Goal: Information Seeking & Learning: Learn about a topic

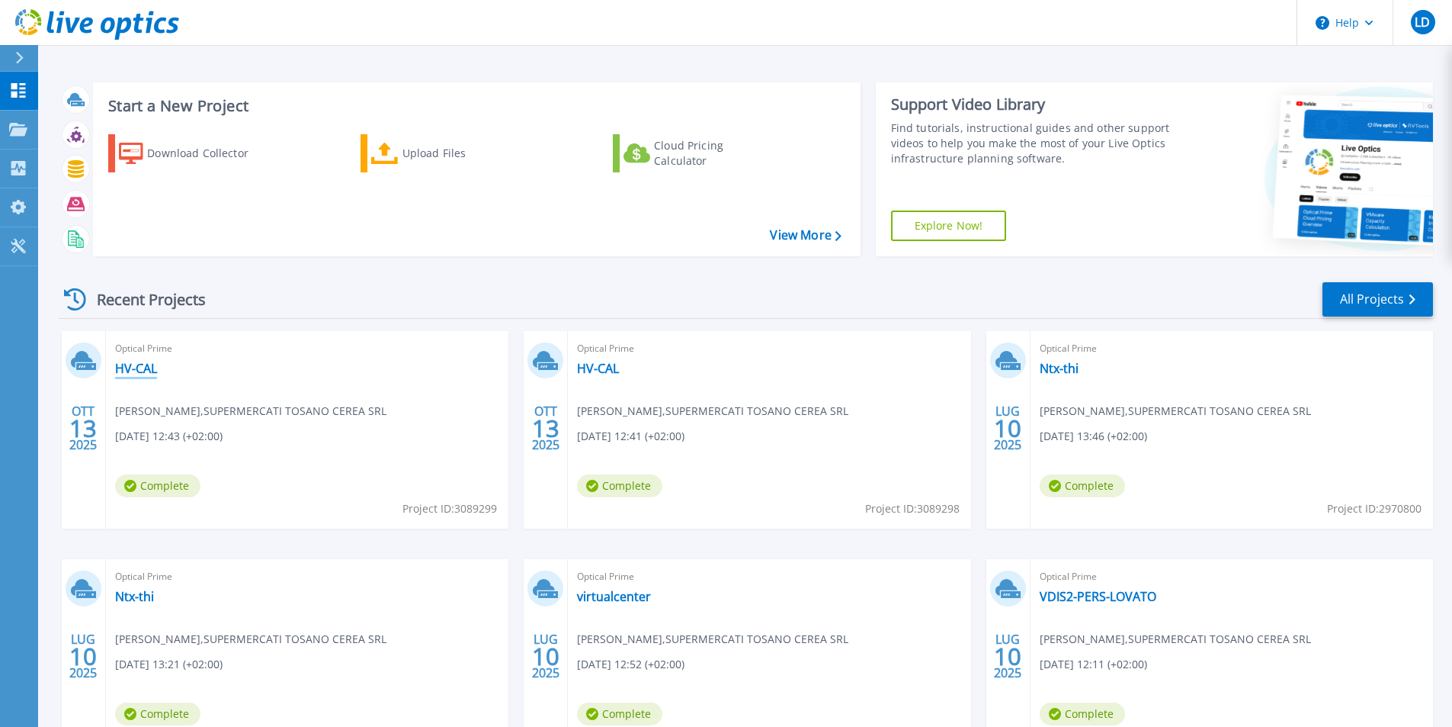
click at [135, 369] on link "HV-CAL" at bounding box center [136, 368] width 42 height 15
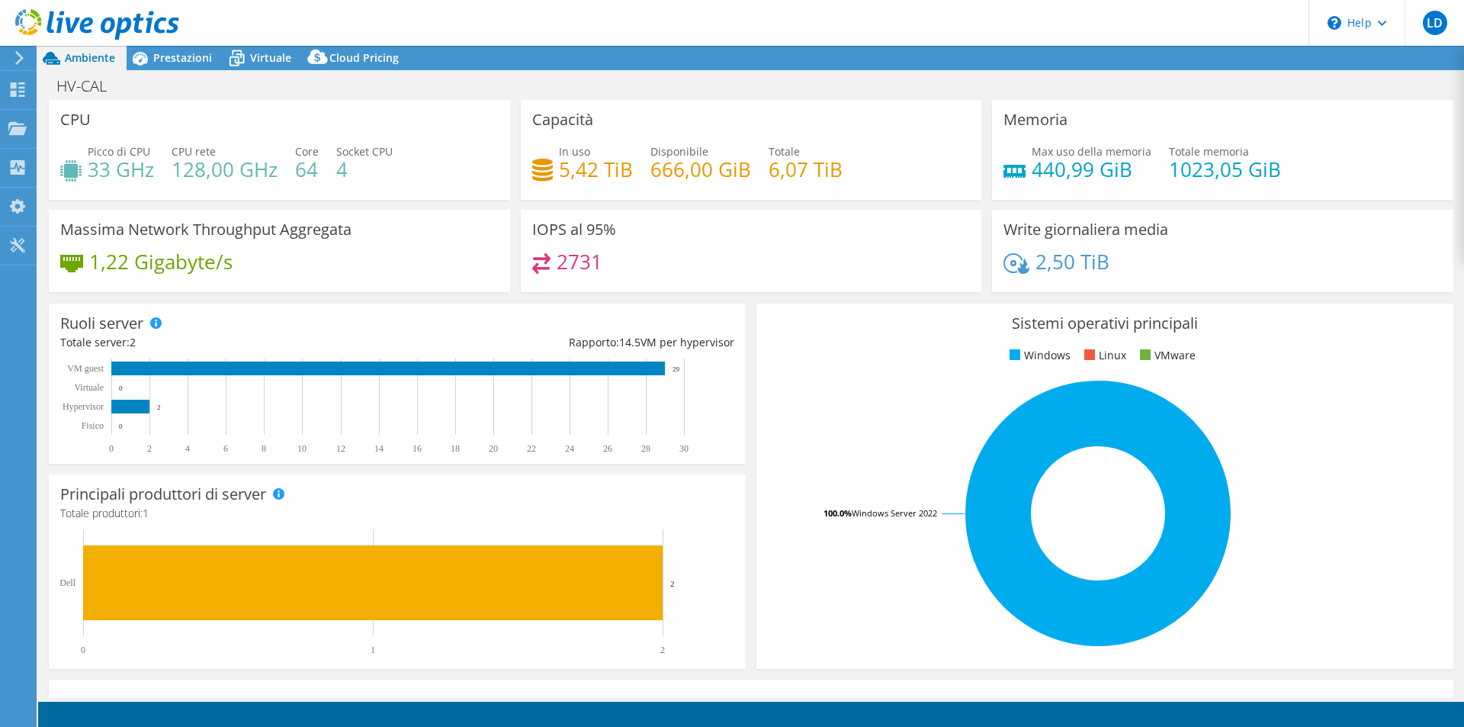
select select "USD"
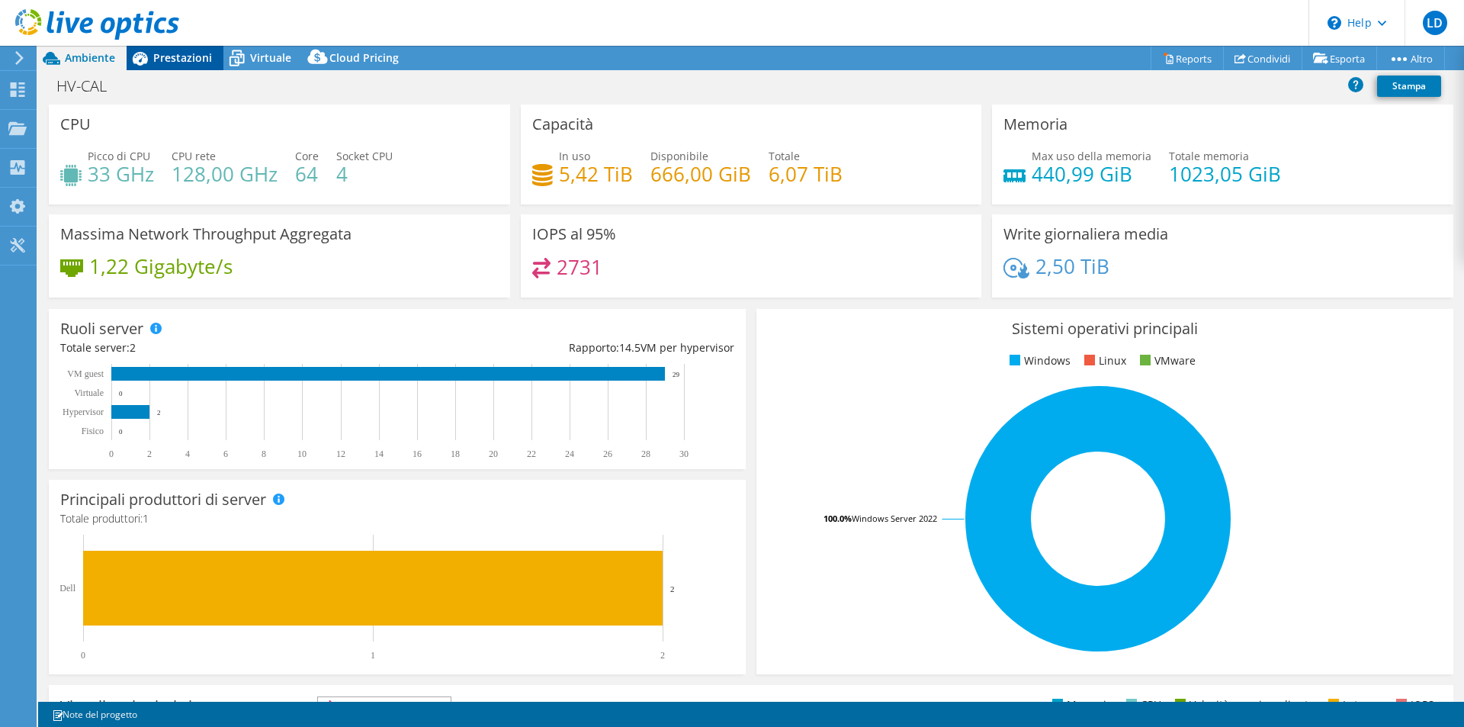
click at [162, 62] on span "Prestazioni" at bounding box center [182, 57] width 59 height 14
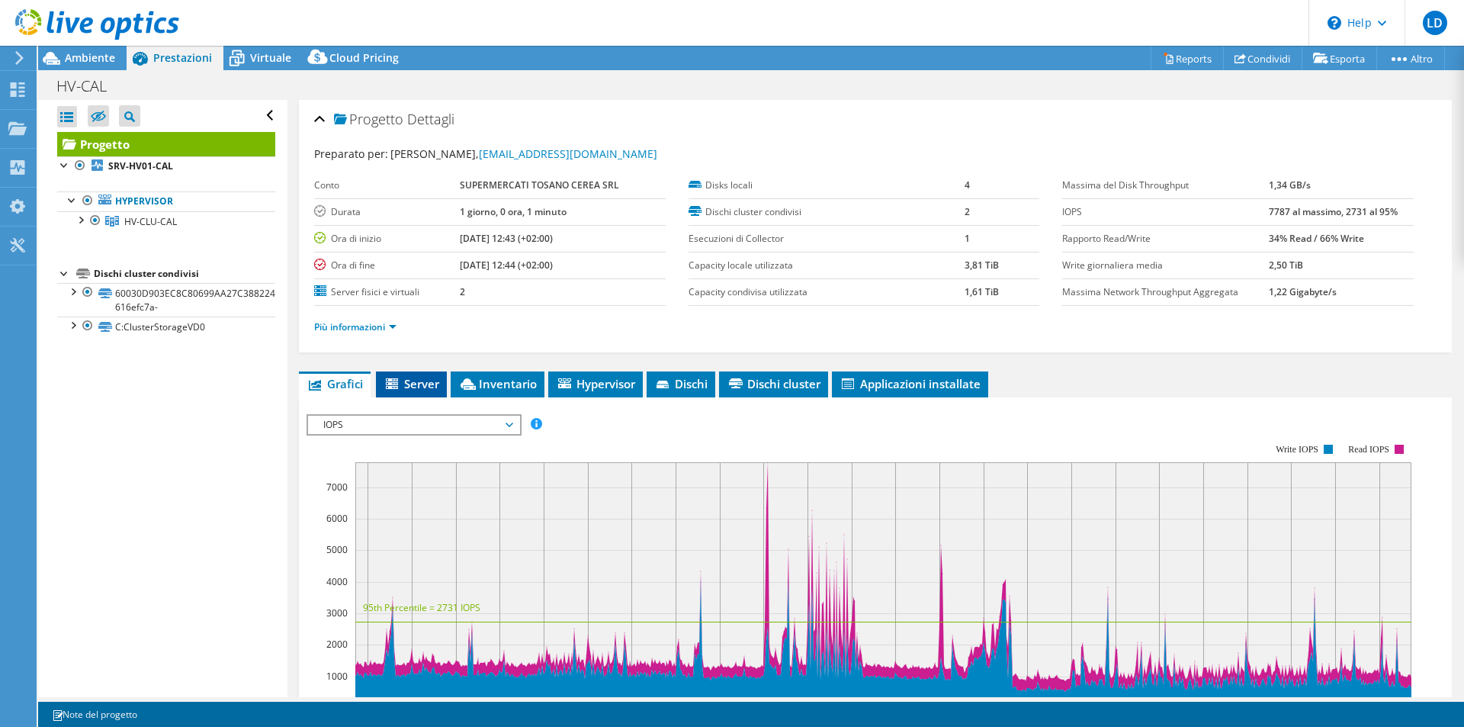
click at [432, 387] on span "Server" at bounding box center [411, 383] width 56 height 15
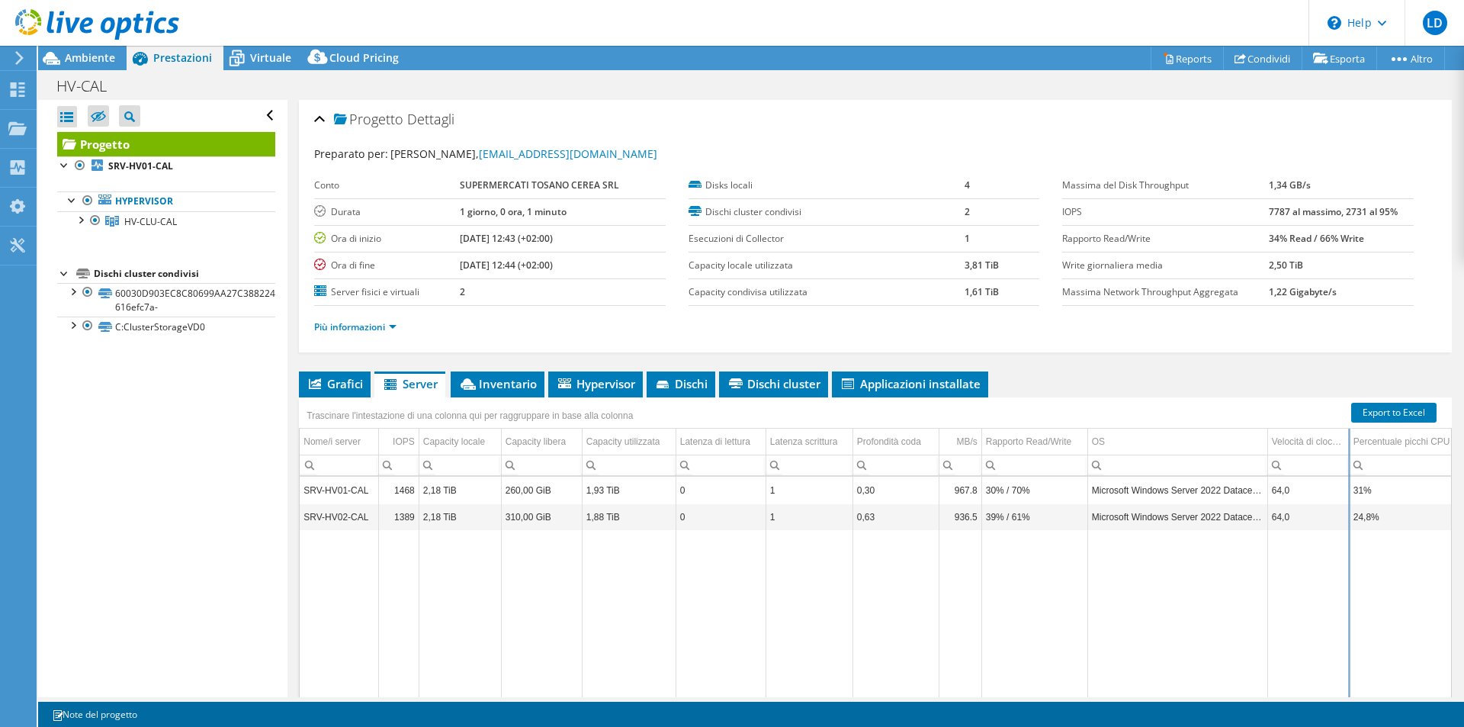
drag, startPoint x: 1393, startPoint y: 446, endPoint x: 1349, endPoint y: 451, distance: 44.5
click at [1349, 451] on div "Trascinare l'intestazione di una colonna qui per raggruppare in base alla colon…" at bounding box center [875, 559] width 1153 height 324
drag, startPoint x: 1266, startPoint y: 444, endPoint x: 1196, endPoint y: 447, distance: 70.2
click at [1196, 447] on div "Trascinare l'intestazione di una colonna qui per raggruppare in base alla colon…" at bounding box center [875, 559] width 1153 height 324
drag, startPoint x: 1351, startPoint y: 441, endPoint x: 1303, endPoint y: 445, distance: 48.2
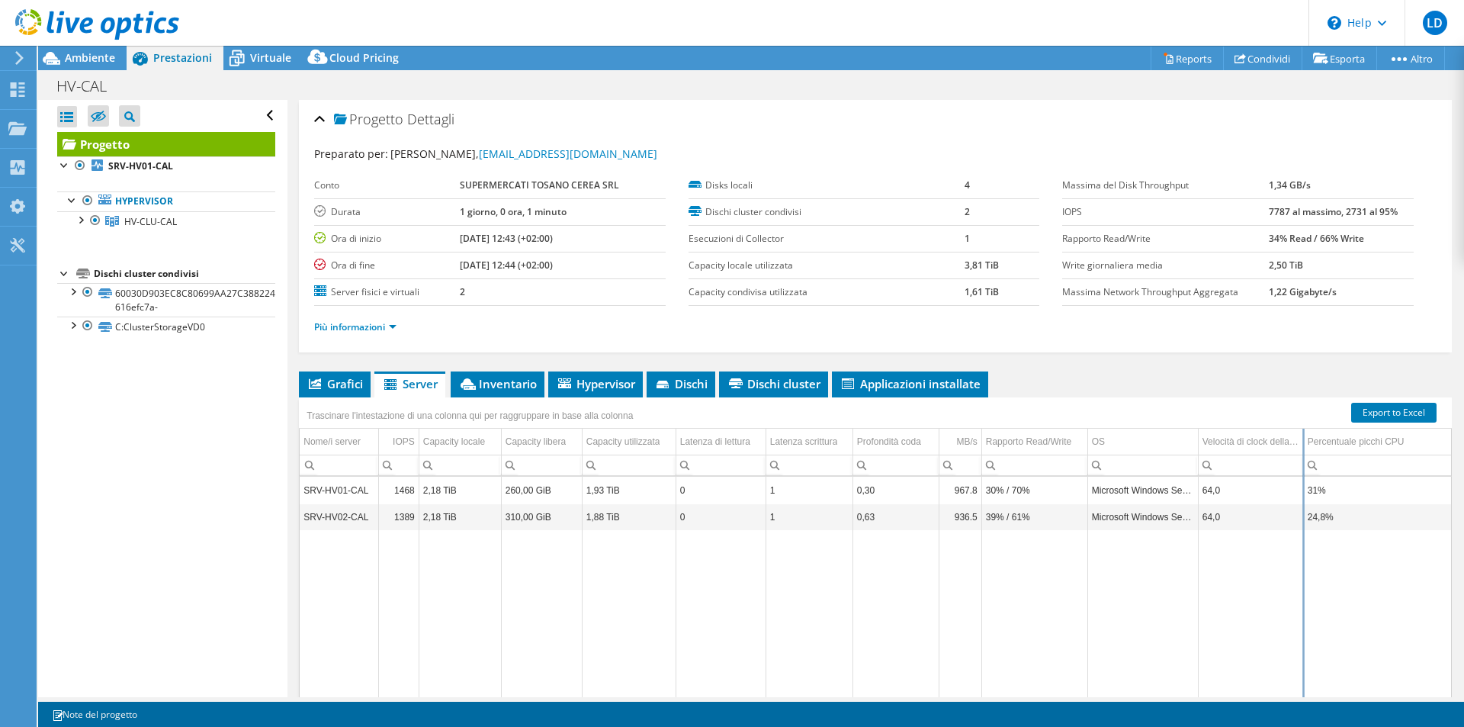
click at [1303, 445] on div "Trascinare l'intestazione di una colonna qui per raggruppare in base alla colon…" at bounding box center [875, 559] width 1153 height 324
click at [510, 376] on span "Inventario" at bounding box center [497, 383] width 79 height 15
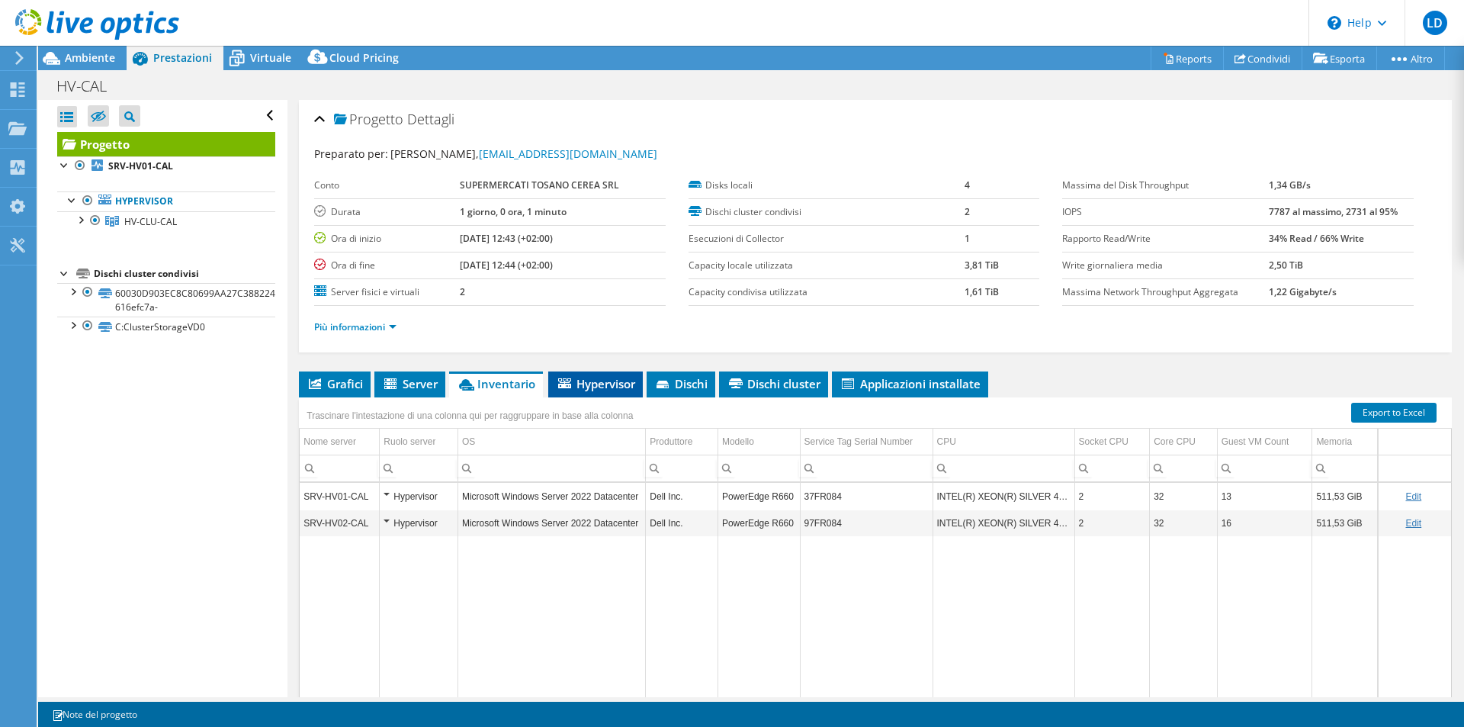
click at [605, 380] on span "Hypervisor" at bounding box center [595, 383] width 79 height 15
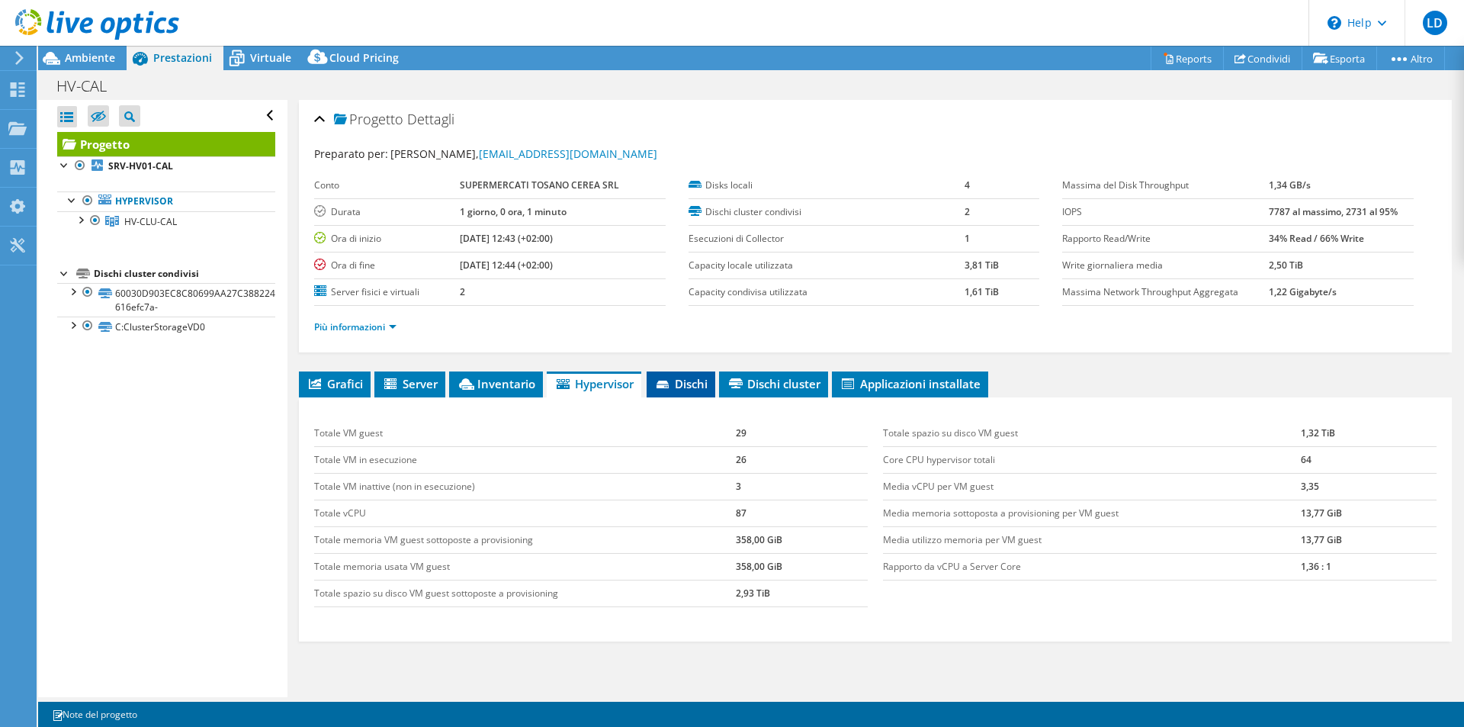
click at [679, 384] on span "Dischi" at bounding box center [680, 383] width 53 height 15
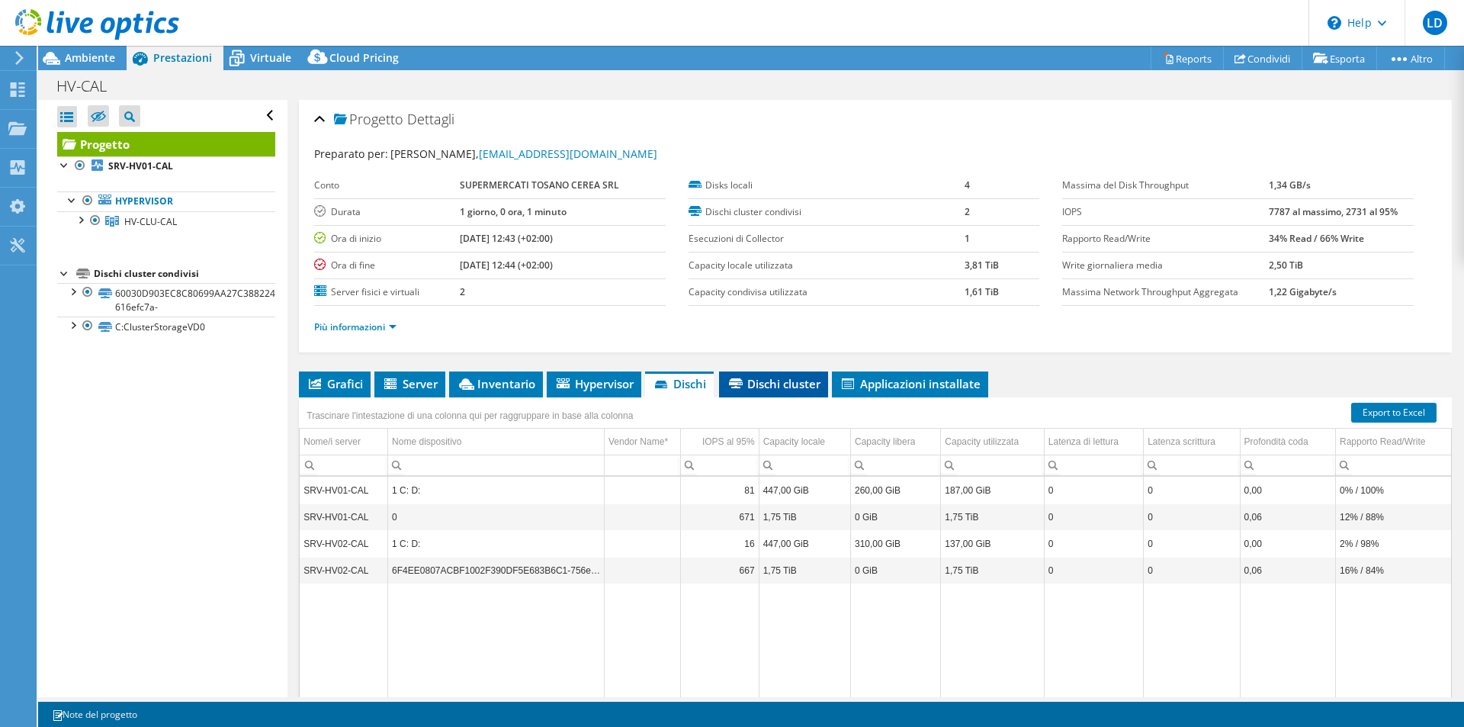
click at [770, 373] on li "Dischi cluster" at bounding box center [773, 384] width 109 height 26
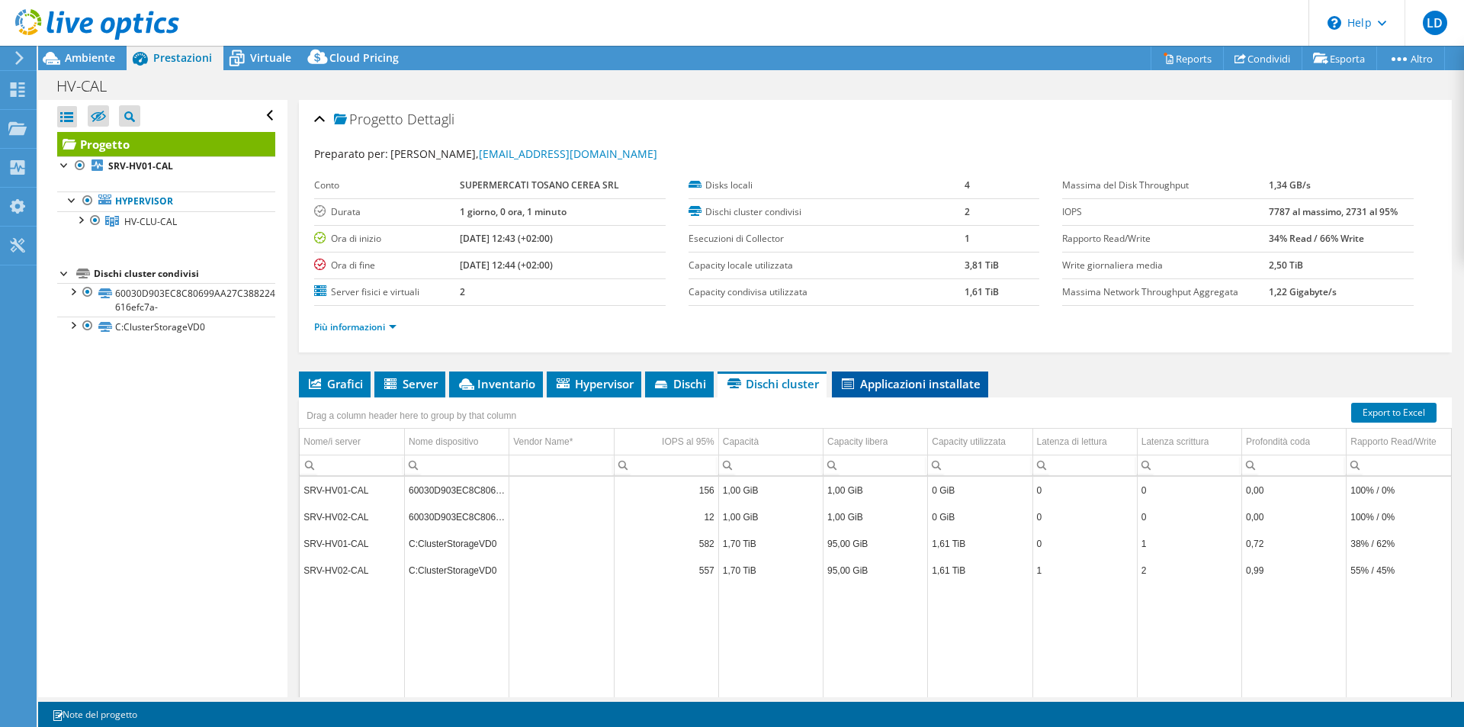
click at [895, 384] on span "Applicazioni installate" at bounding box center [909, 383] width 141 height 15
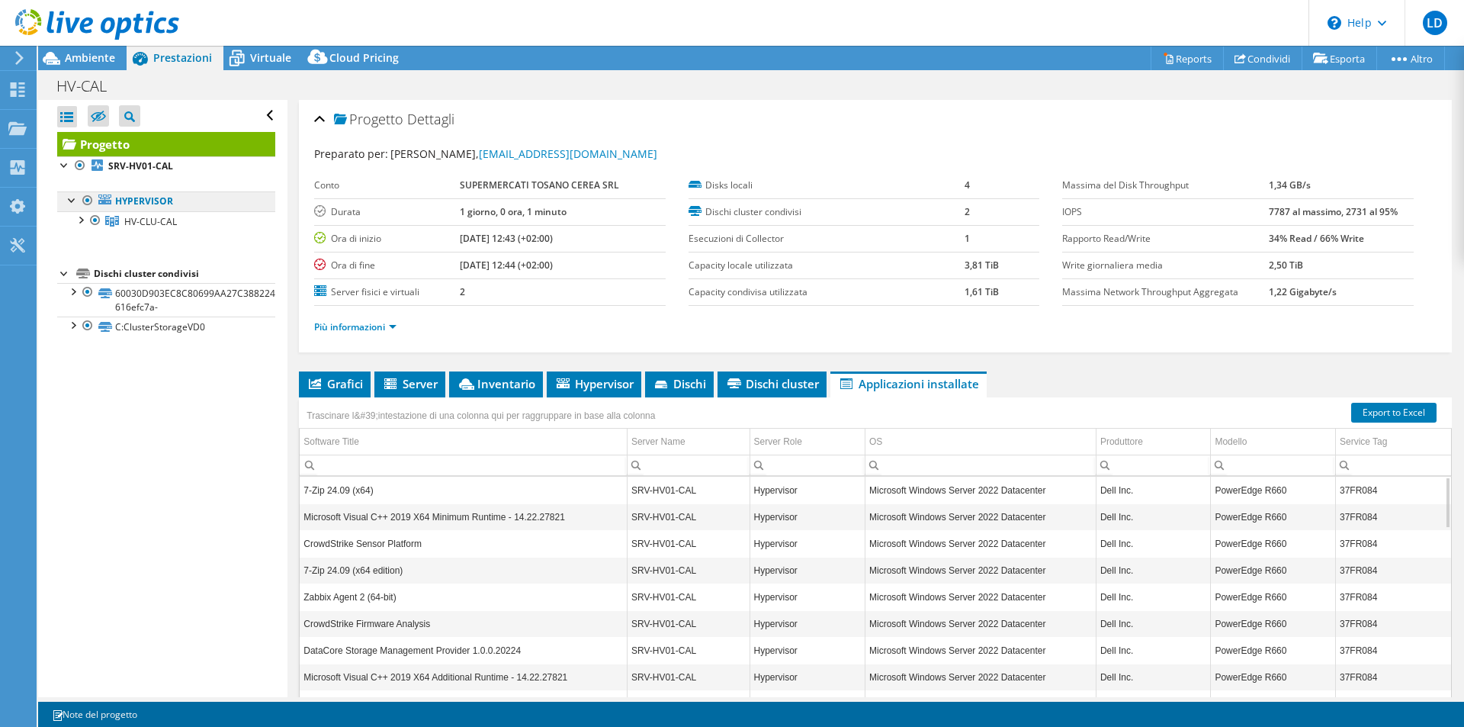
click at [139, 203] on link "Hypervisor" at bounding box center [166, 201] width 218 height 20
click at [127, 201] on link "Hypervisor" at bounding box center [166, 201] width 218 height 20
click at [80, 215] on div at bounding box center [79, 218] width 15 height 15
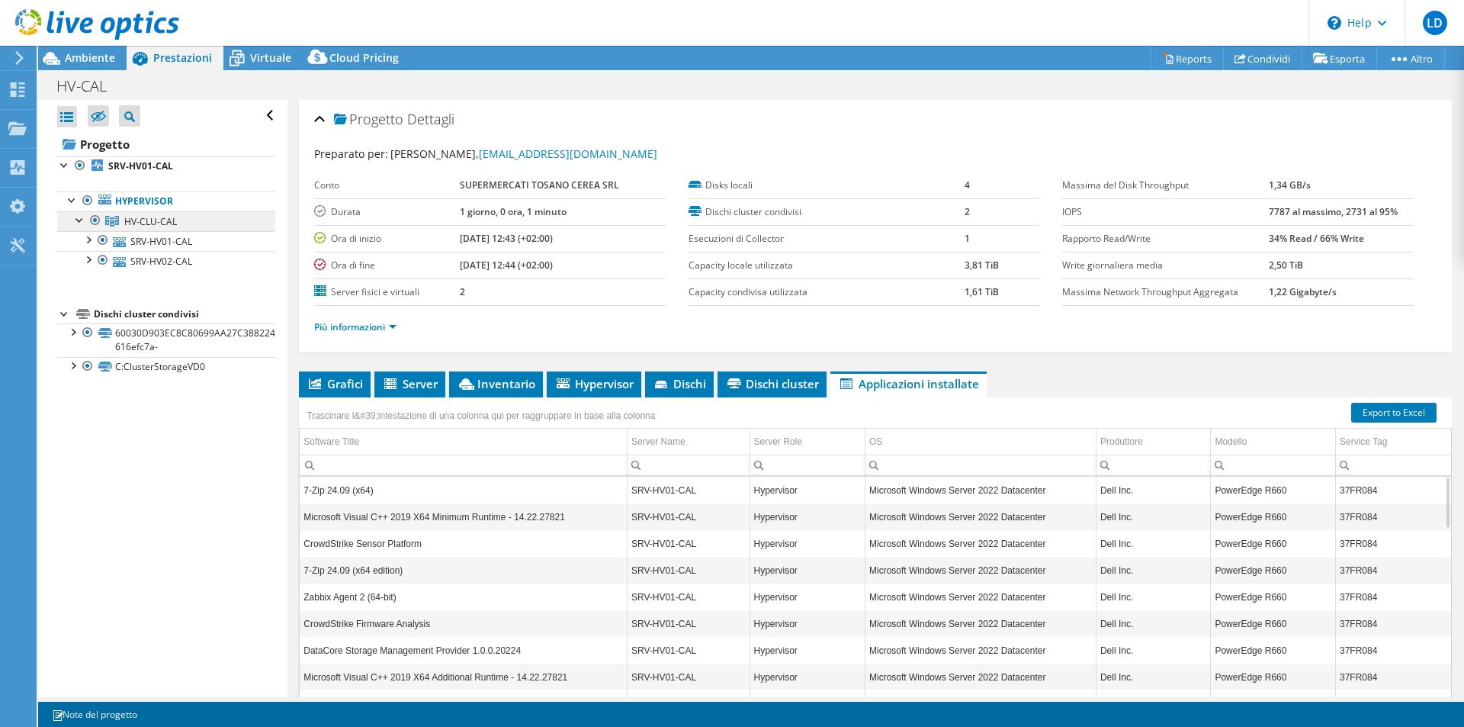
click at [139, 221] on span "HV-CLU-CAL" at bounding box center [150, 221] width 53 height 13
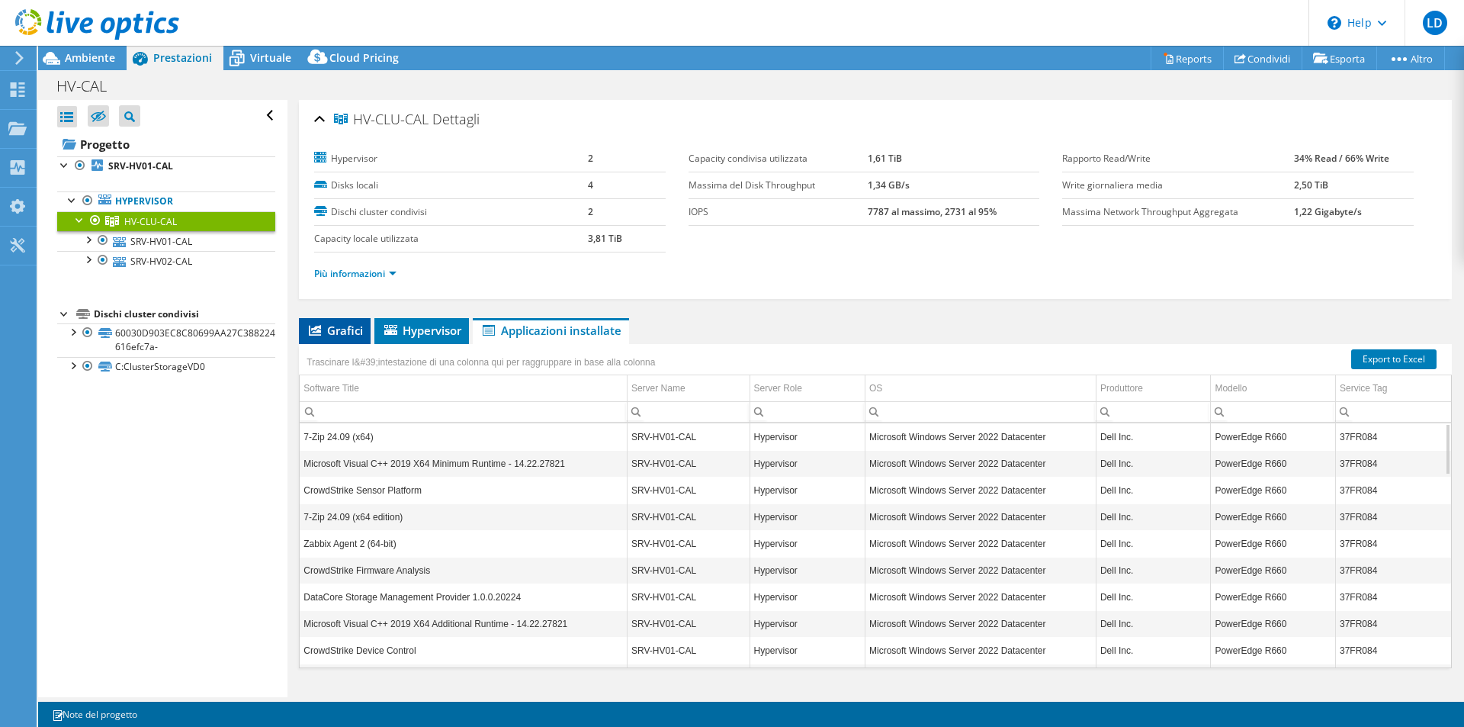
click at [332, 332] on span "Grafici" at bounding box center [334, 329] width 56 height 15
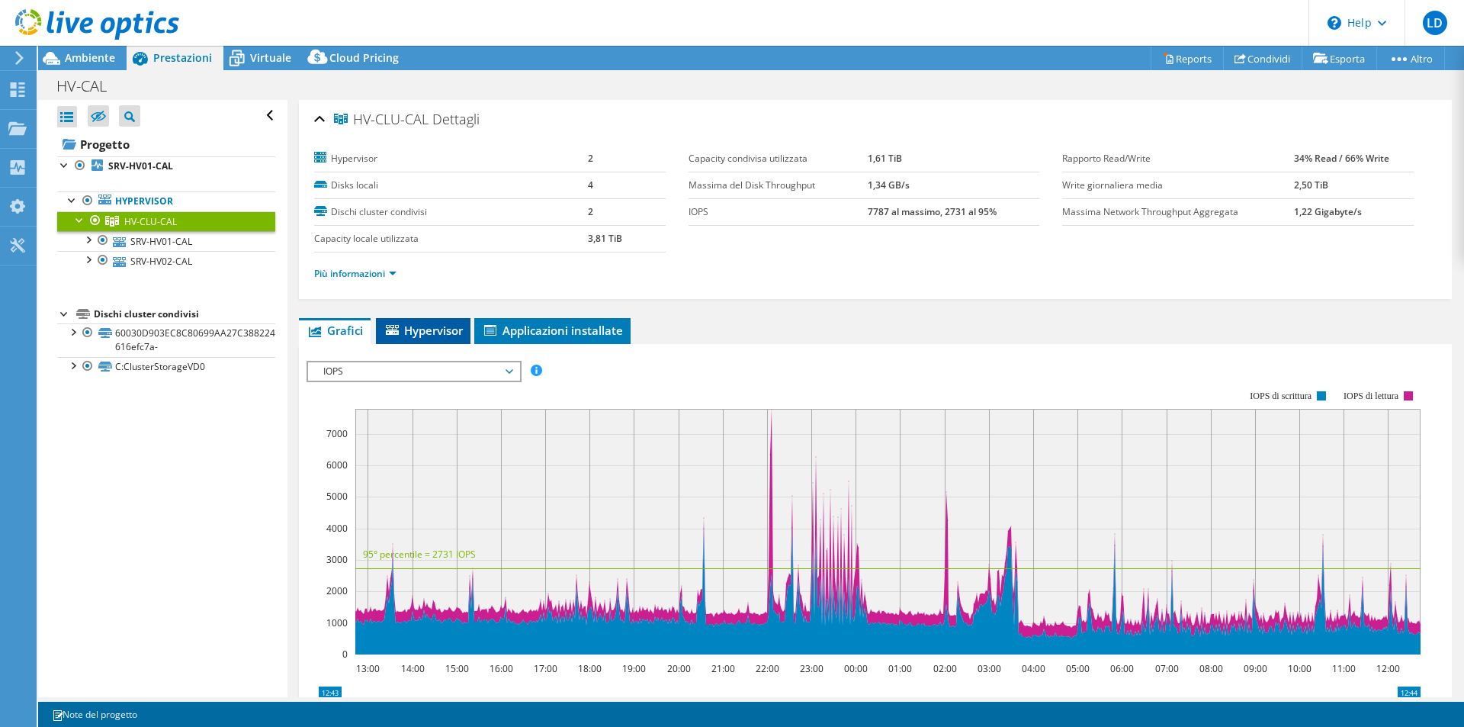
click at [409, 332] on span "Hypervisor" at bounding box center [422, 329] width 79 height 15
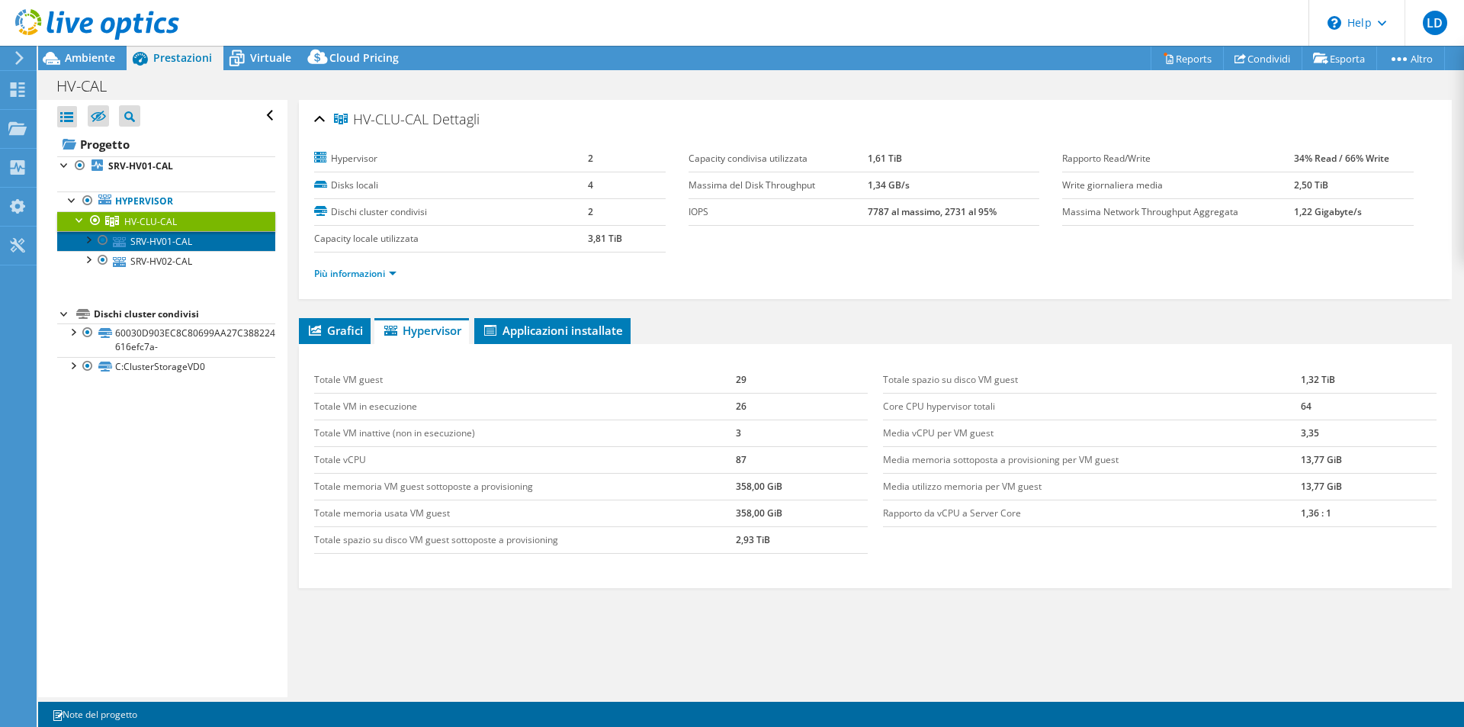
click at [165, 245] on link "SRV-HV01-CAL" at bounding box center [166, 241] width 218 height 20
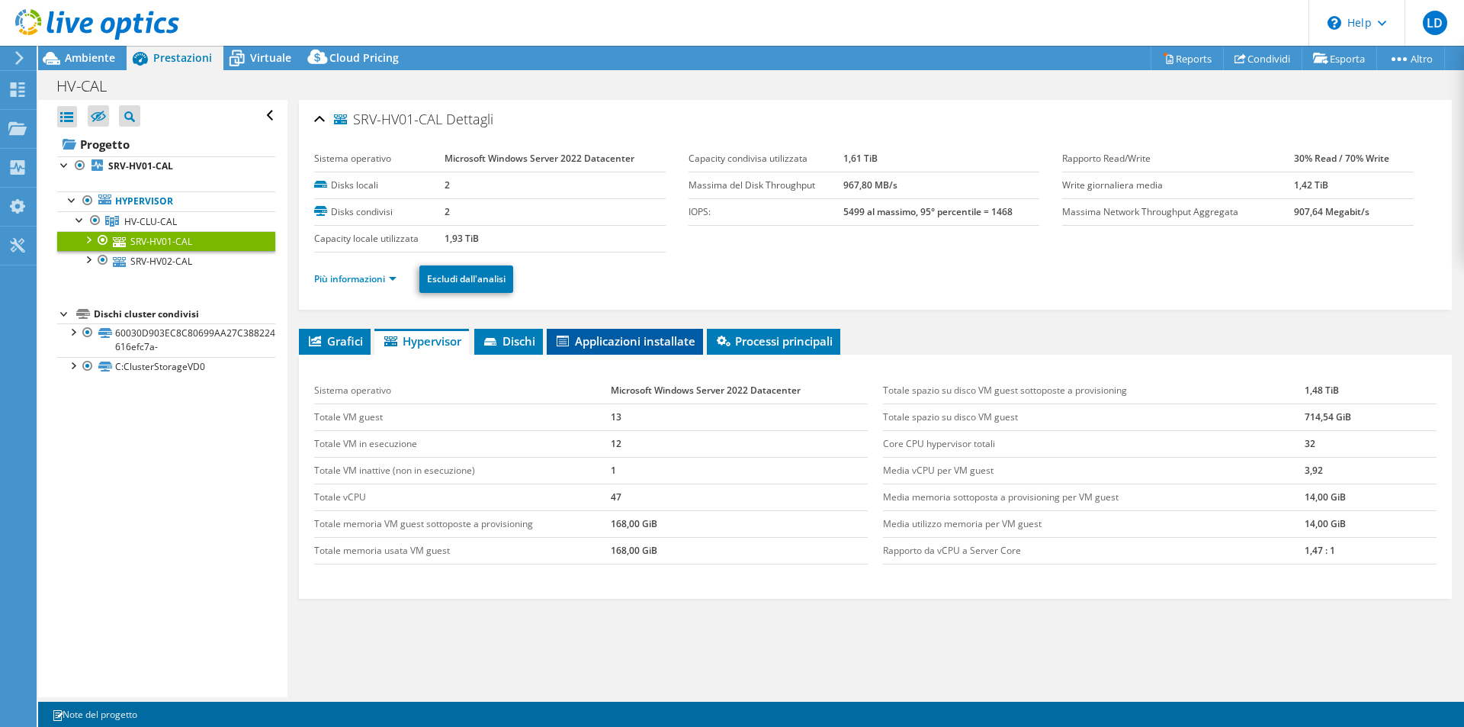
click at [586, 338] on span "Applicazioni installate" at bounding box center [624, 340] width 141 height 15
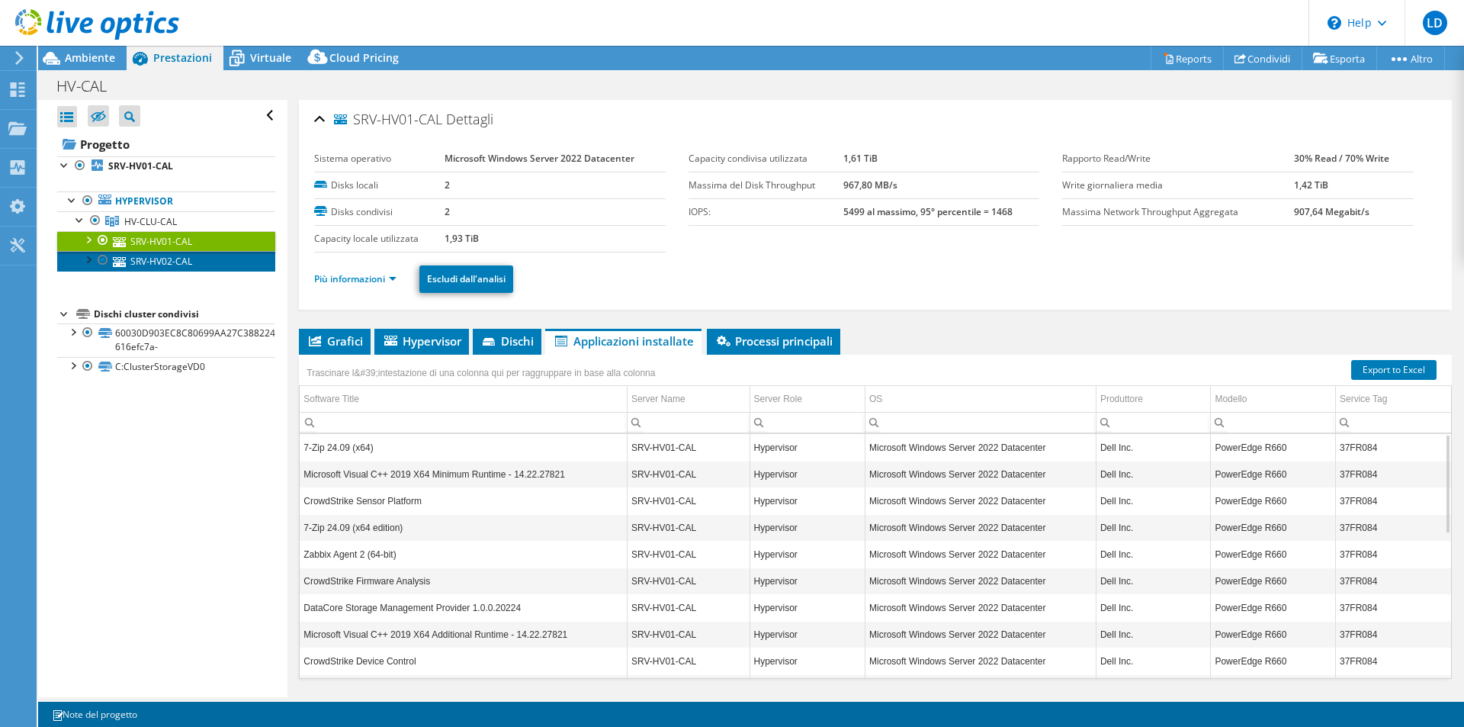
click at [178, 266] on link "SRV-HV02-CAL" at bounding box center [166, 261] width 218 height 20
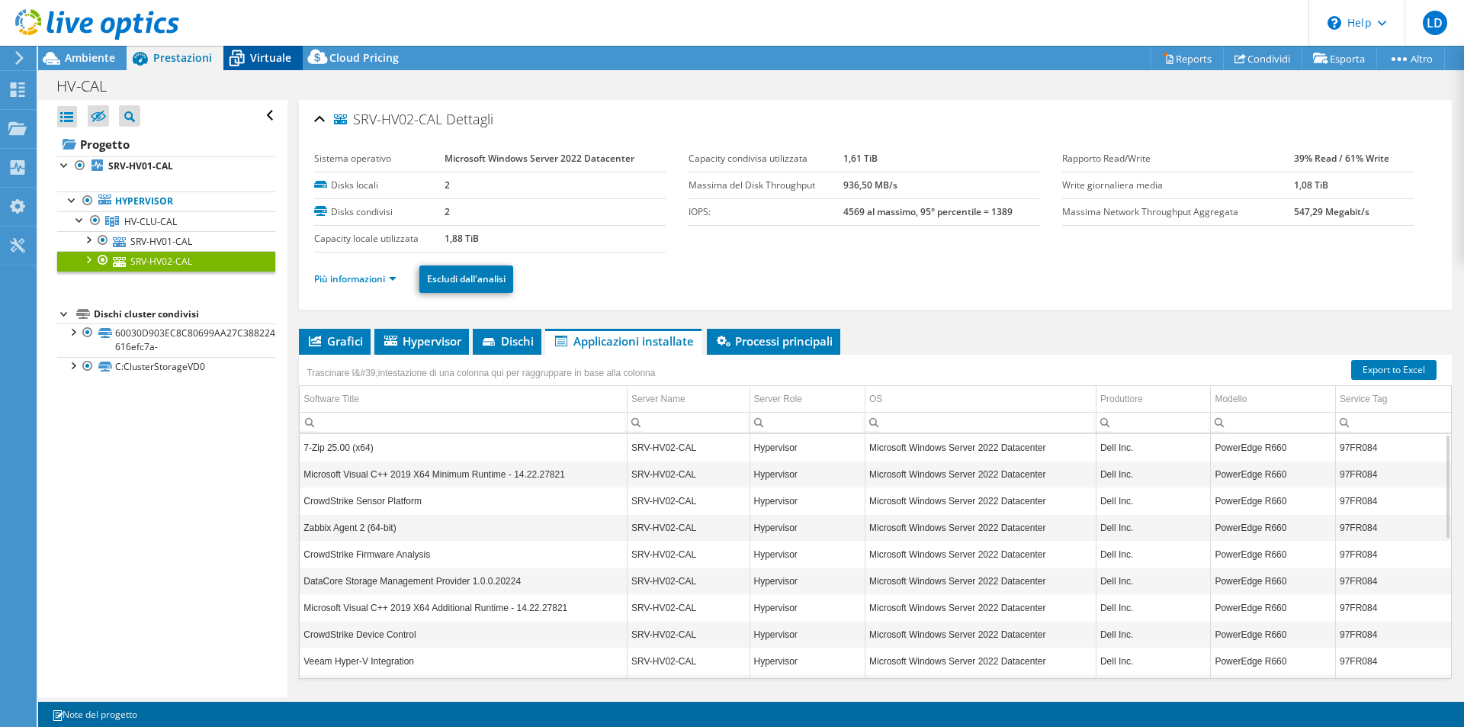
click at [249, 62] on icon at bounding box center [236, 58] width 27 height 27
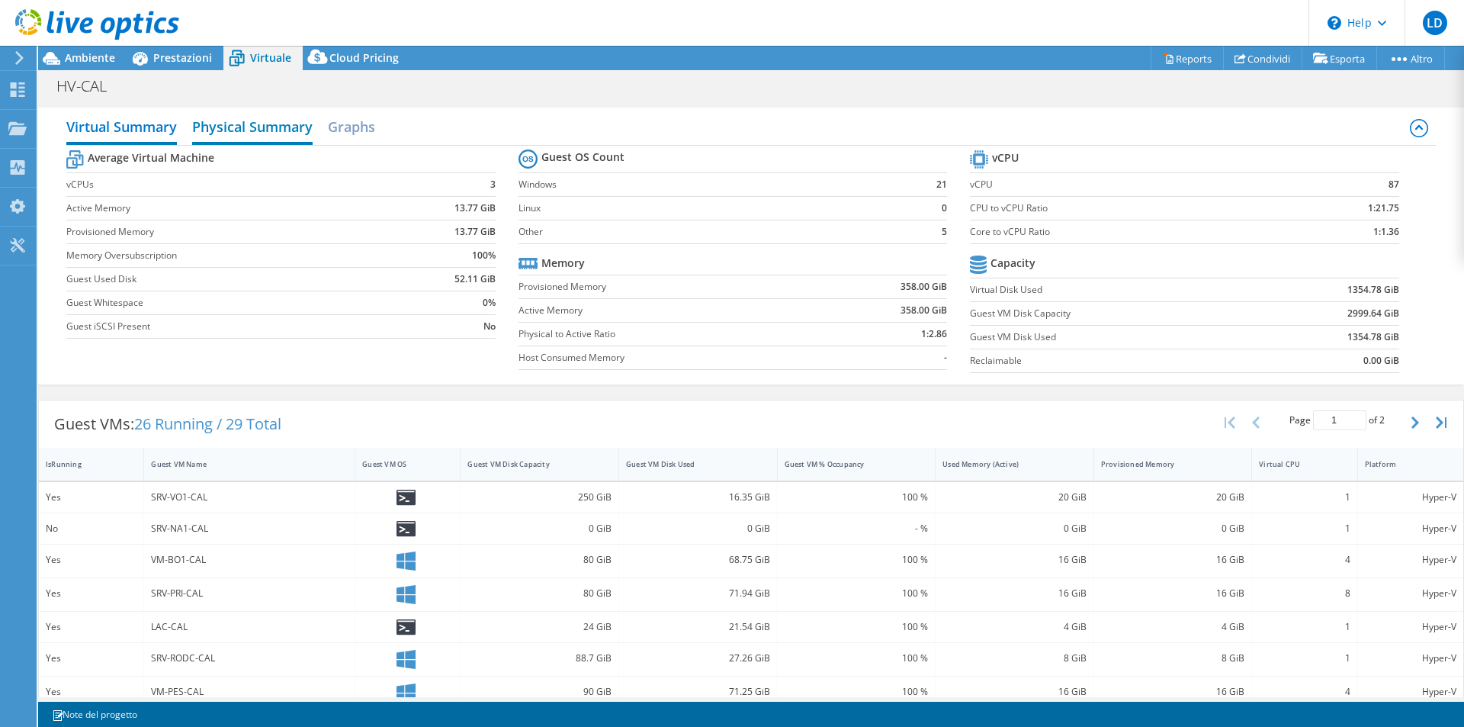
click at [252, 127] on h2 "Physical Summary" at bounding box center [252, 128] width 120 height 34
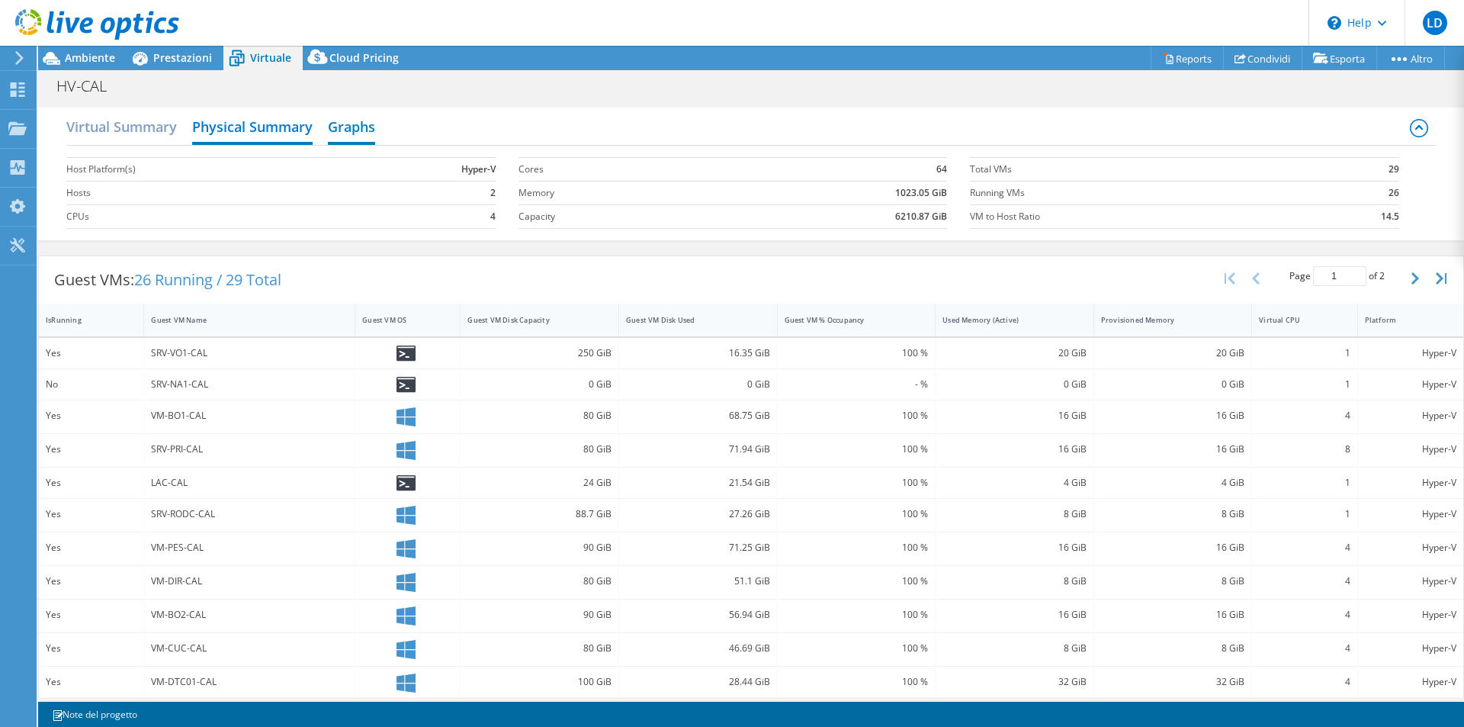
click at [344, 130] on h2 "Graphs" at bounding box center [351, 128] width 47 height 34
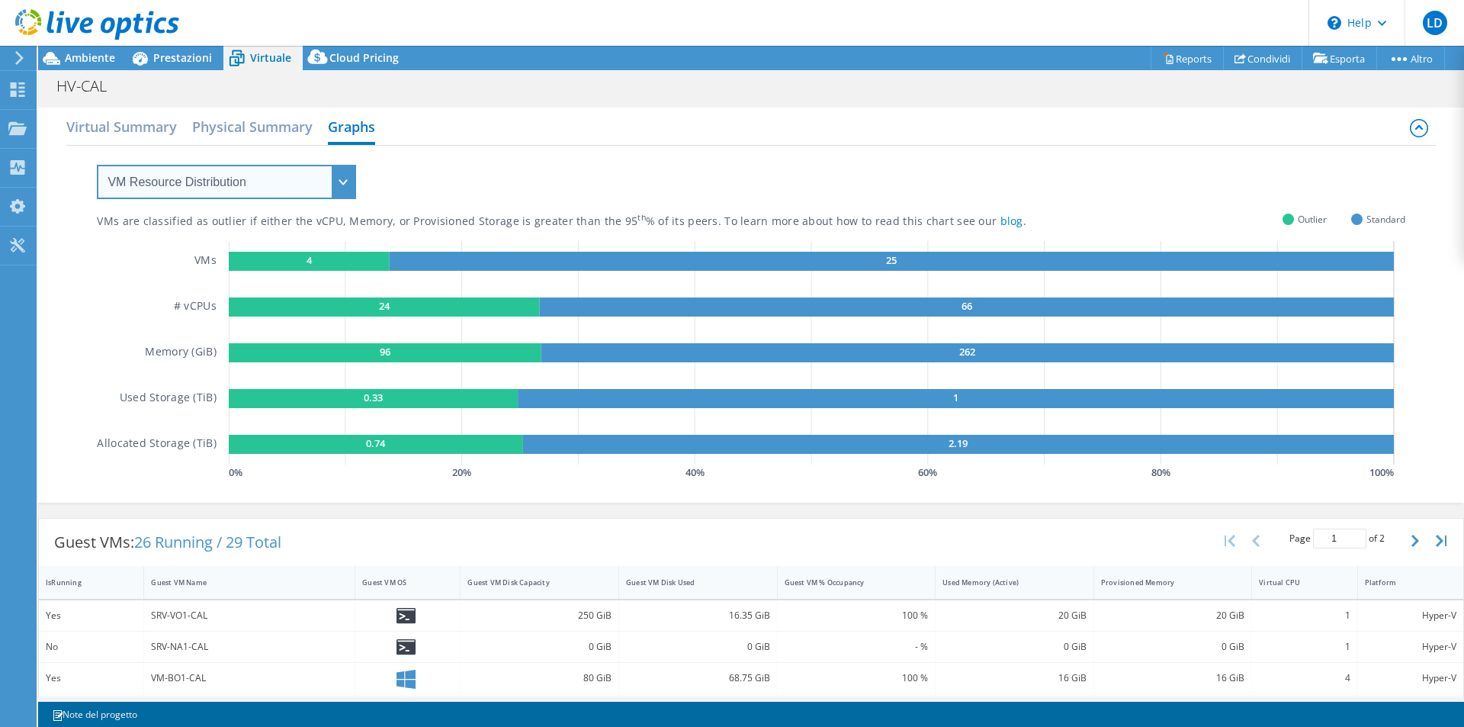
click at [345, 187] on select "VM Resource Distribution Provisioning Contrast Over Provisioning" at bounding box center [226, 182] width 259 height 34
click at [97, 165] on select "VM Resource Distribution Provisioning Contrast Over Provisioning" at bounding box center [226, 182] width 259 height 34
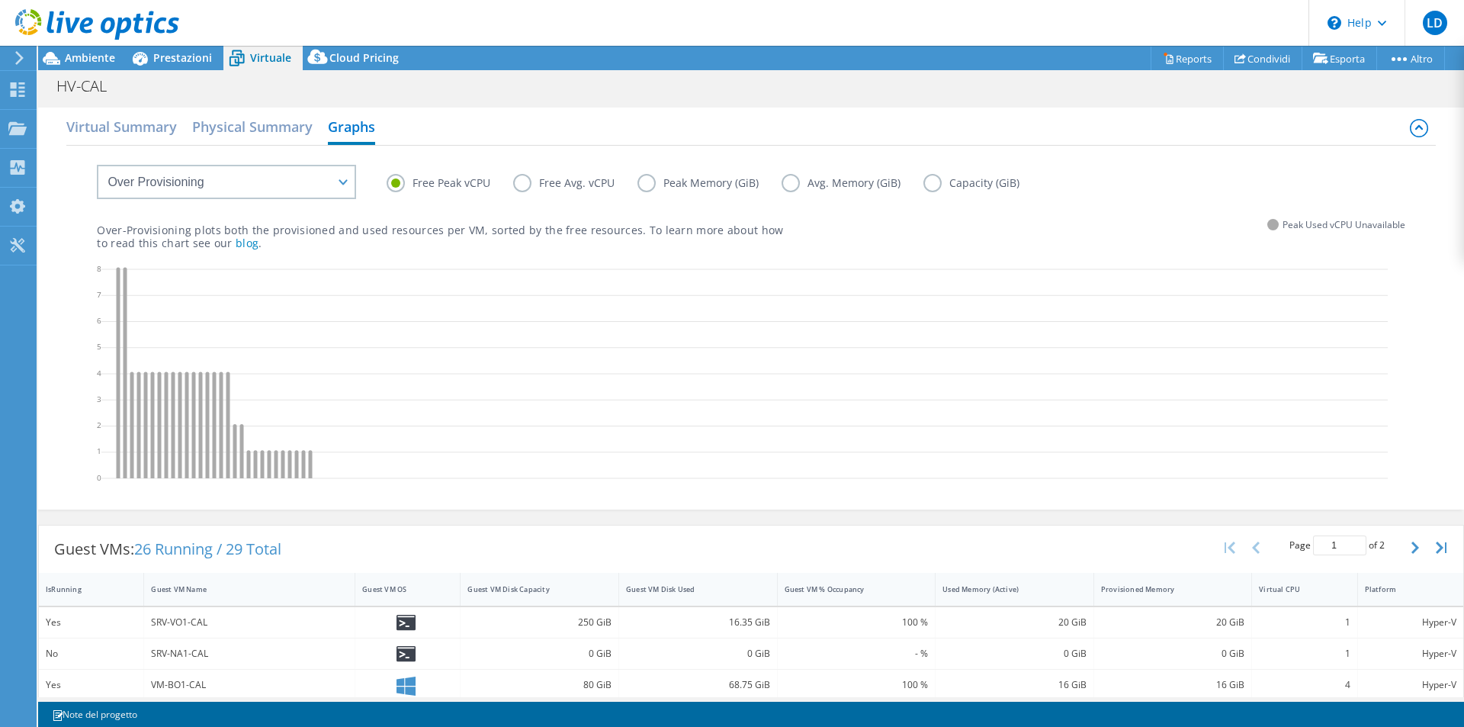
click at [521, 182] on label "Free Avg. vCPU" at bounding box center [575, 183] width 124 height 18
click at [0, 0] on input "Free Avg. vCPU" at bounding box center [0, 0] width 0 height 0
click at [640, 184] on label "Peak Memory (GiB)" at bounding box center [709, 183] width 144 height 18
click at [0, 0] on input "Peak Memory (GiB)" at bounding box center [0, 0] width 0 height 0
click at [794, 183] on label "Avg. Memory (GiB)" at bounding box center [852, 183] width 142 height 18
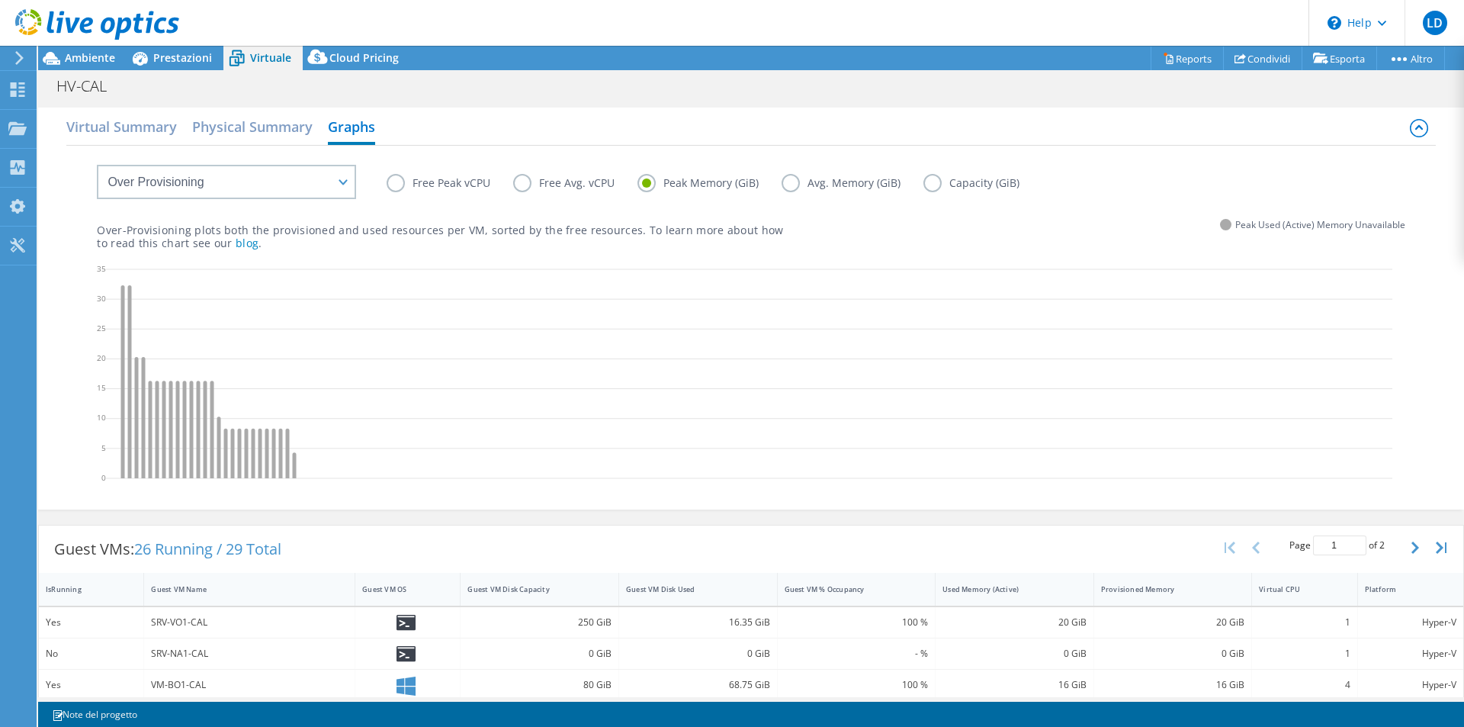
click at [0, 0] on input "Avg. Memory (GiB)" at bounding box center [0, 0] width 0 height 0
click at [935, 185] on label "Capacity (GiB)" at bounding box center [982, 183] width 119 height 18
click at [0, 0] on input "Capacity (GiB)" at bounding box center [0, 0] width 0 height 0
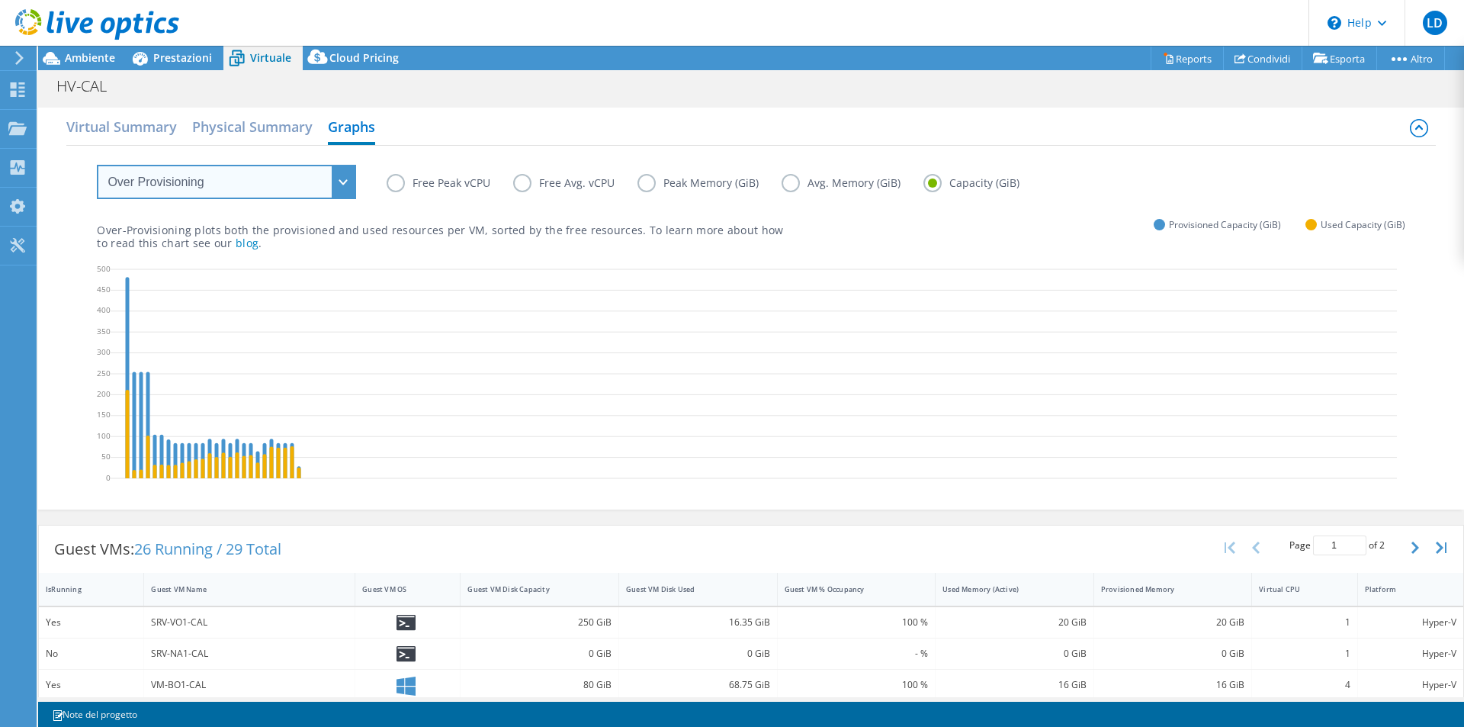
click at [311, 175] on select "VM Resource Distribution Provisioning Contrast Over Provisioning" at bounding box center [226, 182] width 259 height 34
select select "VM Resource Distribution"
click at [97, 165] on select "VM Resource Distribution Provisioning Contrast Over Provisioning" at bounding box center [226, 182] width 259 height 34
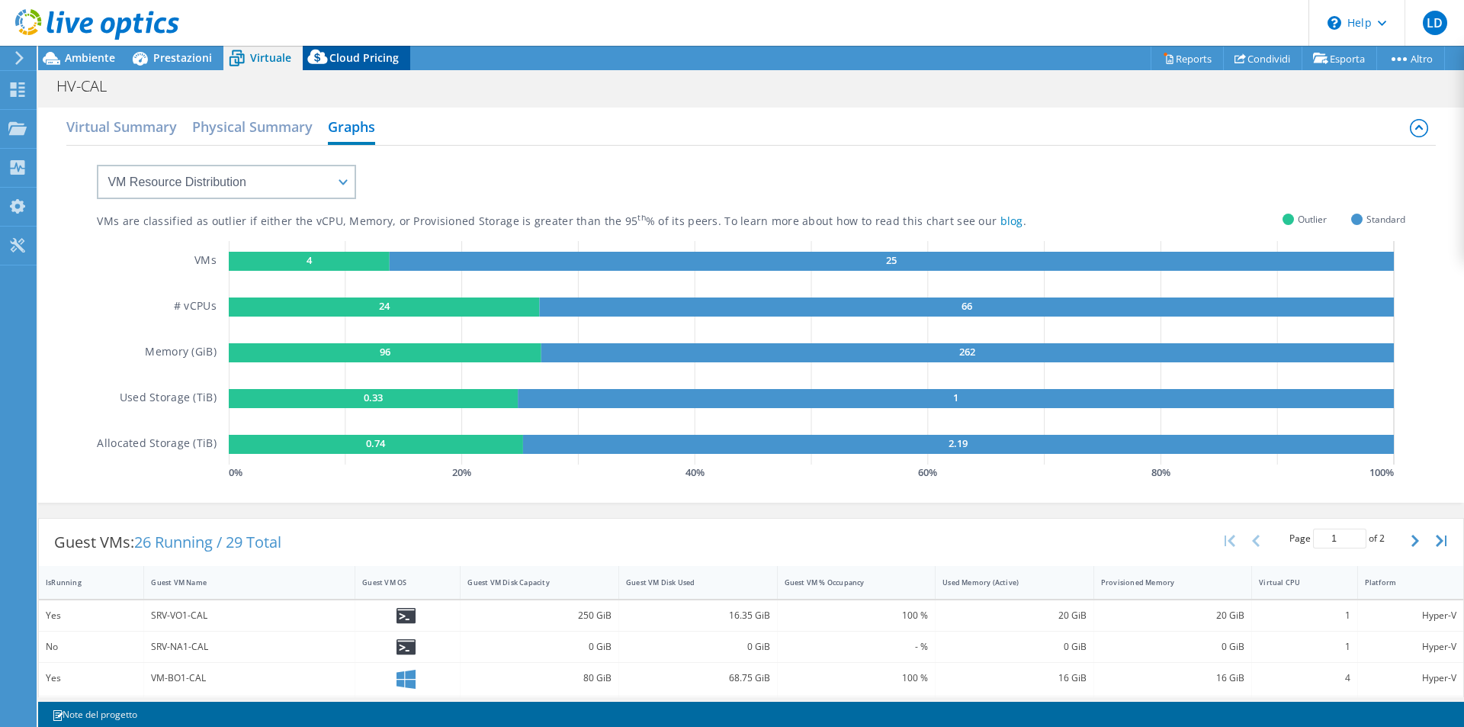
click at [346, 56] on span "Cloud Pricing" at bounding box center [363, 57] width 69 height 14
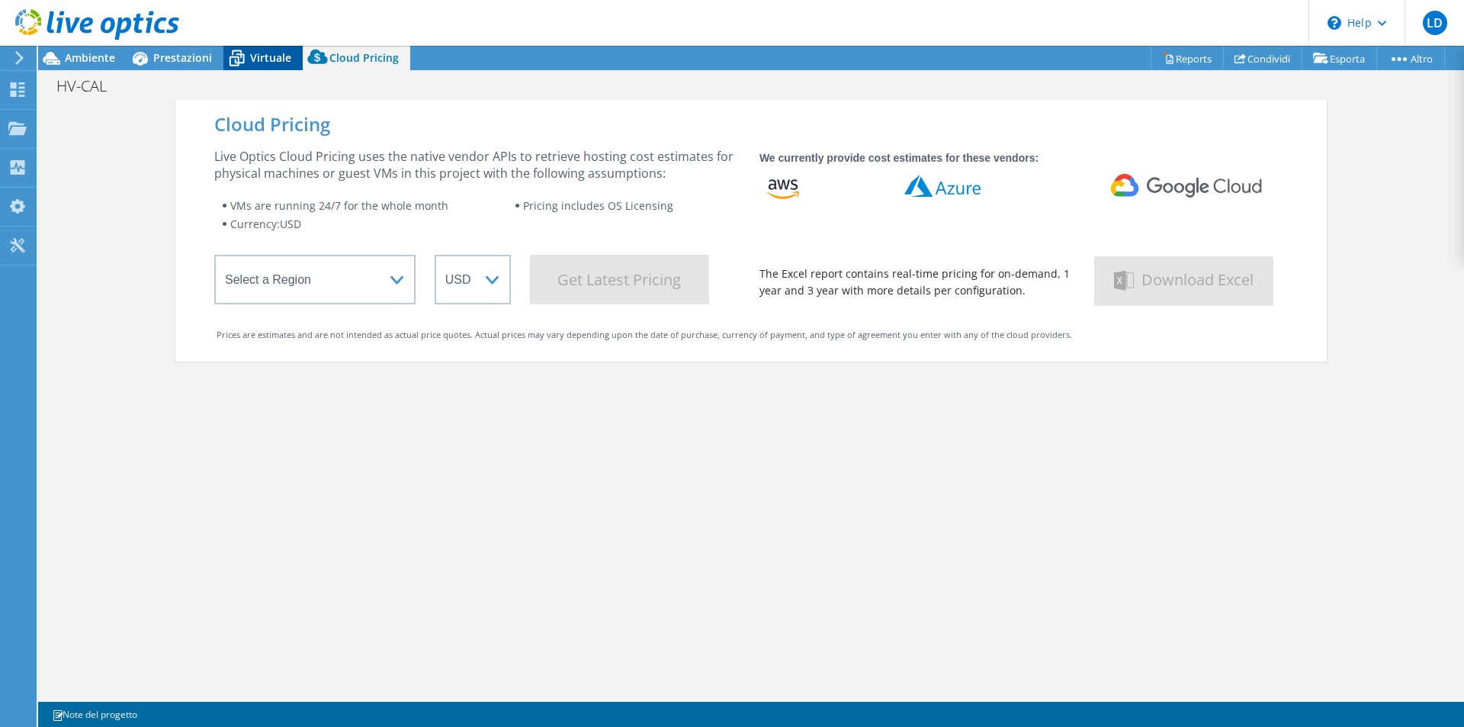
click at [255, 59] on span "Virtuale" at bounding box center [270, 57] width 41 height 14
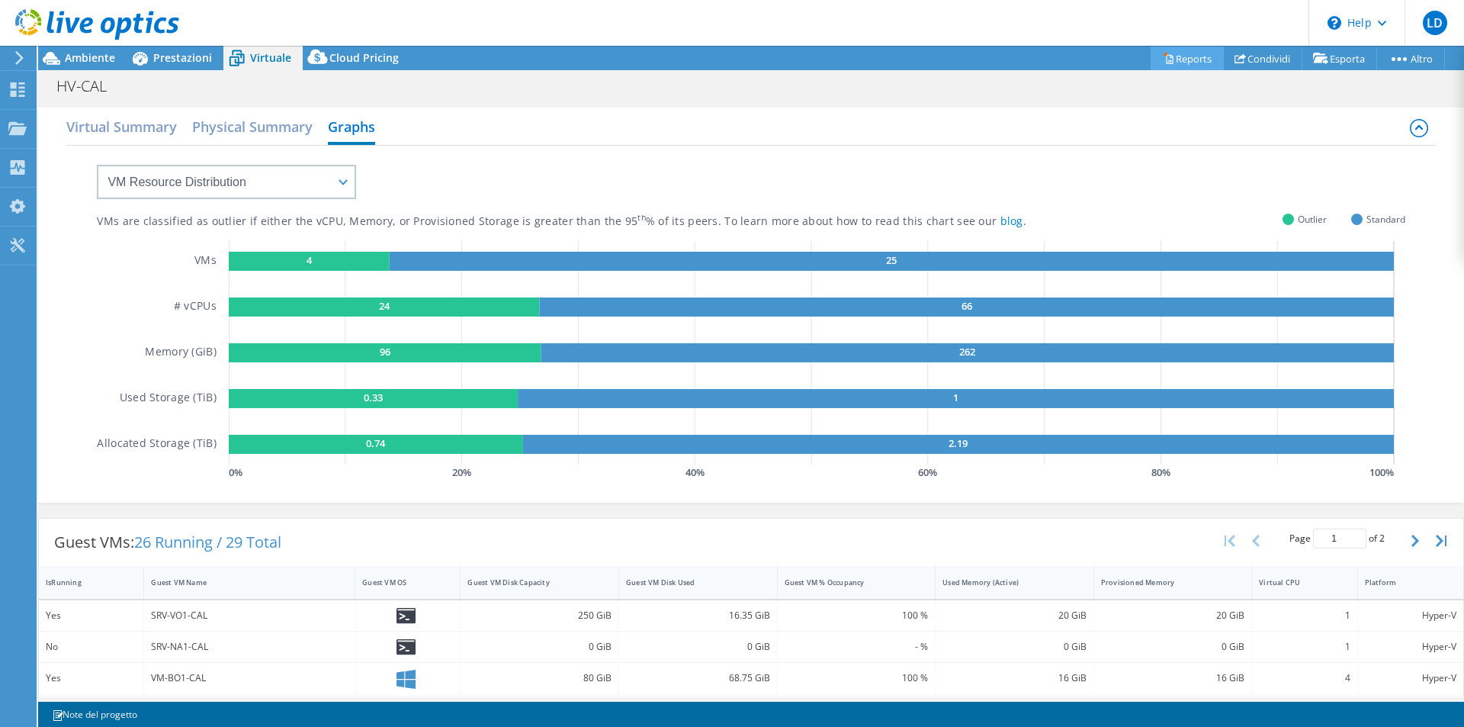
click at [1165, 59] on link "Reports" at bounding box center [1186, 59] width 73 height 24
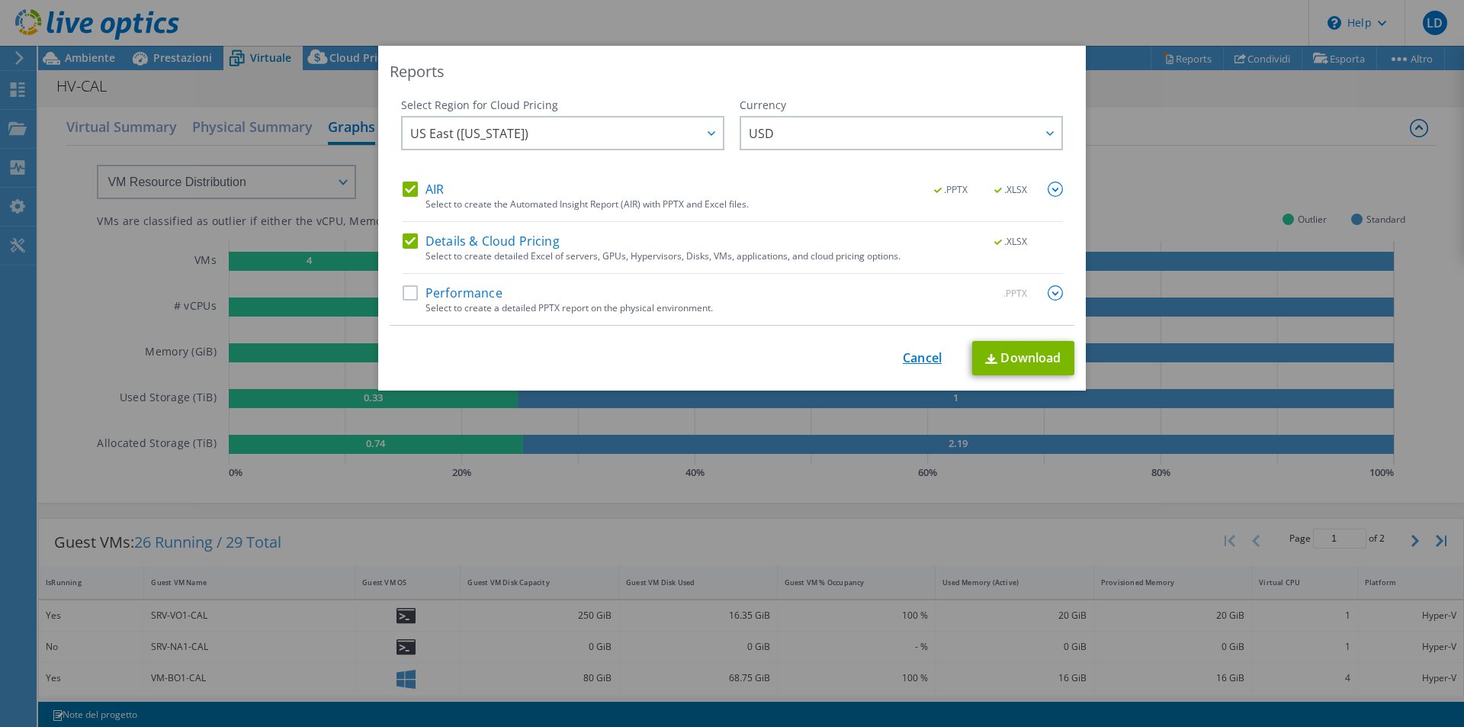
click at [915, 361] on link "Cancel" at bounding box center [922, 358] width 39 height 14
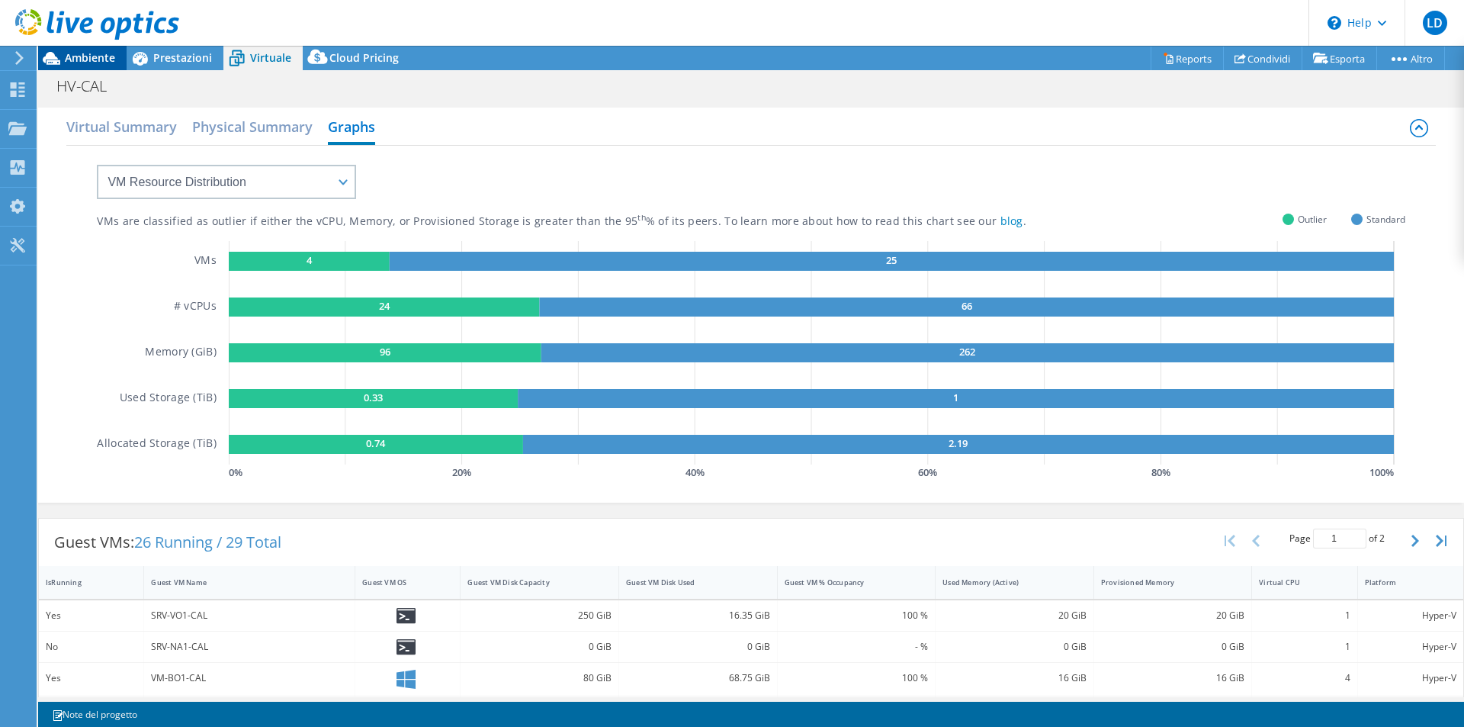
click at [83, 52] on span "Ambiente" at bounding box center [90, 57] width 50 height 14
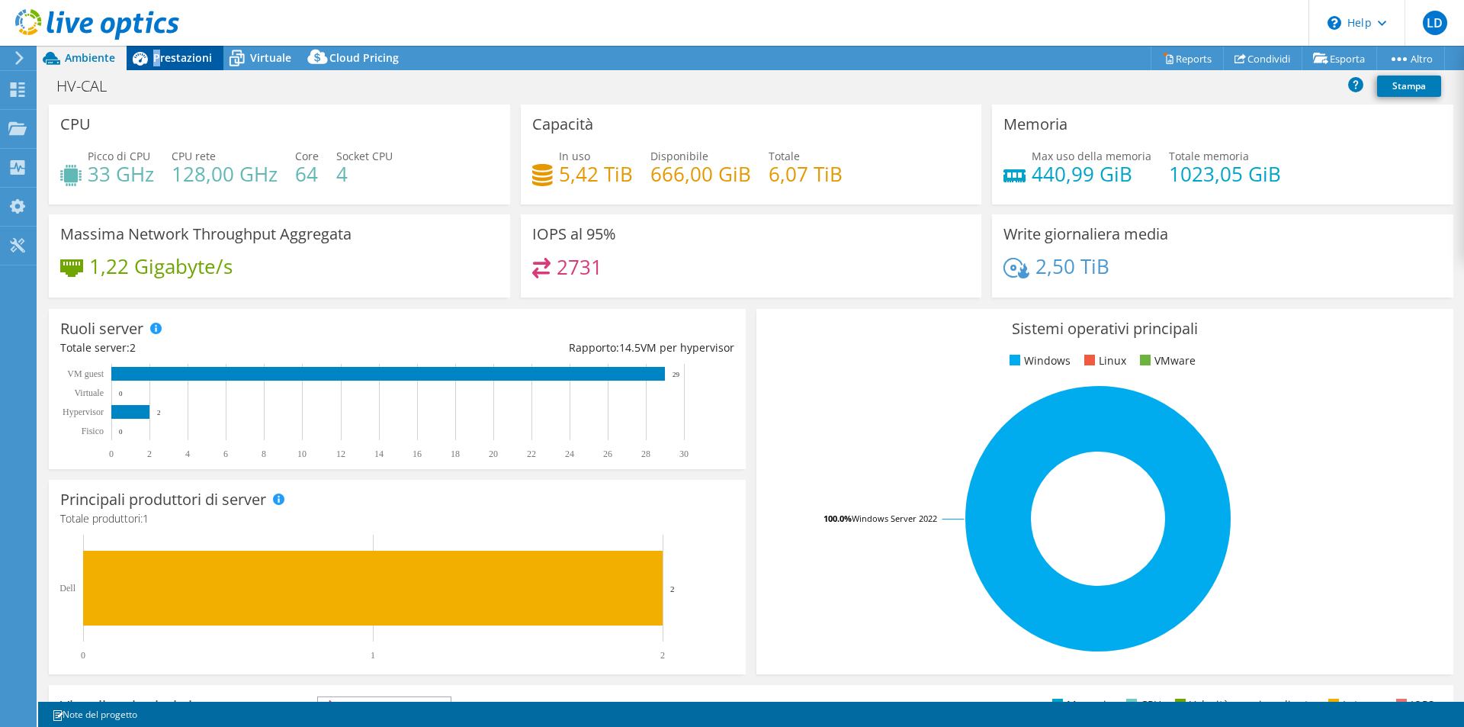
click at [157, 52] on span "Prestazioni" at bounding box center [182, 57] width 59 height 14
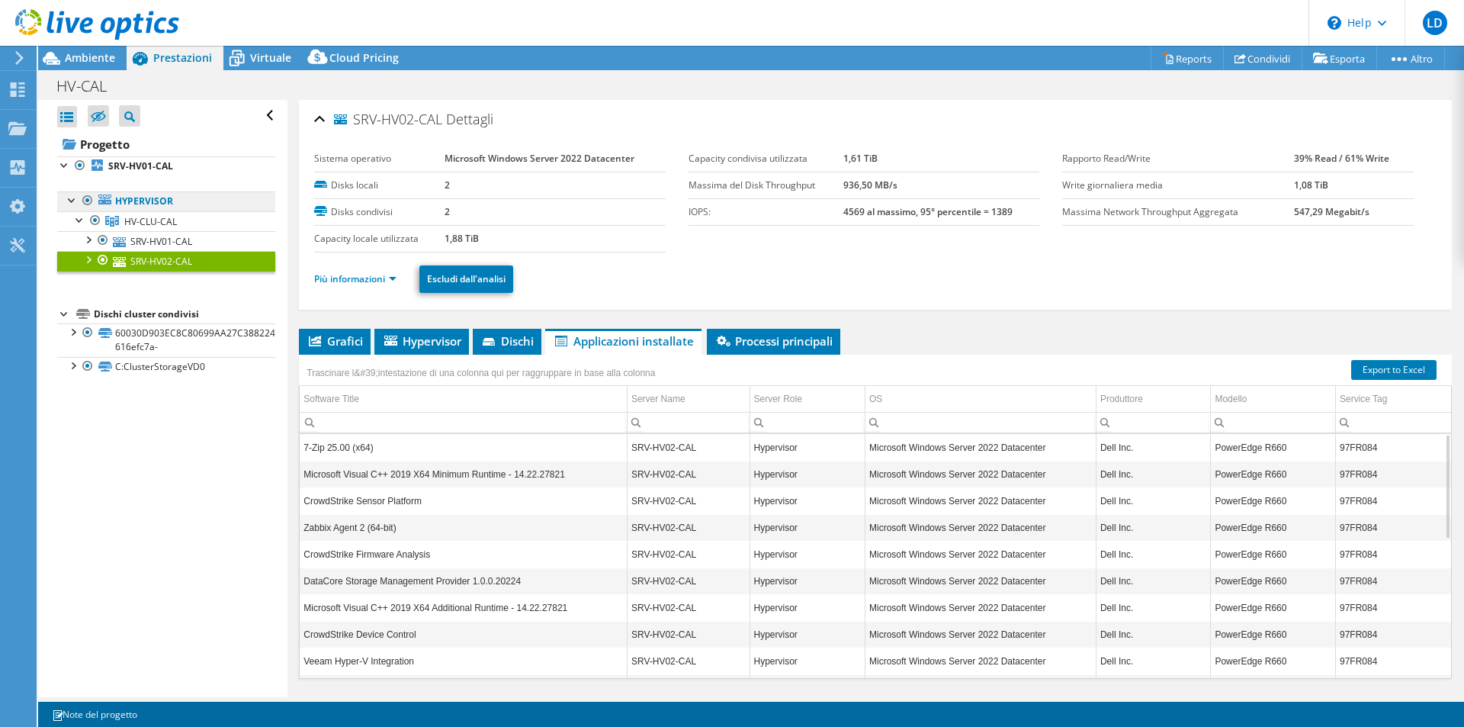
click at [148, 201] on link "Hypervisor" at bounding box center [166, 201] width 218 height 20
click at [189, 201] on link "Hypervisor" at bounding box center [166, 201] width 218 height 20
click at [190, 201] on link "Hypervisor" at bounding box center [166, 201] width 218 height 20
click at [345, 342] on span "Grafici" at bounding box center [334, 340] width 56 height 15
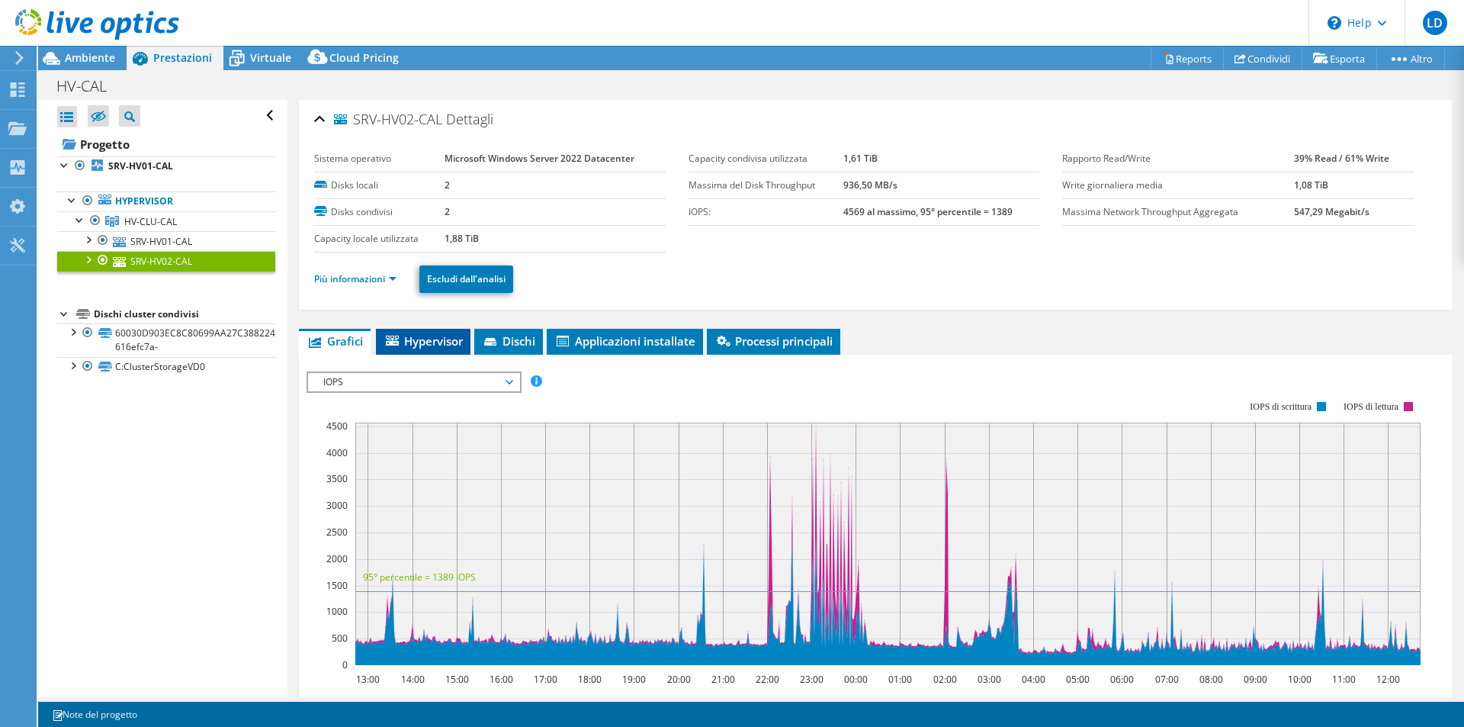
click at [429, 339] on span "Hypervisor" at bounding box center [422, 340] width 79 height 15
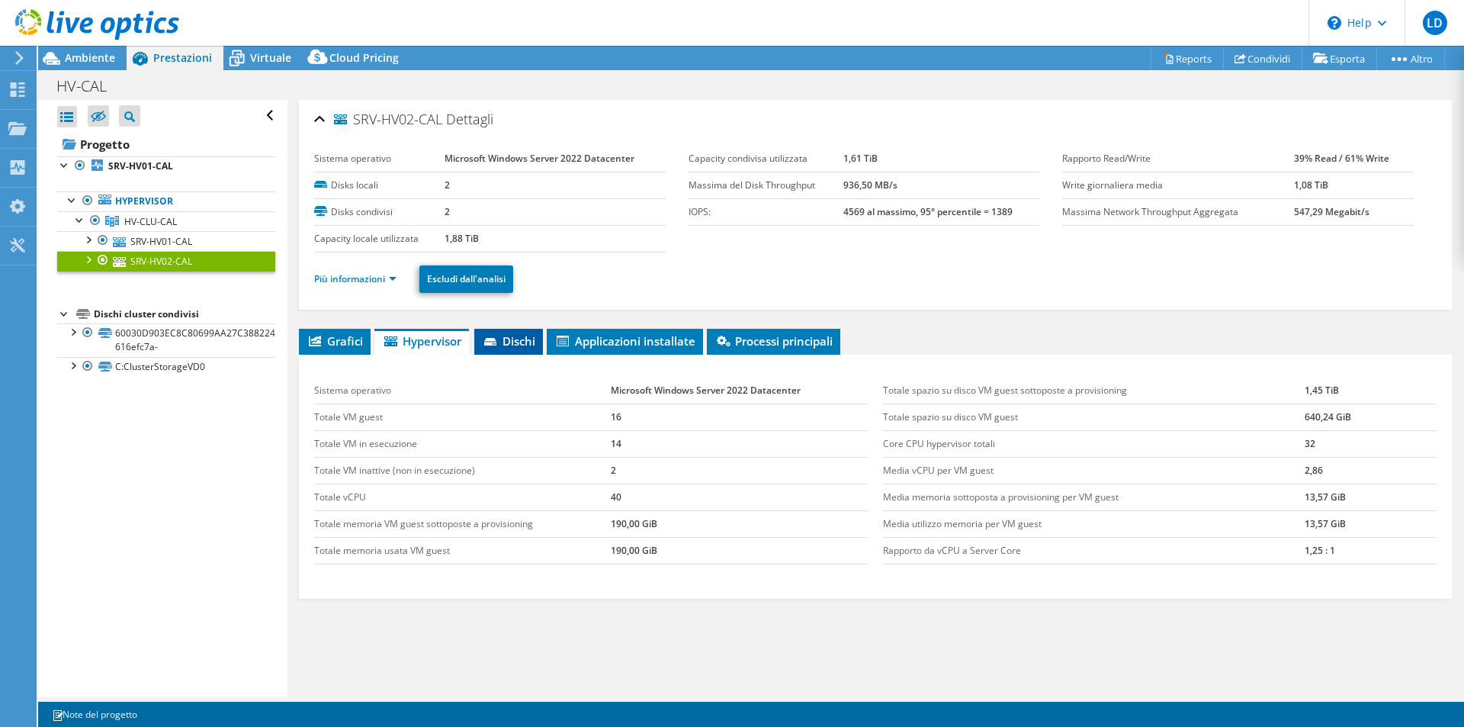
click at [521, 338] on span "Dischi" at bounding box center [508, 340] width 53 height 15
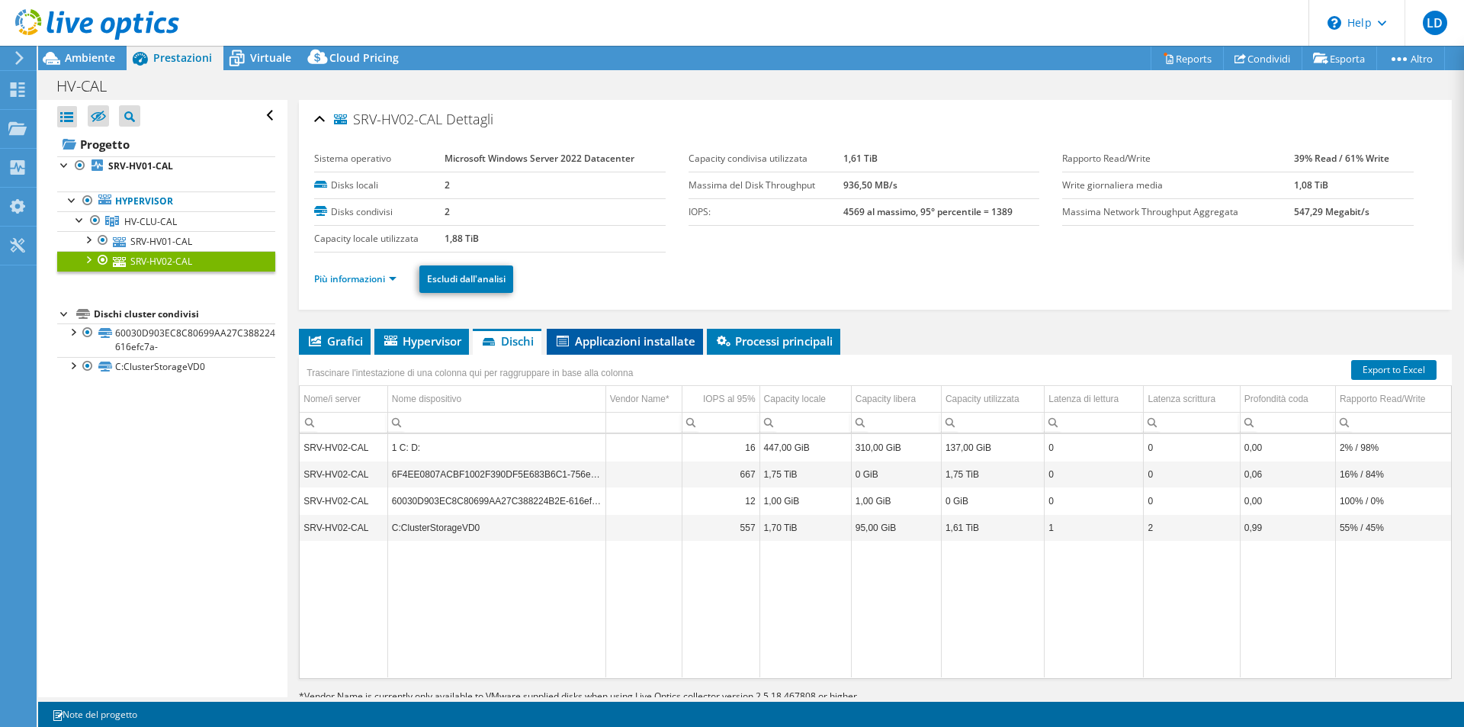
click at [600, 341] on span "Applicazioni installate" at bounding box center [624, 340] width 141 height 15
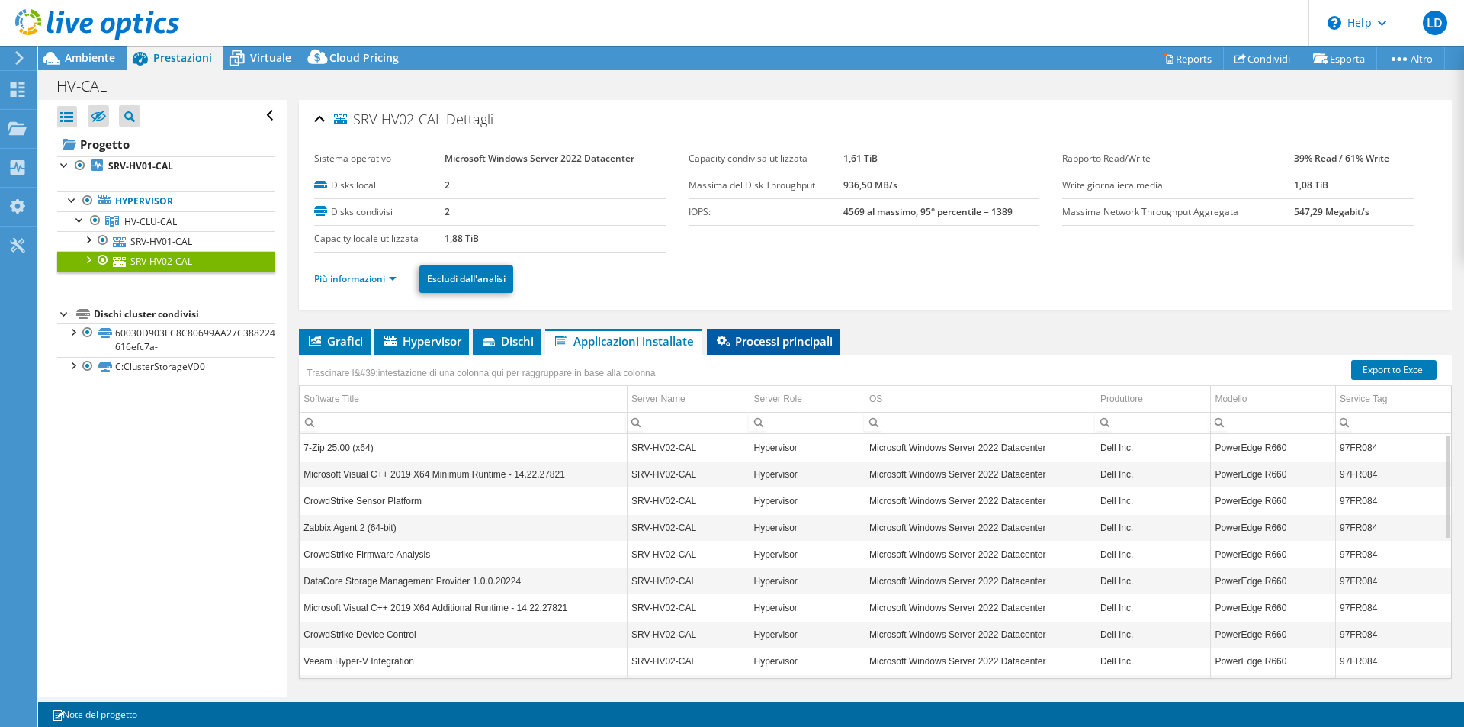
click at [736, 340] on span "Processi principali" at bounding box center [773, 340] width 118 height 15
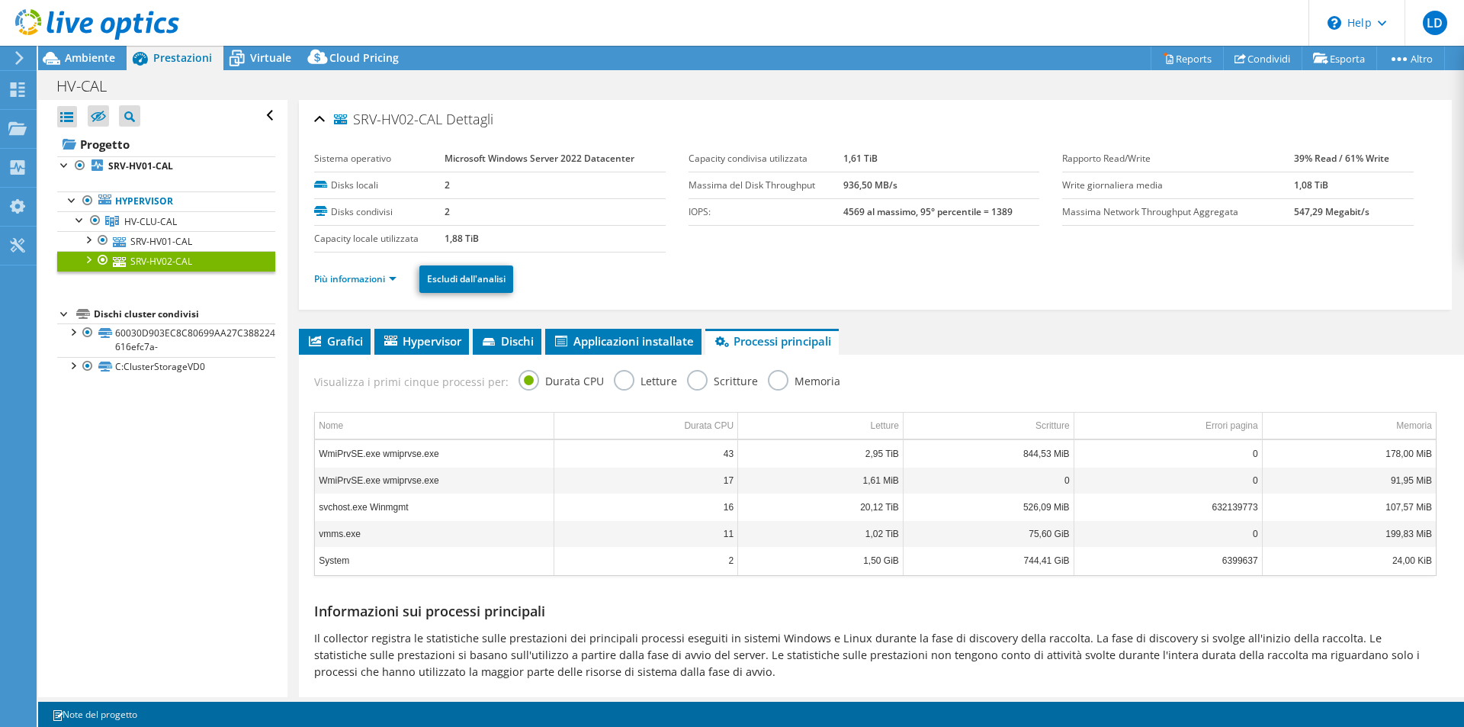
click at [621, 377] on label "Letture" at bounding box center [645, 379] width 63 height 19
click at [0, 0] on input "Letture" at bounding box center [0, 0] width 0 height 0
click at [696, 378] on label "Scritture" at bounding box center [722, 379] width 71 height 19
click at [0, 0] on input "Scritture" at bounding box center [0, 0] width 0 height 0
click at [788, 377] on label "Memoria" at bounding box center [804, 379] width 72 height 19
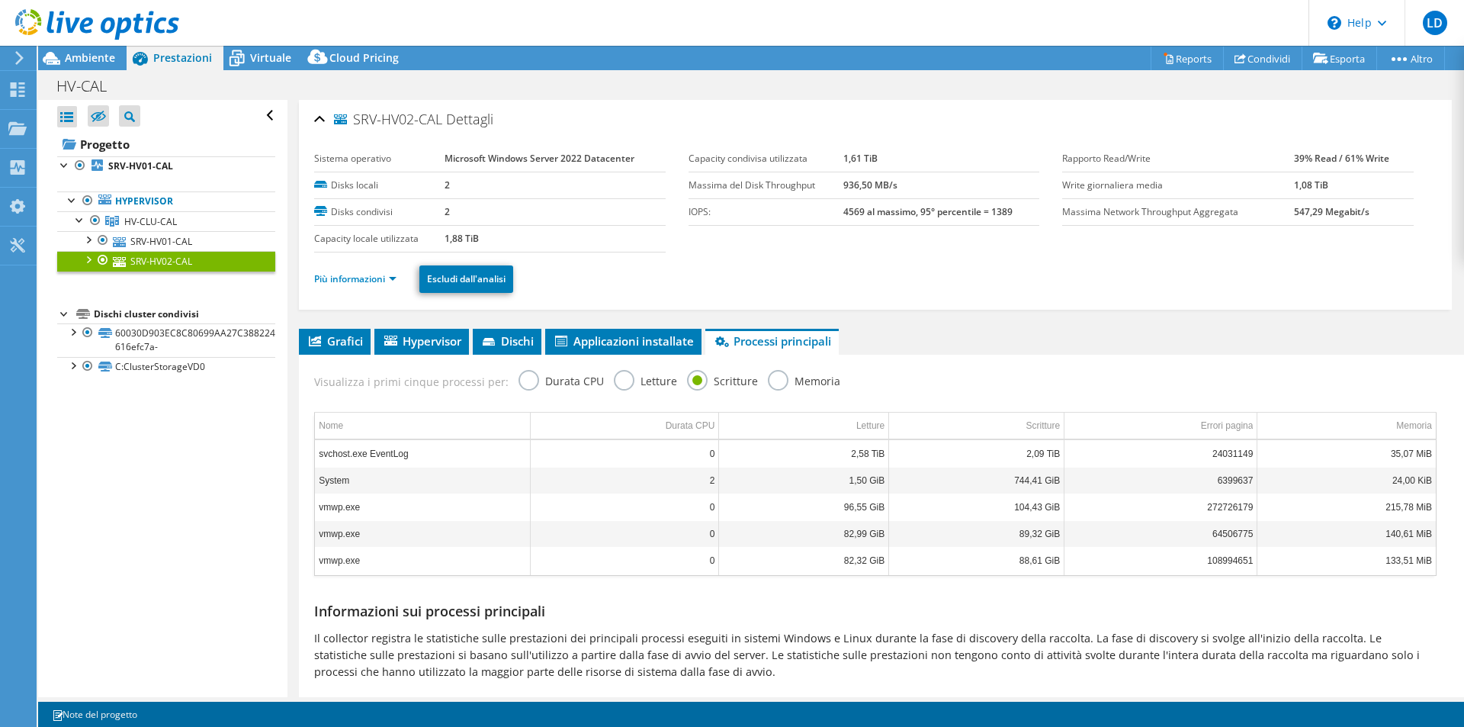
click at [0, 0] on input "Memoria" at bounding box center [0, 0] width 0 height 0
click at [338, 333] on span "Grafici" at bounding box center [334, 340] width 56 height 15
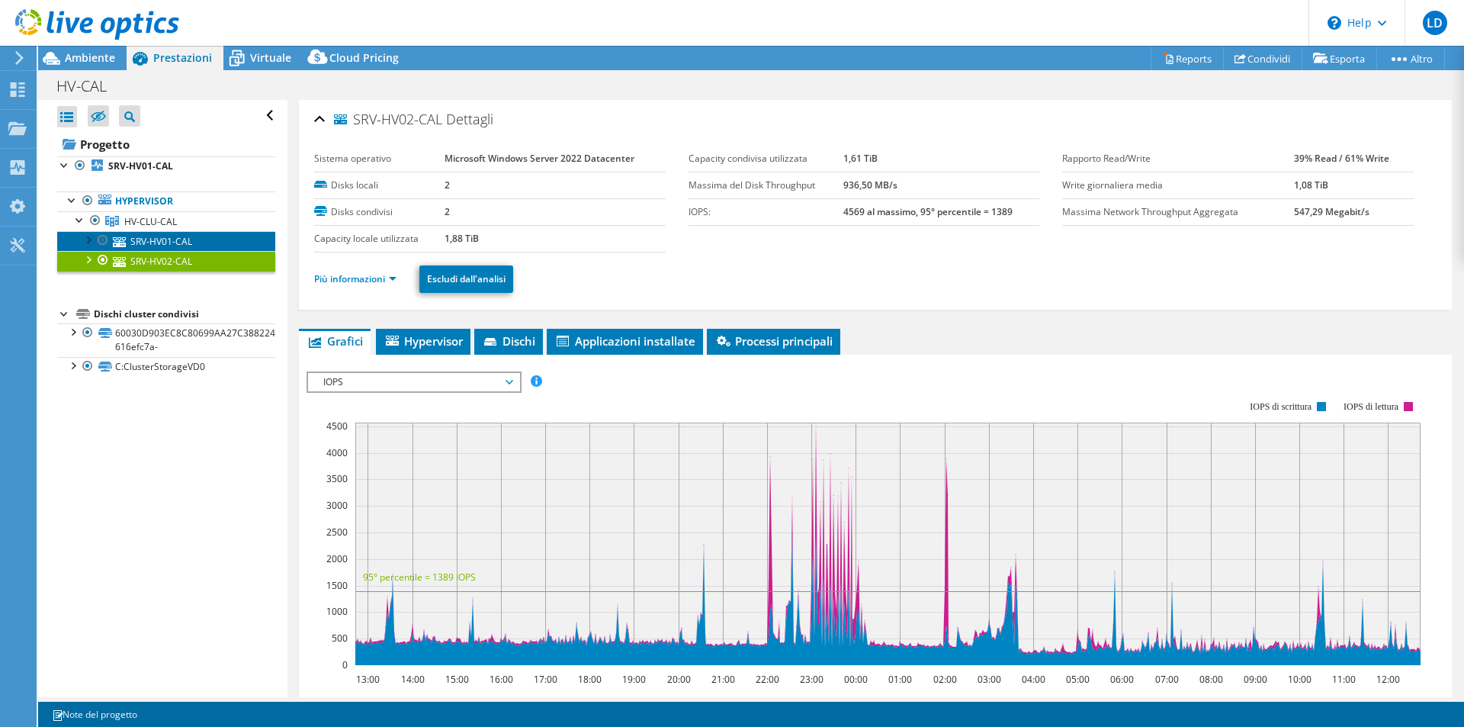
click at [140, 238] on link "SRV-HV01-CAL" at bounding box center [166, 241] width 218 height 20
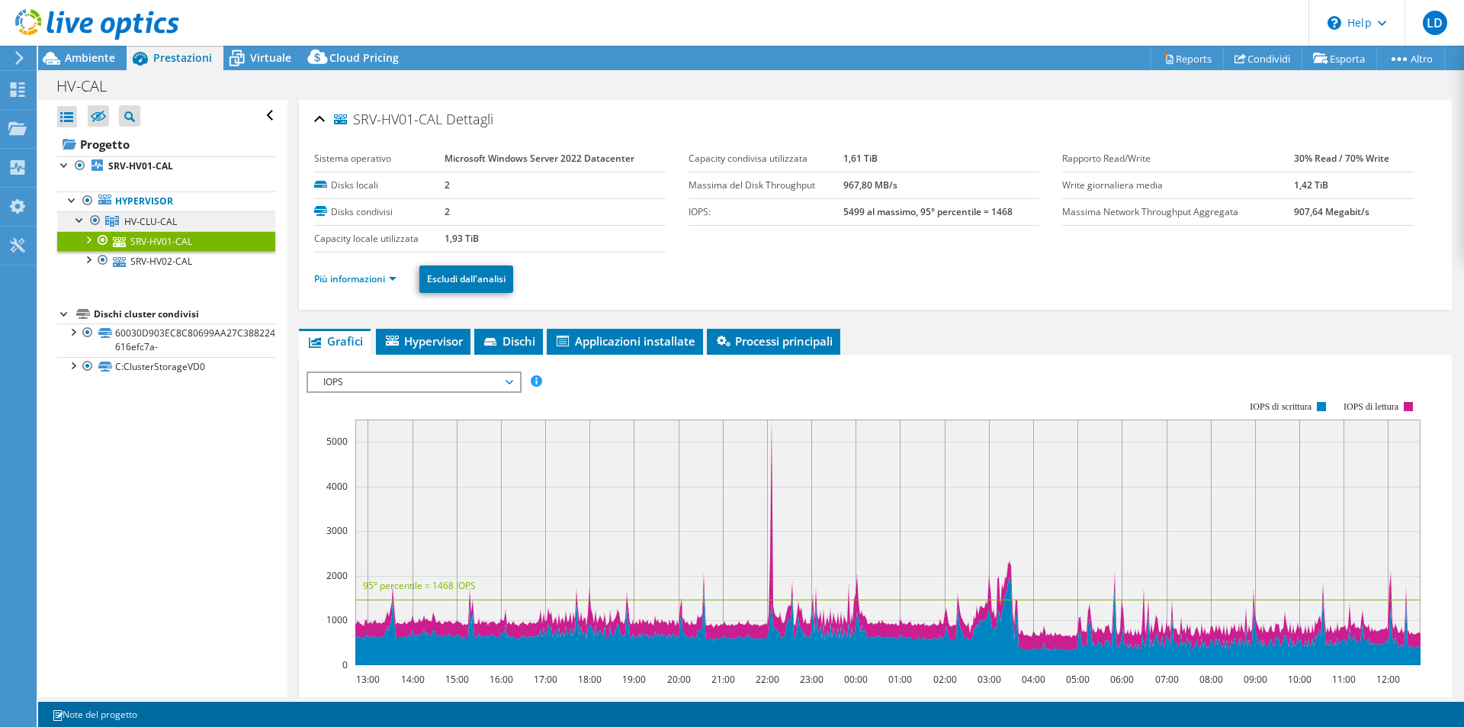
click at [159, 217] on span "HV-CLU-CAL" at bounding box center [150, 221] width 53 height 13
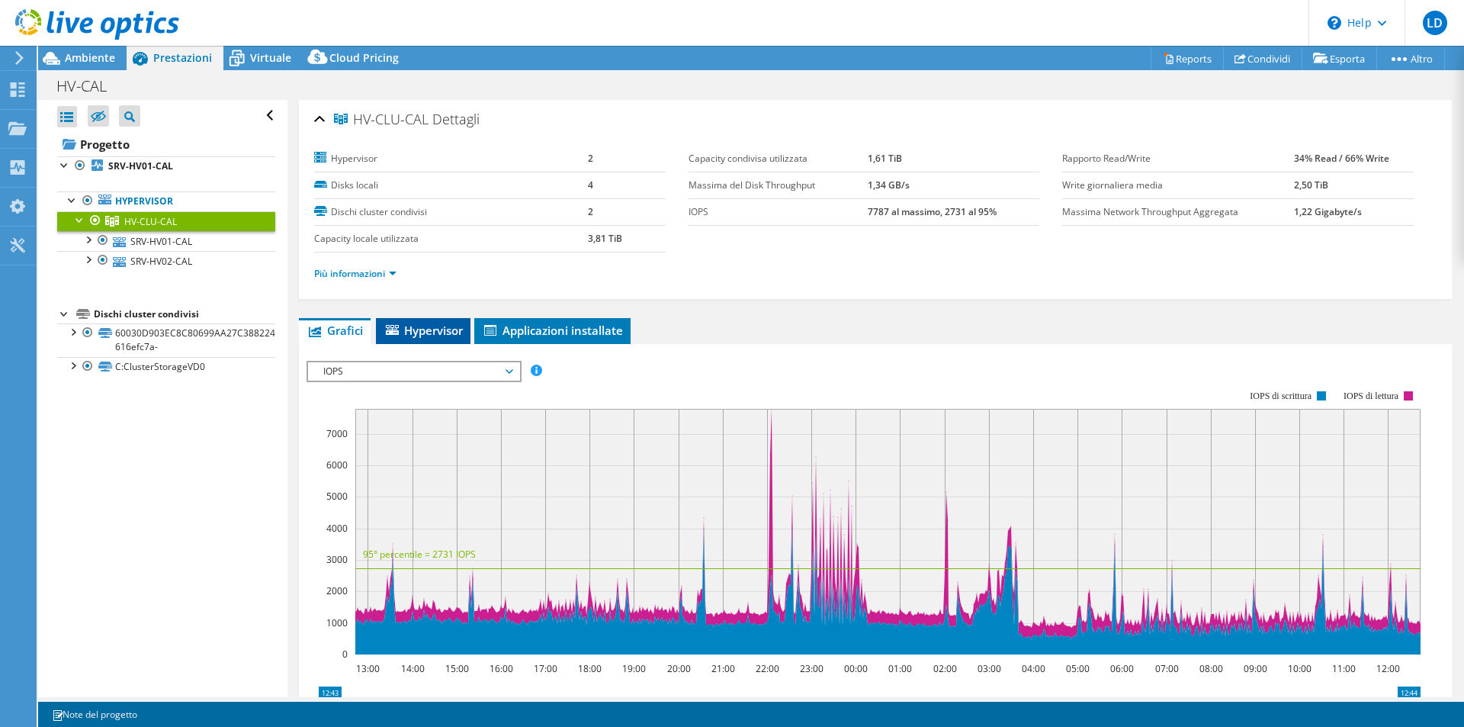
click at [432, 333] on span "Hypervisor" at bounding box center [422, 329] width 79 height 15
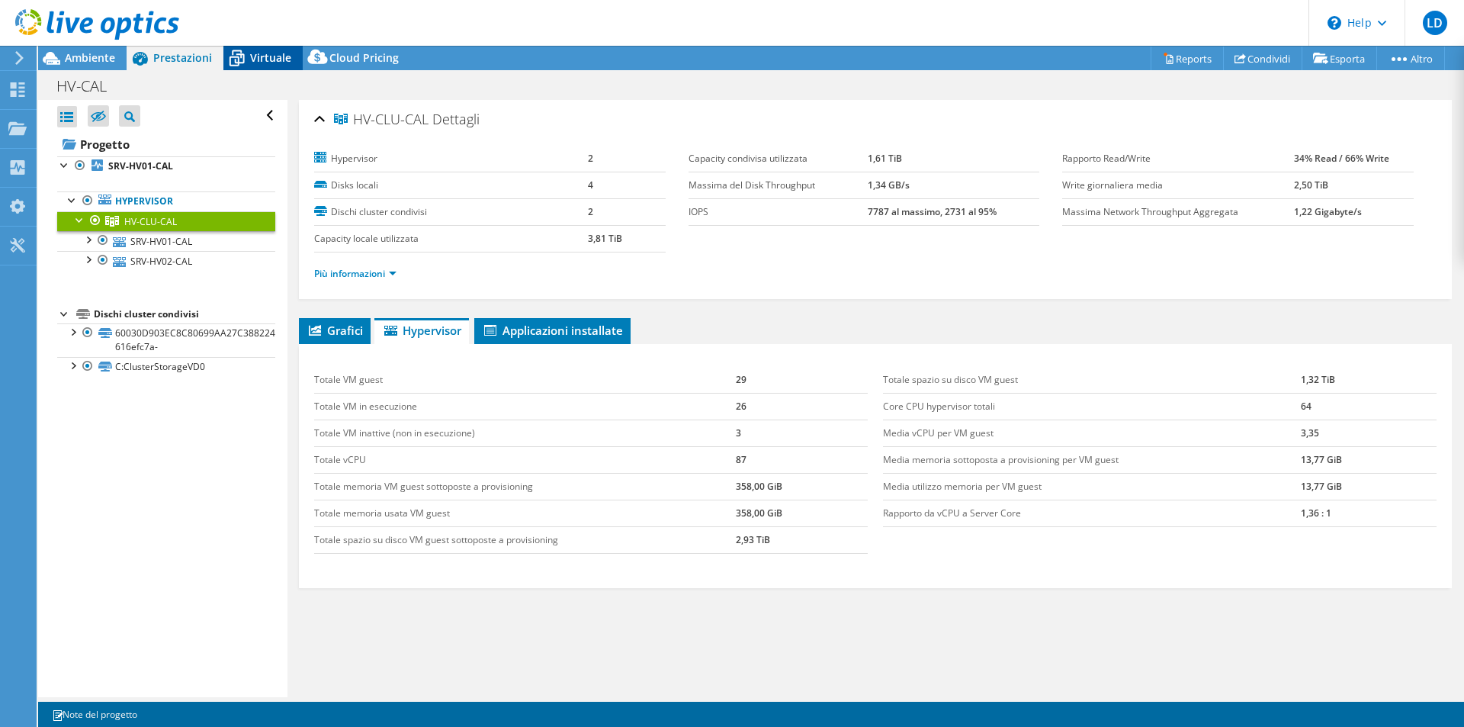
click at [262, 60] on span "Virtuale" at bounding box center [270, 57] width 41 height 14
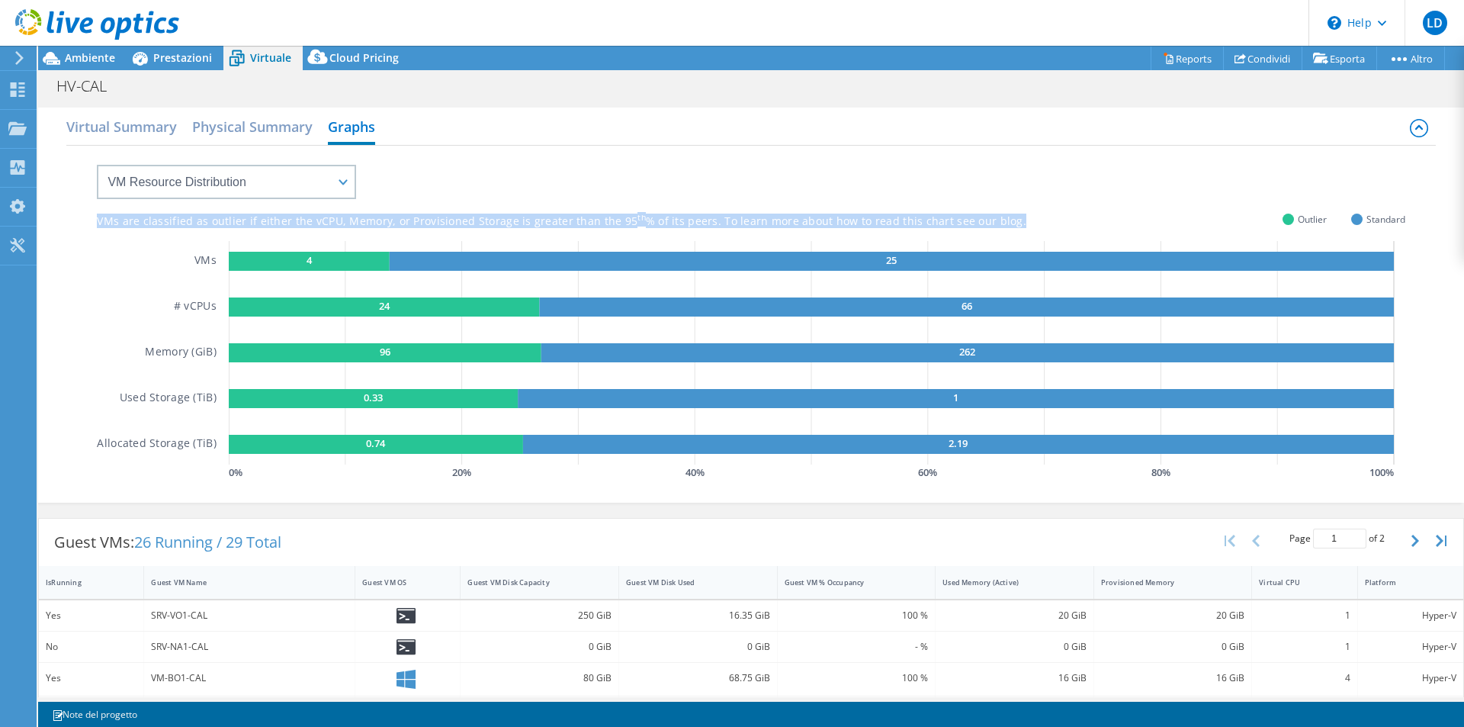
drag, startPoint x: 95, startPoint y: 217, endPoint x: 1034, endPoint y: 218, distance: 938.5
click at [1034, 218] on div "VMs are classified as outlier if either the vCPU, Memory, or Provisioned Storag…" at bounding box center [750, 322] width 1368 height 353
copy div "VMs are classified as outlier if either the vCPU, Memory, or Provisioned Storag…"
click at [359, 261] on rect at bounding box center [309, 261] width 161 height 19
click at [308, 261] on text "4" at bounding box center [309, 260] width 6 height 14
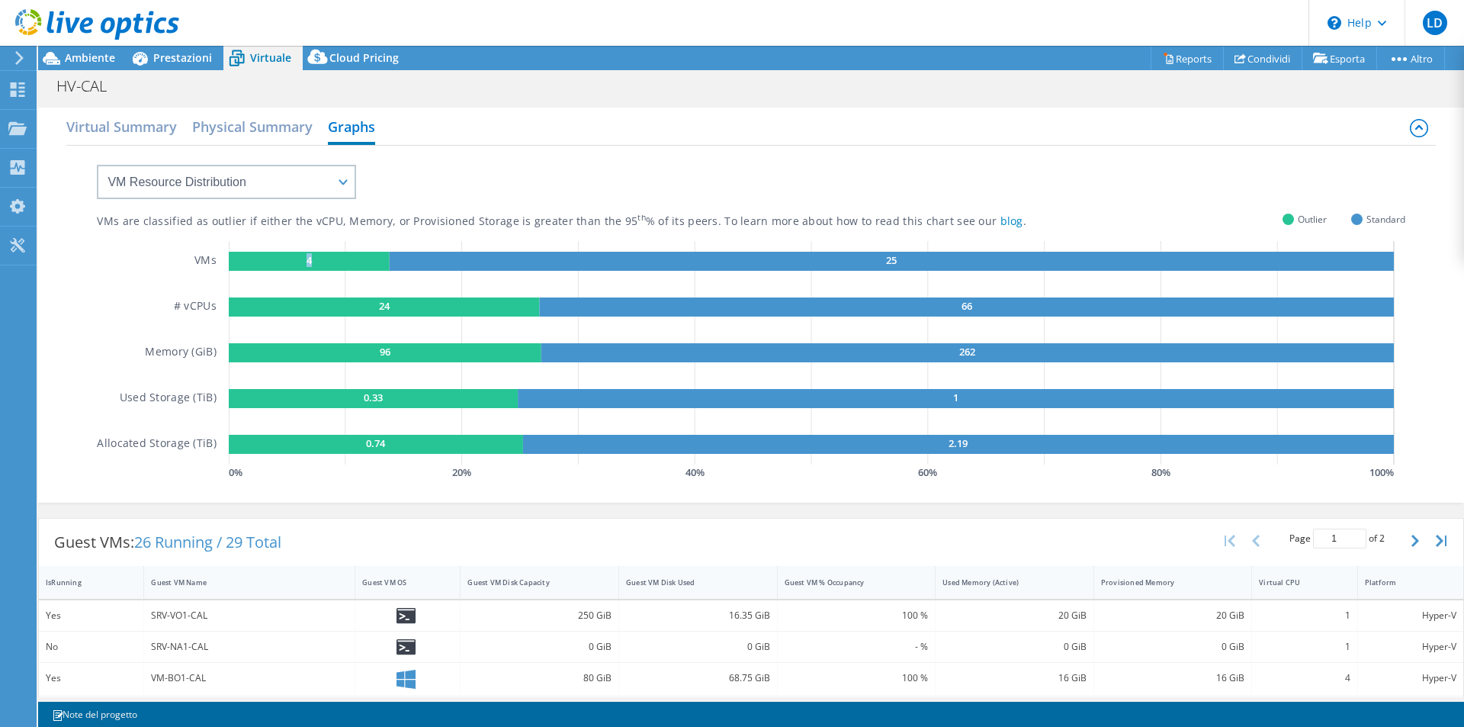
click at [308, 261] on text "4" at bounding box center [309, 260] width 6 height 14
click at [1411, 541] on icon "button" at bounding box center [1415, 540] width 8 height 12
click at [1224, 547] on icon "button" at bounding box center [1229, 540] width 11 height 12
type input "1"
click at [339, 179] on select "VM Resource Distribution Provisioning Contrast Over Provisioning" at bounding box center [226, 182] width 259 height 34
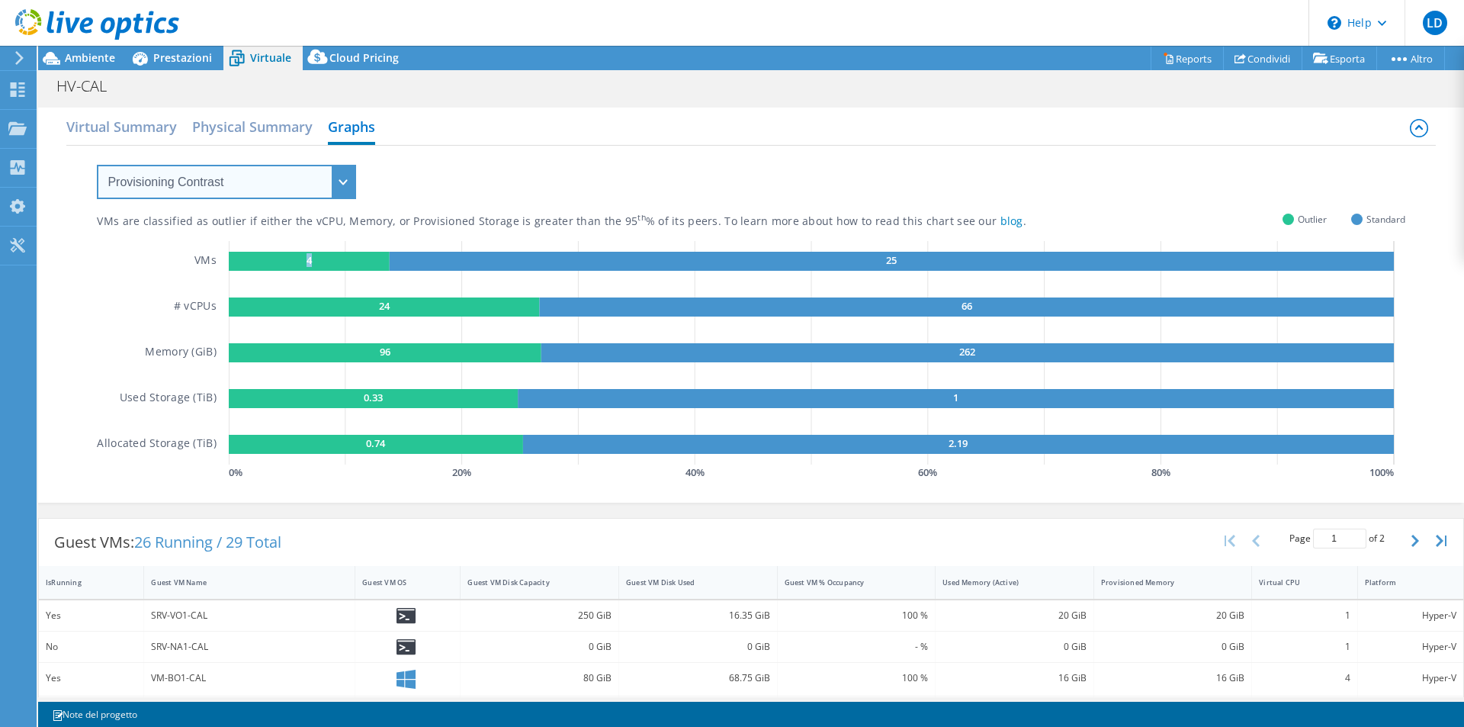
click at [97, 165] on select "VM Resource Distribution Provisioning Contrast Over Provisioning" at bounding box center [226, 182] width 259 height 34
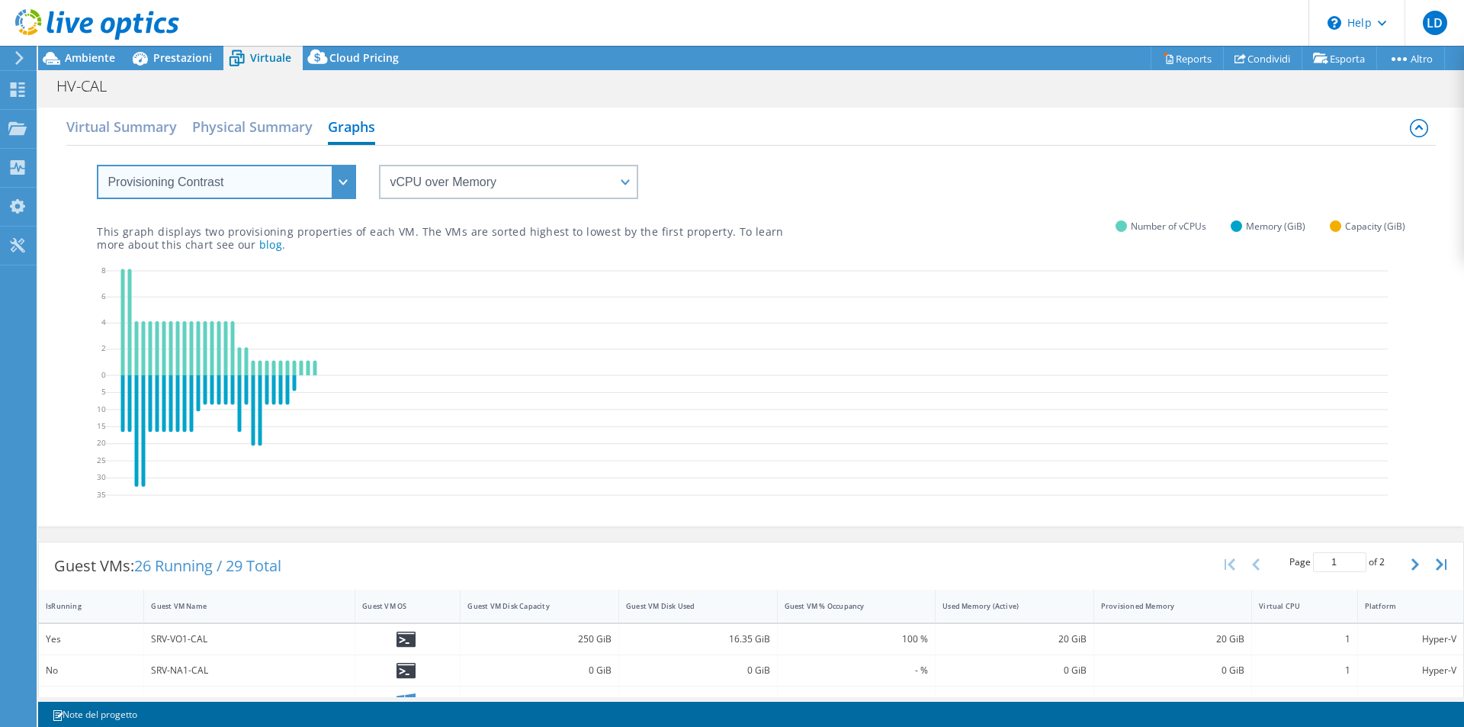
click at [345, 187] on select "VM Resource Distribution Provisioning Contrast Over Provisioning" at bounding box center [226, 182] width 259 height 34
select select "VM Resource Distribution"
click at [97, 165] on select "VM Resource Distribution Provisioning Contrast Over Provisioning" at bounding box center [226, 182] width 259 height 34
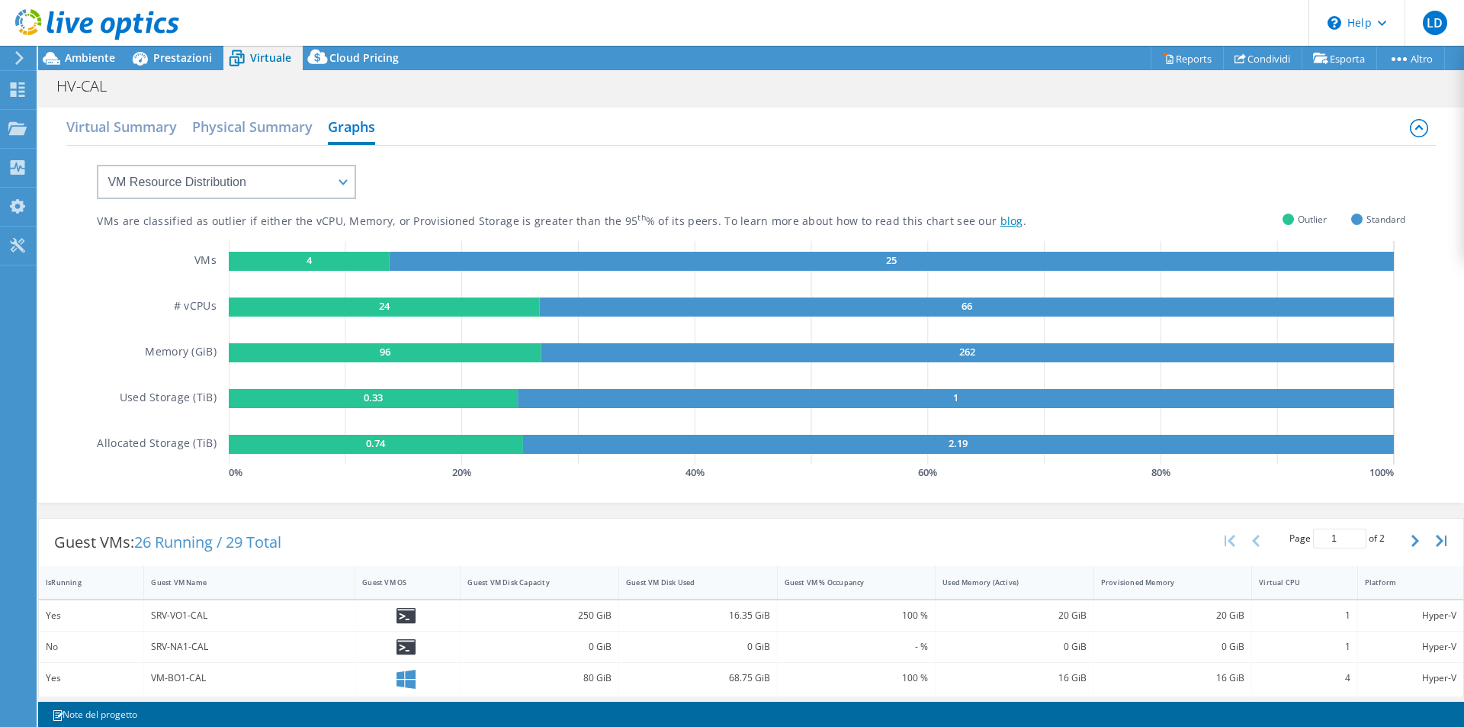
click at [1015, 220] on link "blog" at bounding box center [1011, 220] width 23 height 14
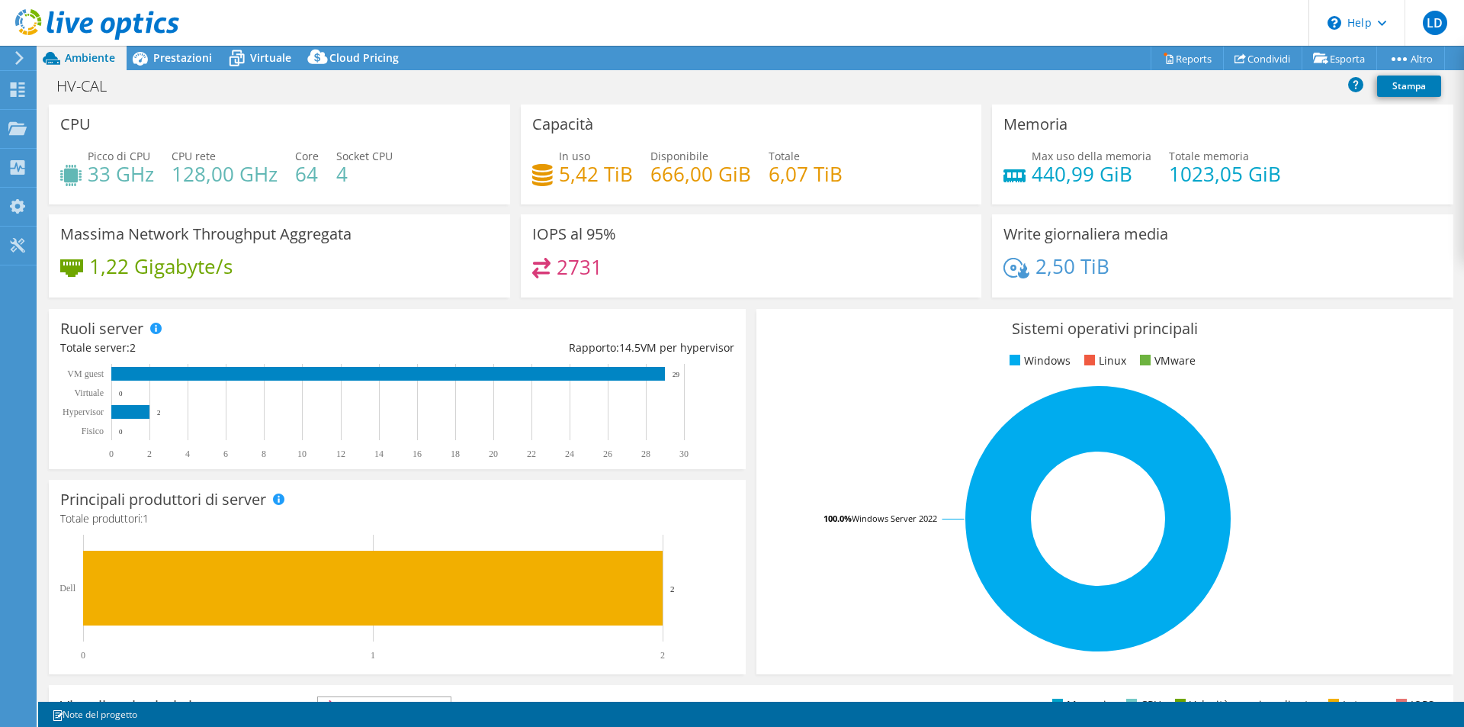
select select "USD"
click at [191, 52] on span "Prestazioni" at bounding box center [182, 57] width 59 height 14
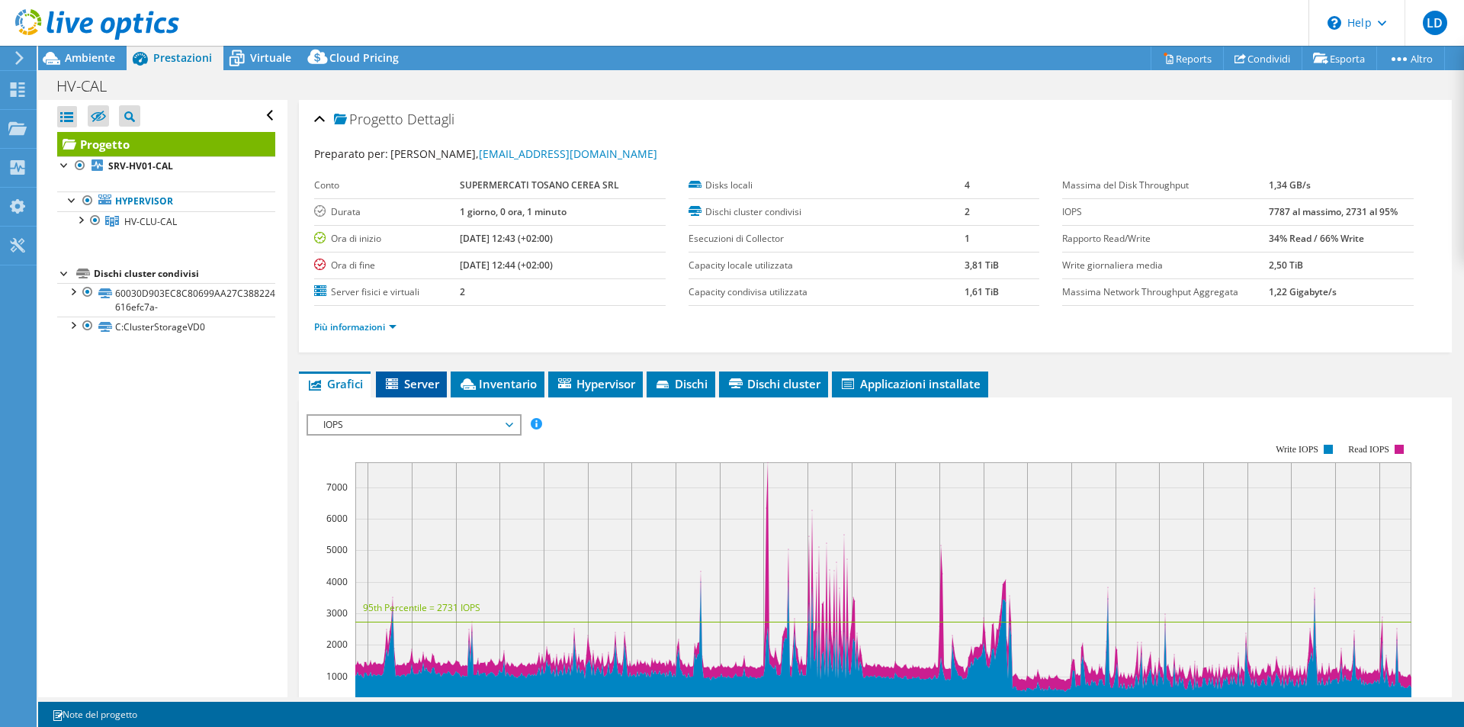
click at [426, 380] on span "Server" at bounding box center [411, 383] width 56 height 15
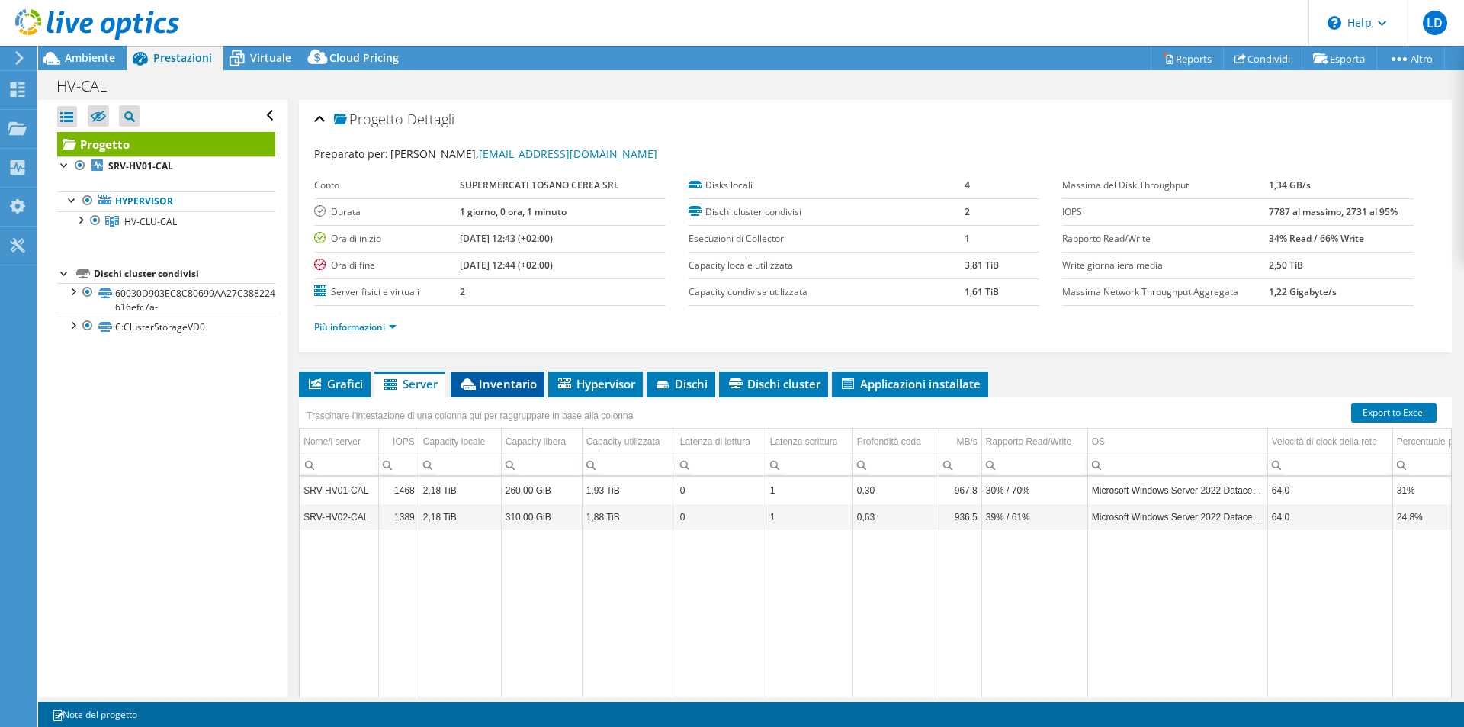
click at [499, 384] on span "Inventario" at bounding box center [497, 383] width 79 height 15
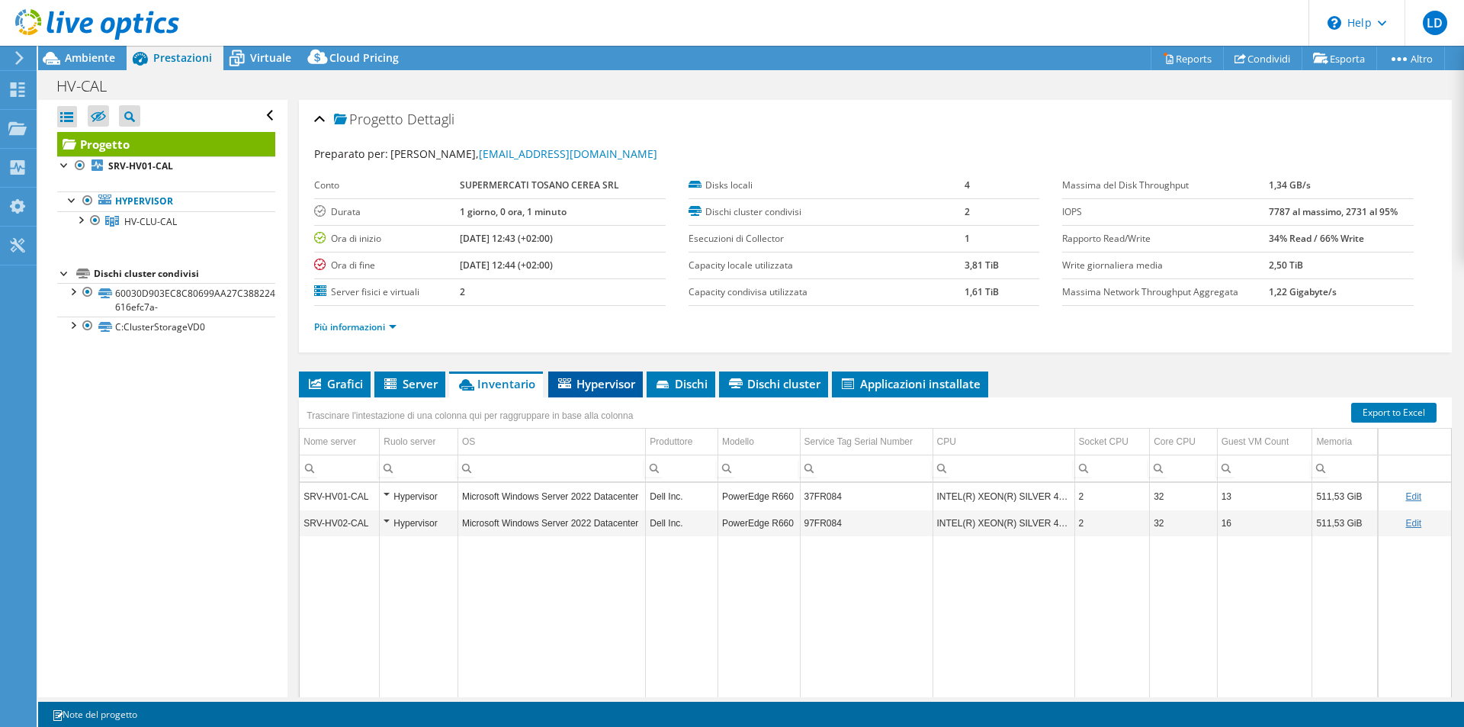
click at [615, 383] on span "Hypervisor" at bounding box center [595, 383] width 79 height 15
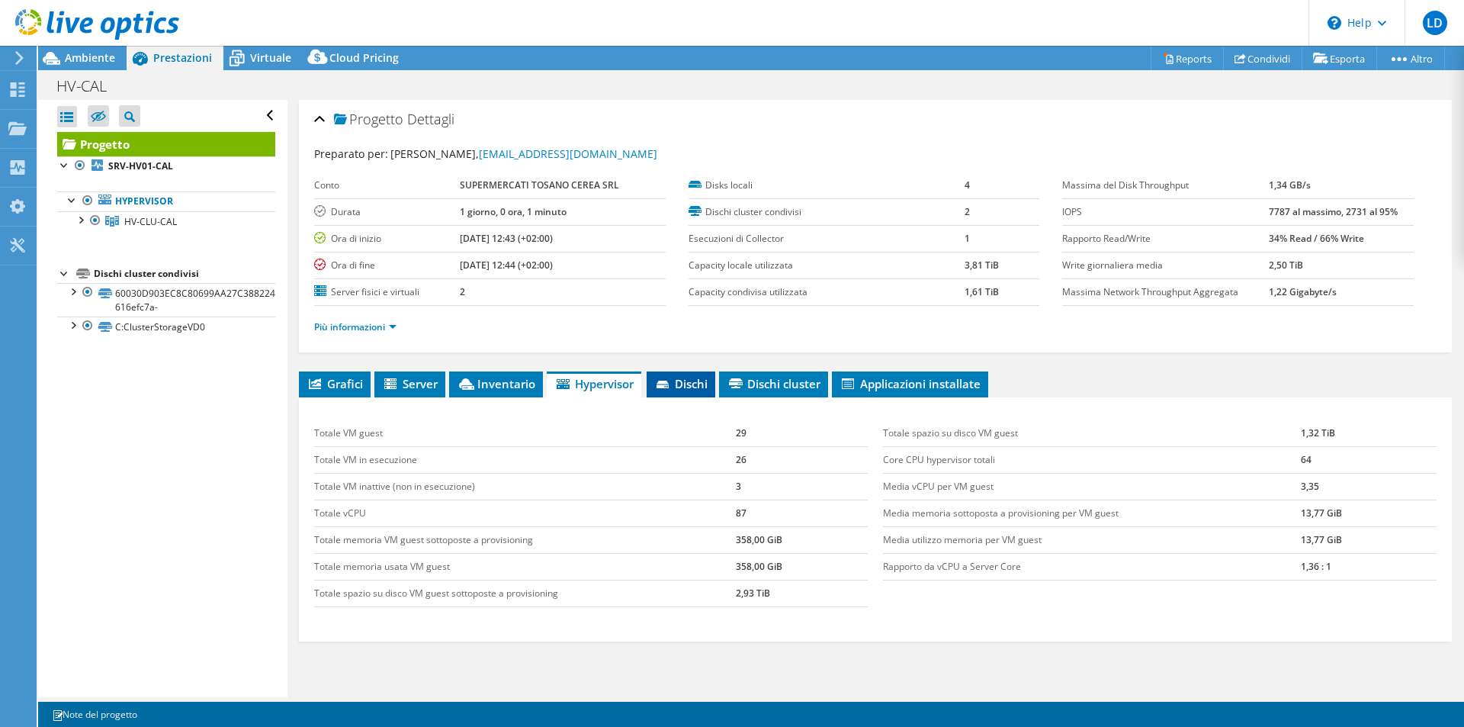
click at [675, 385] on span "Dischi" at bounding box center [680, 383] width 53 height 15
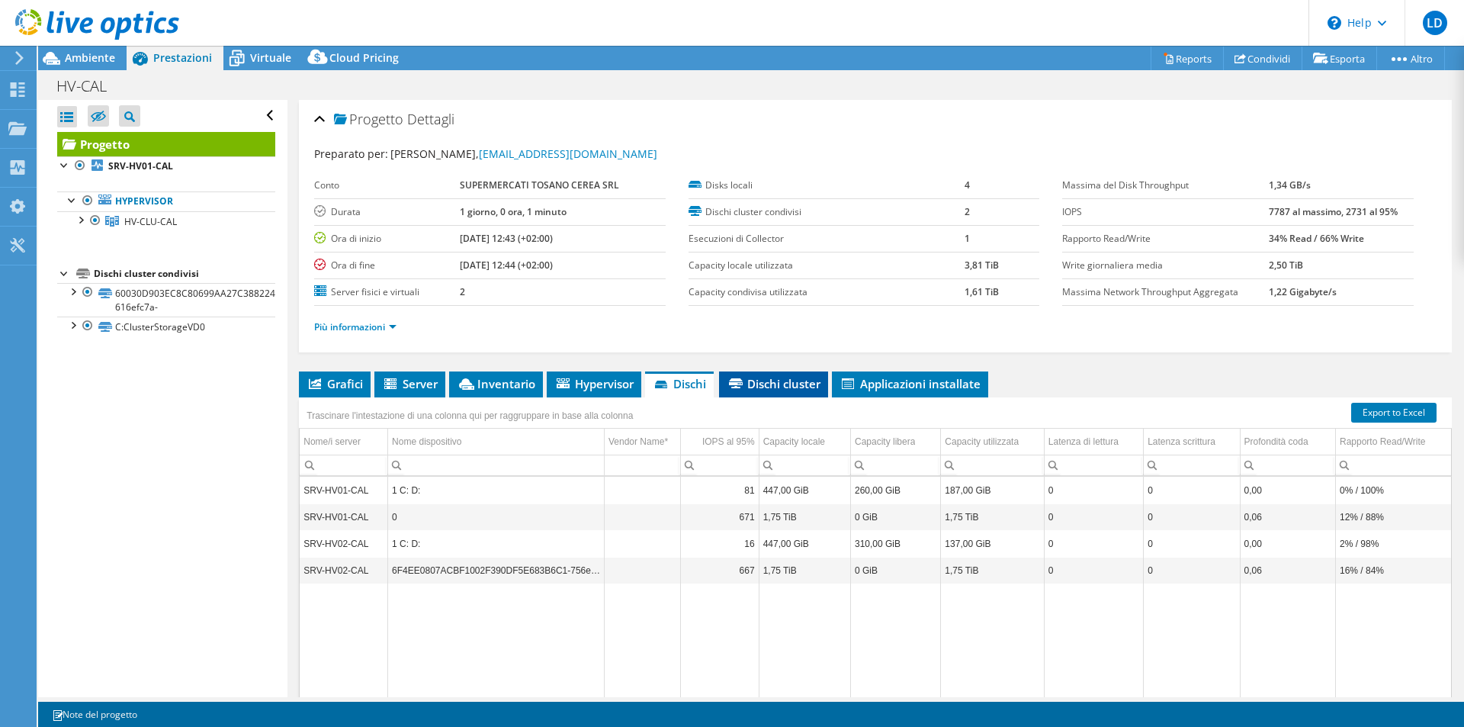
click at [761, 387] on span "Dischi cluster" at bounding box center [774, 383] width 94 height 15
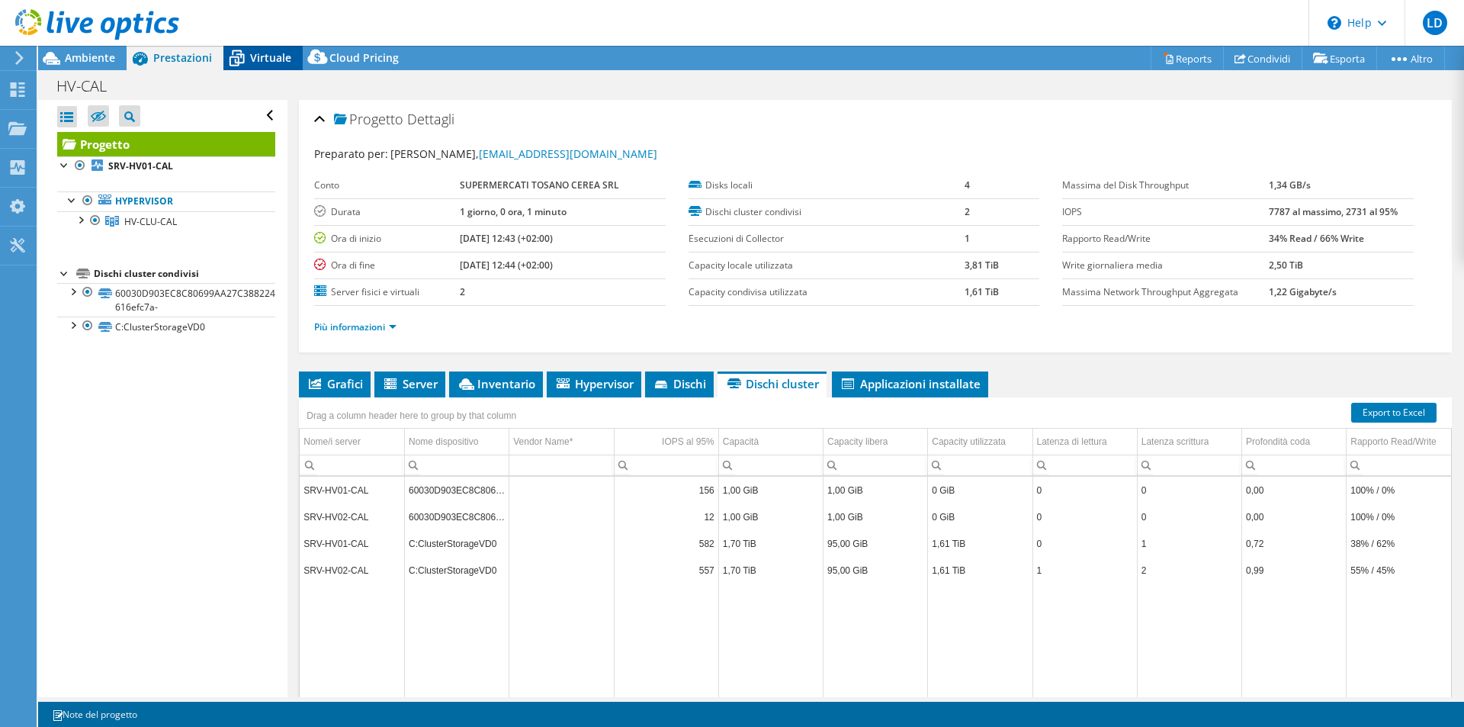
click at [255, 53] on span "Virtuale" at bounding box center [270, 57] width 41 height 14
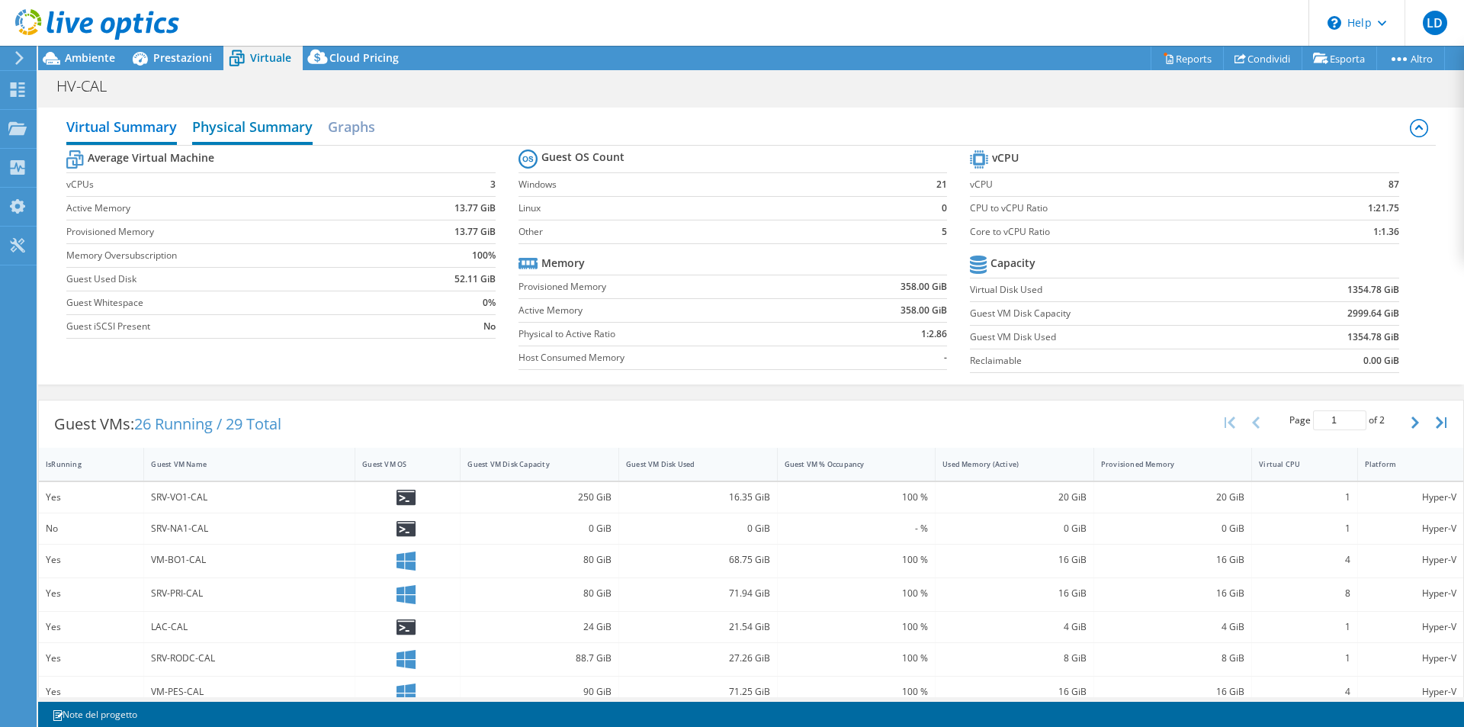
click at [226, 128] on h2 "Physical Summary" at bounding box center [252, 128] width 120 height 34
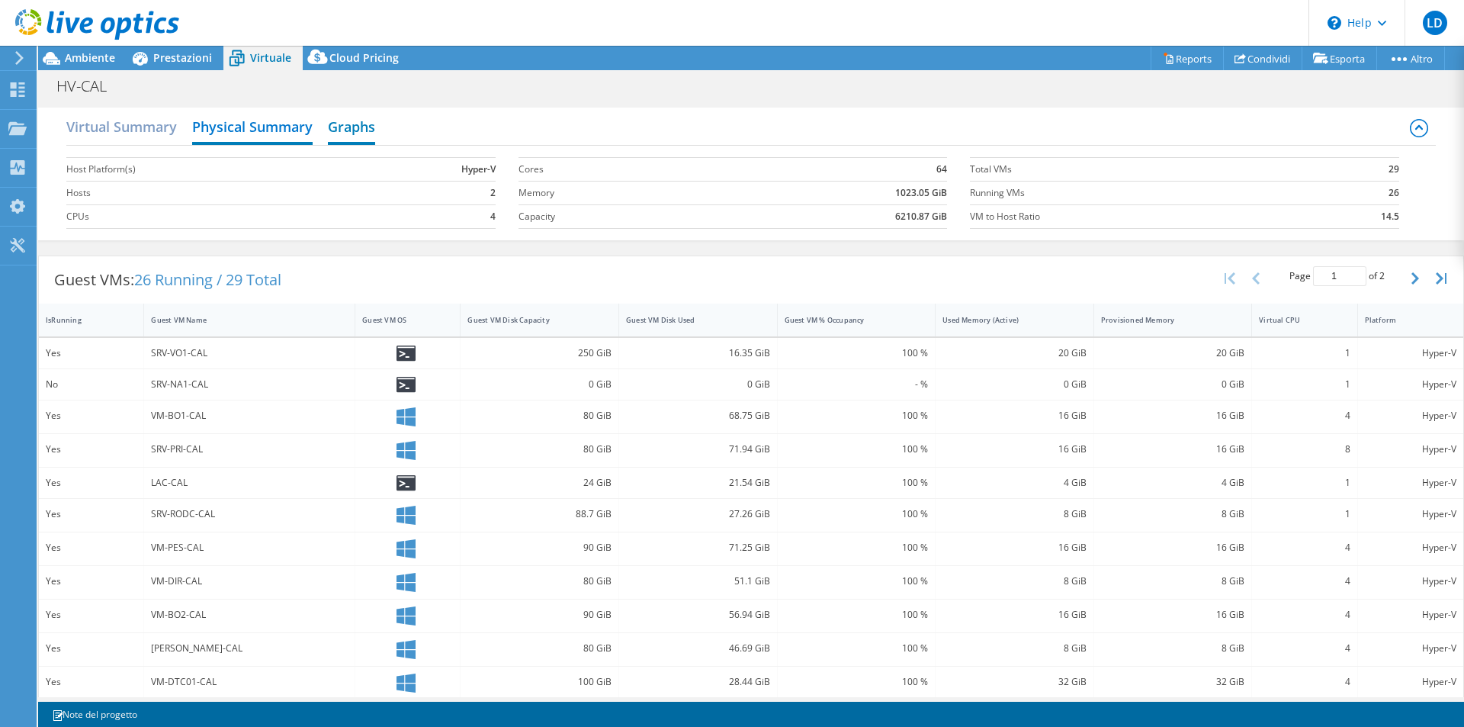
click at [358, 129] on h2 "Graphs" at bounding box center [351, 128] width 47 height 34
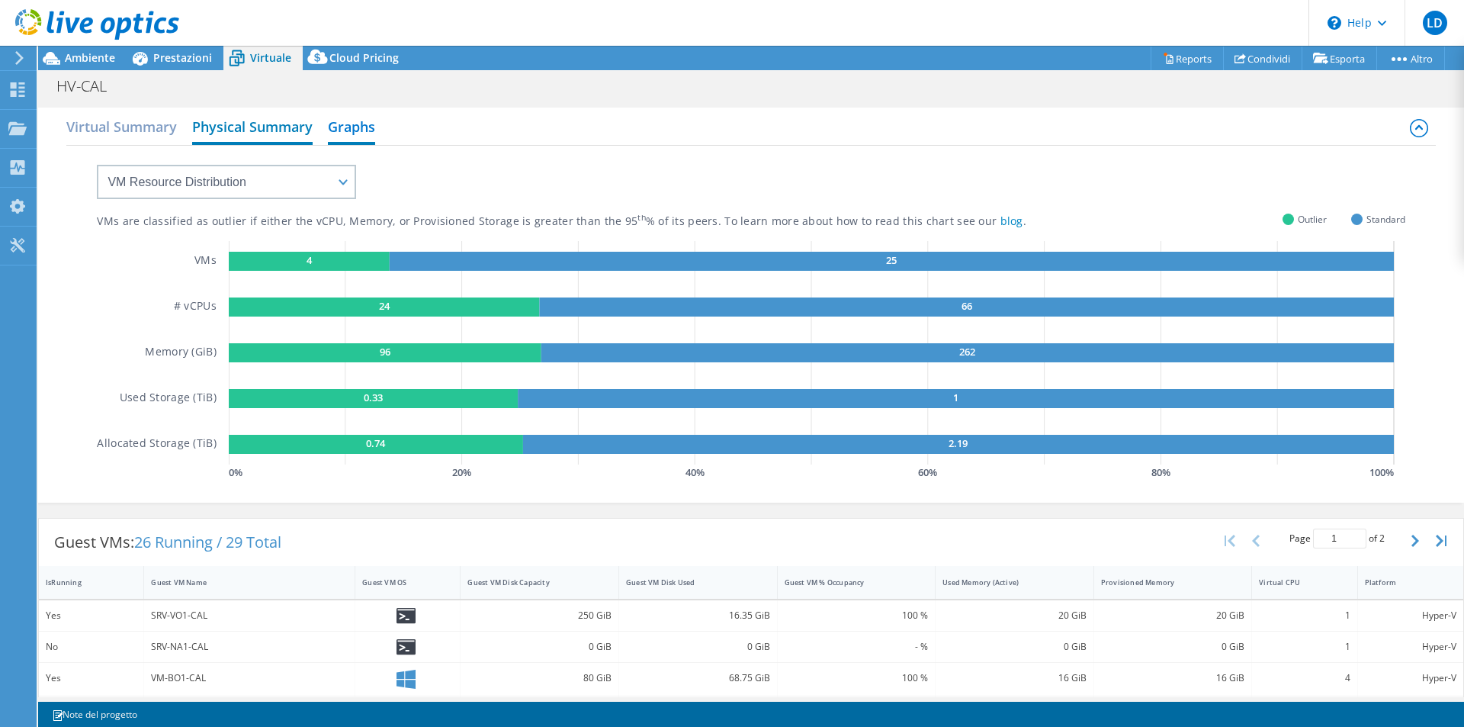
click at [237, 126] on h2 "Physical Summary" at bounding box center [252, 128] width 120 height 34
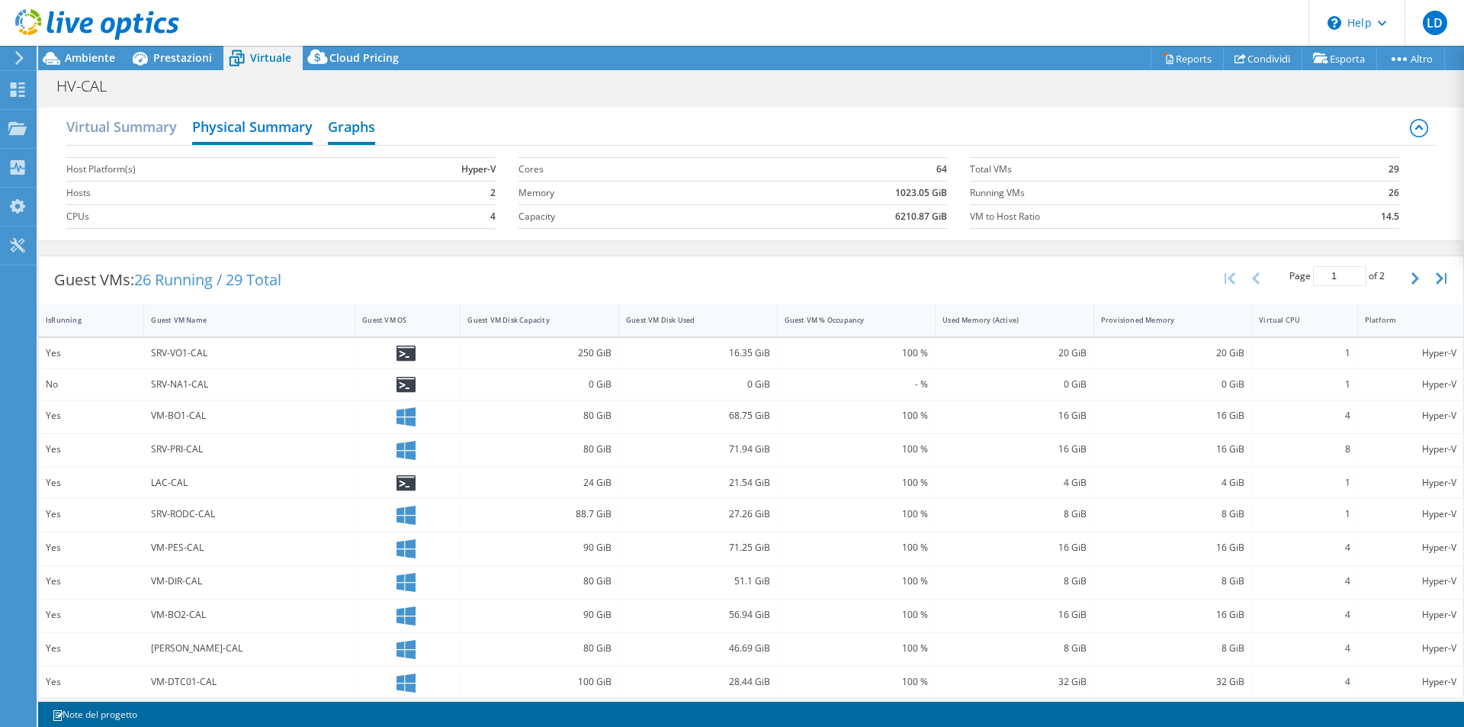
click at [355, 130] on h2 "Graphs" at bounding box center [351, 128] width 47 height 34
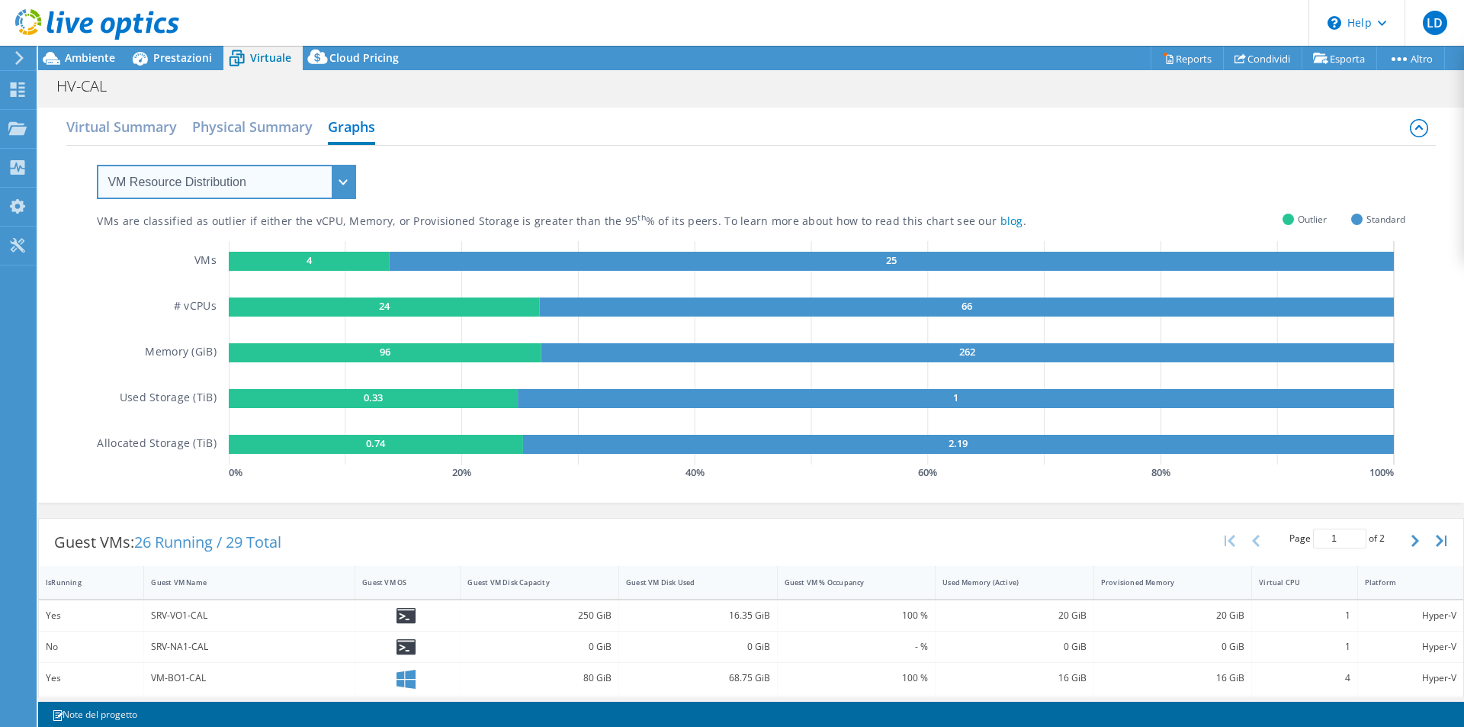
click at [349, 176] on select "VM Resource Distribution Provisioning Contrast Over Provisioning" at bounding box center [226, 182] width 259 height 34
select select "Provisioning Contrast"
click at [97, 165] on select "VM Resource Distribution Provisioning Contrast Over Provisioning" at bounding box center [226, 182] width 259 height 34
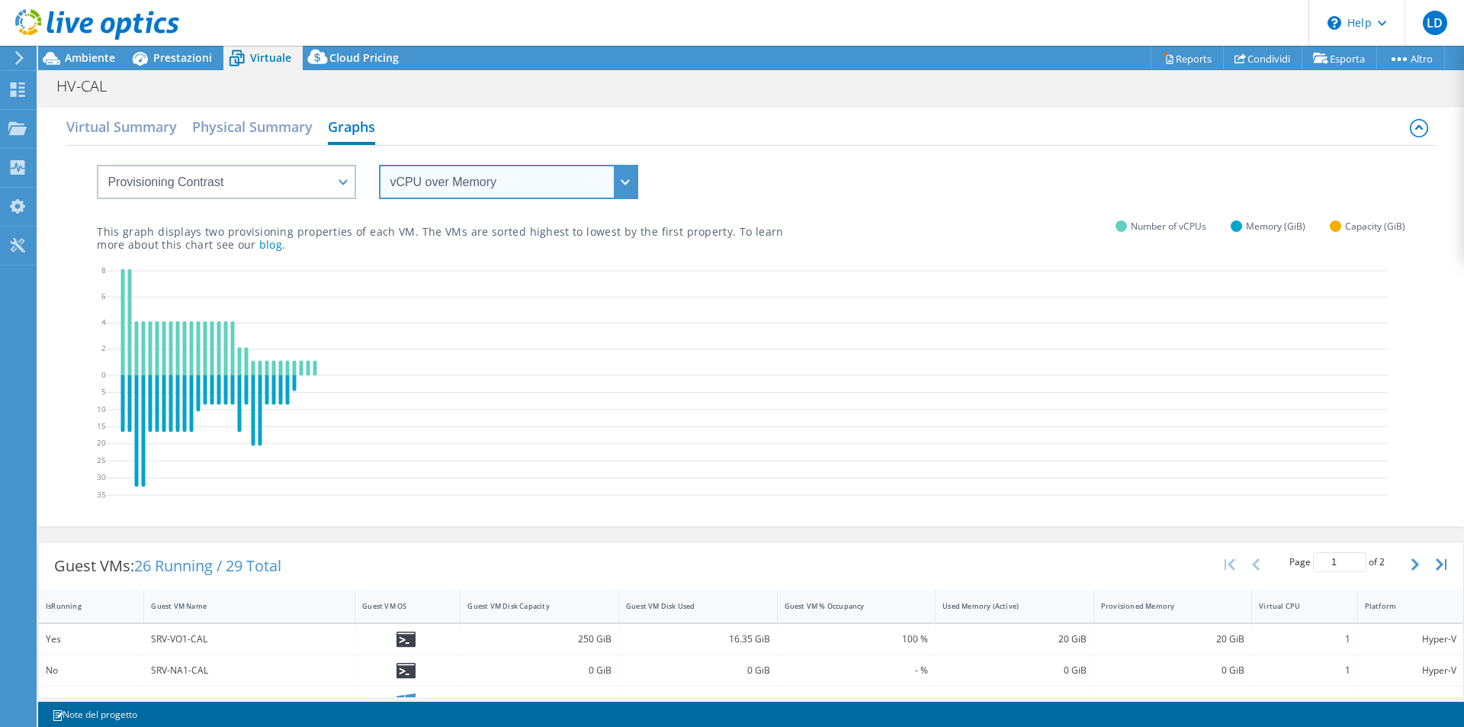
click at [475, 184] on select "vCPU over Memory vCPU over Capacity Memory over vCPU Memory over Capacity Capac…" at bounding box center [508, 182] width 259 height 34
click at [379, 165] on select "vCPU over Memory vCPU over Capacity Memory over vCPU Memory over Capacity Capac…" at bounding box center [508, 182] width 259 height 34
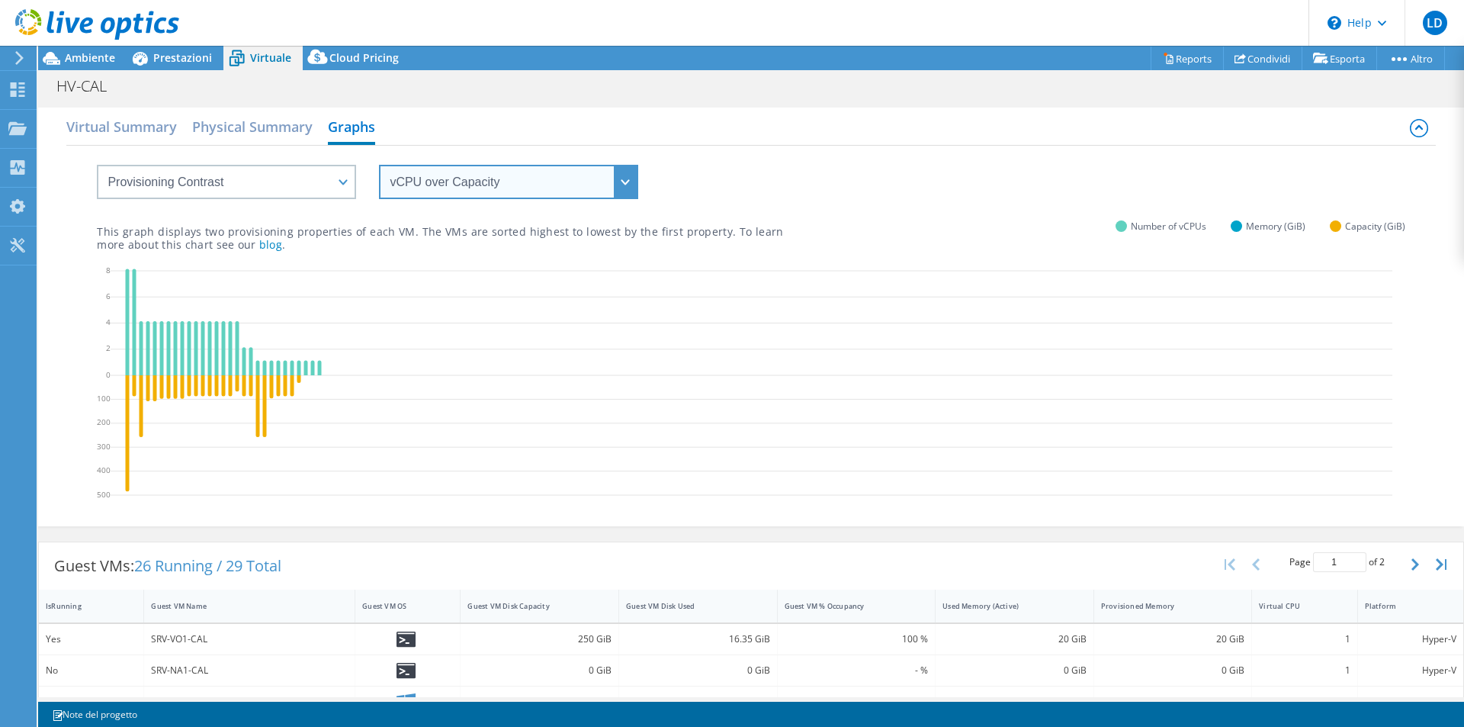
click at [629, 188] on select "vCPU over Memory vCPU over Capacity Memory over vCPU Memory over Capacity Capac…" at bounding box center [508, 182] width 259 height 34
click at [379, 165] on select "vCPU over Memory vCPU over Capacity Memory over vCPU Memory over Capacity Capac…" at bounding box center [508, 182] width 259 height 34
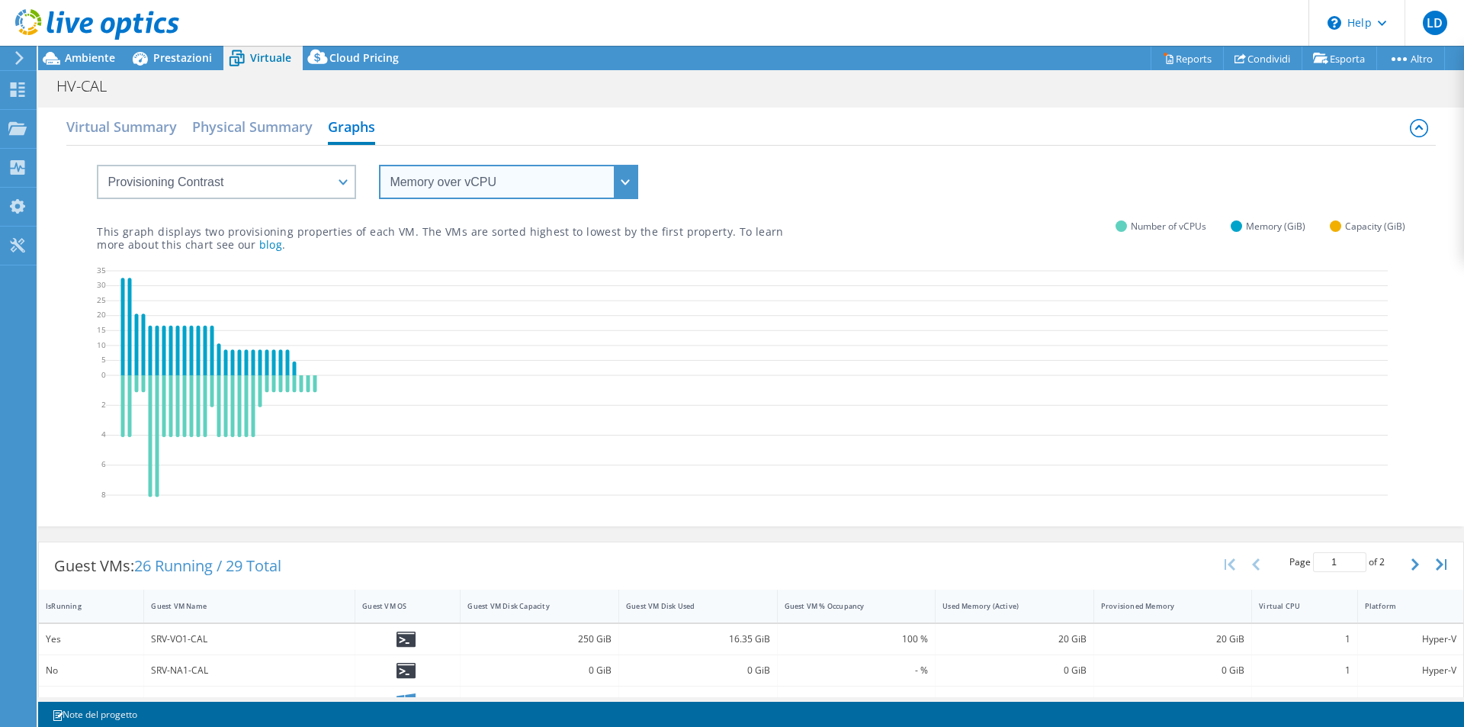
click at [618, 186] on select "vCPU over Memory vCPU over Capacity Memory over vCPU Memory over Capacity Capac…" at bounding box center [508, 182] width 259 height 34
click at [379, 165] on select "vCPU over Memory vCPU over Capacity Memory over vCPU Memory over Capacity Capac…" at bounding box center [508, 182] width 259 height 34
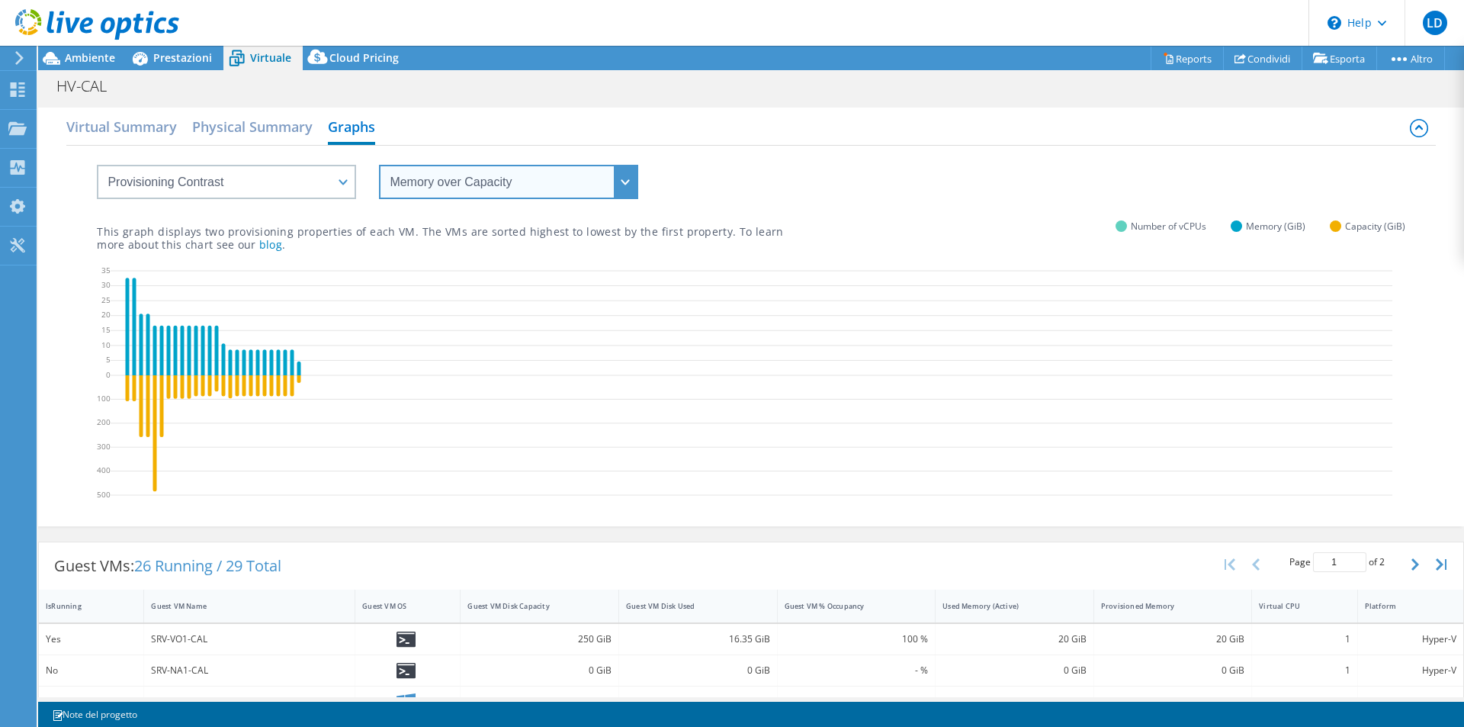
click at [627, 189] on select "vCPU over Memory vCPU over Capacity Memory over vCPU Memory over Capacity Capac…" at bounding box center [508, 182] width 259 height 34
click at [379, 165] on select "vCPU over Memory vCPU over Capacity Memory over vCPU Memory over Capacity Capac…" at bounding box center [508, 182] width 259 height 34
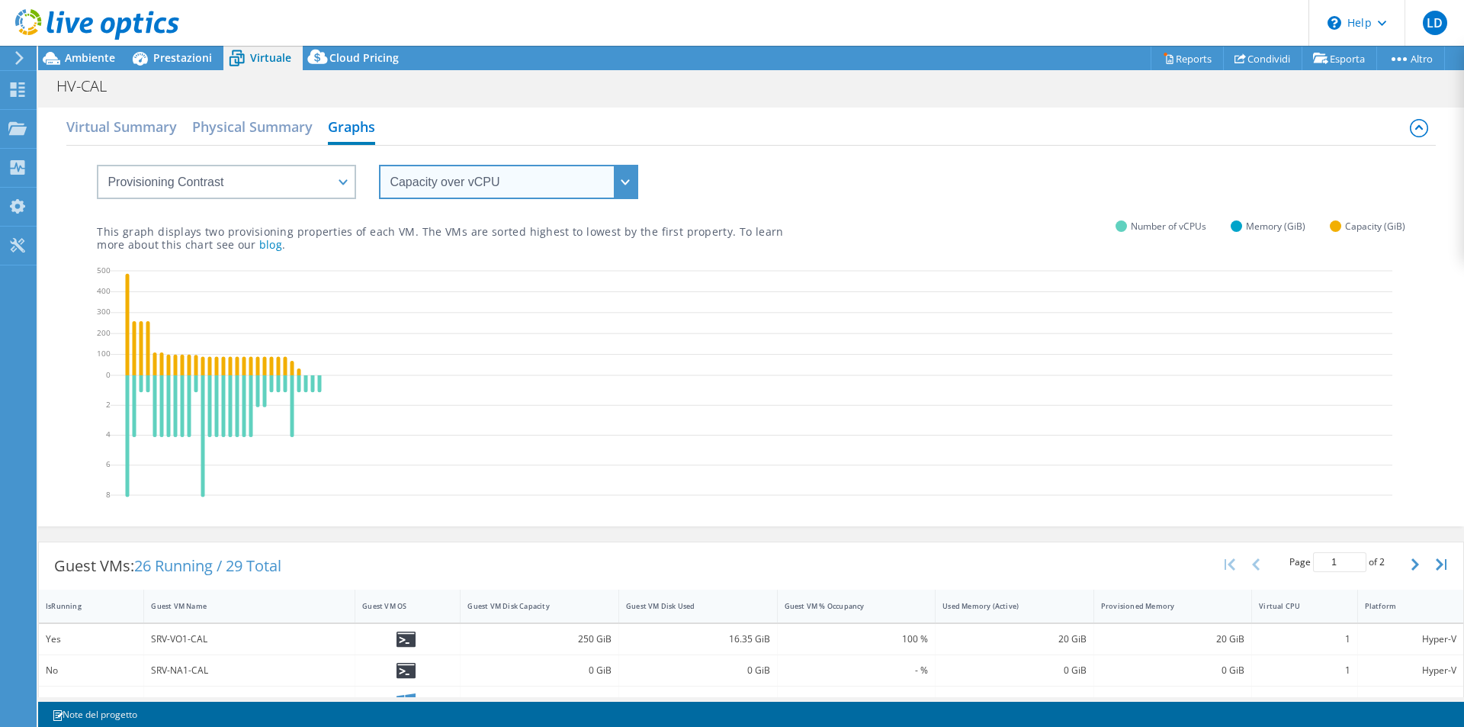
click at [627, 185] on select "vCPU over Memory vCPU over Capacity Memory over vCPU Memory over Capacity Capac…" at bounding box center [508, 182] width 259 height 34
select select "Capacity over Memory"
click at [379, 165] on select "vCPU over Memory vCPU over Capacity Memory over vCPU Memory over Capacity Capac…" at bounding box center [508, 182] width 259 height 34
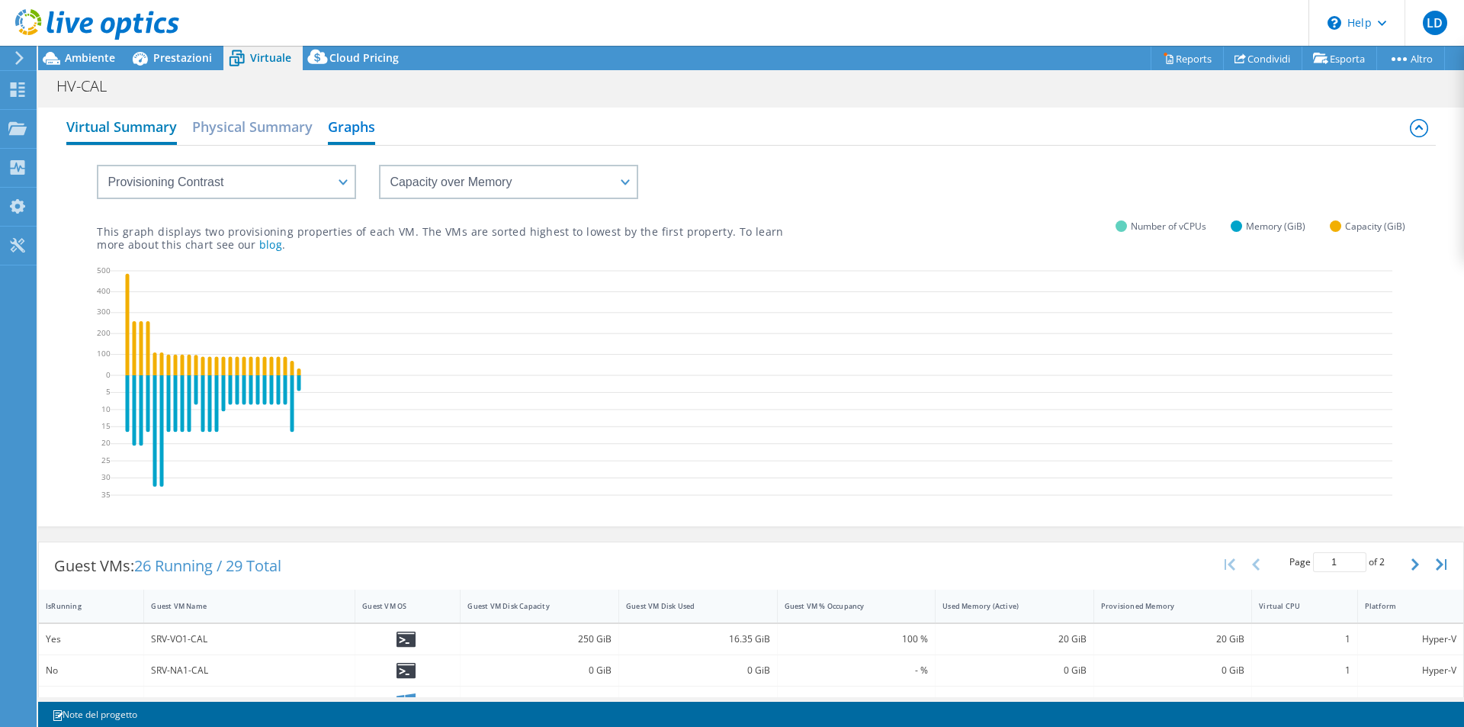
click at [140, 133] on h2 "Virtual Summary" at bounding box center [121, 128] width 111 height 34
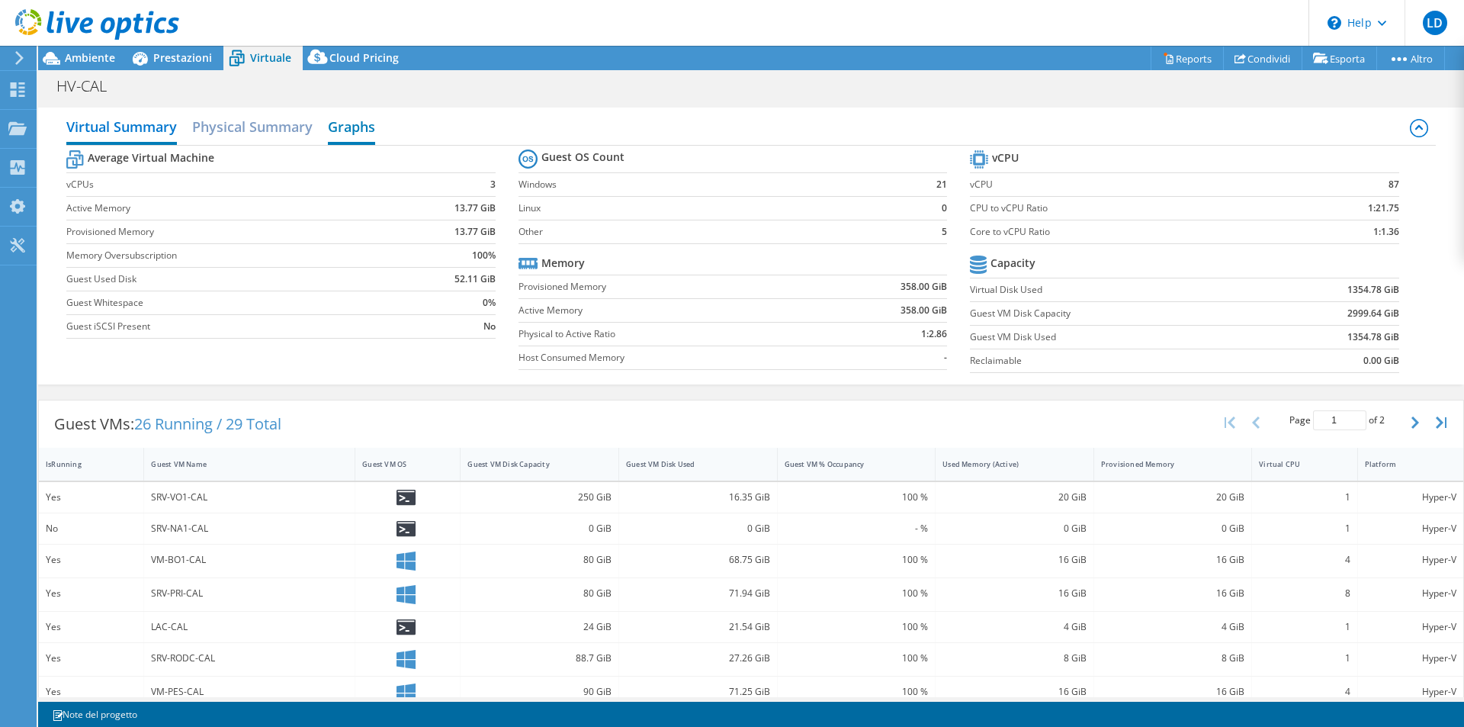
click at [329, 126] on h2 "Graphs" at bounding box center [351, 128] width 47 height 34
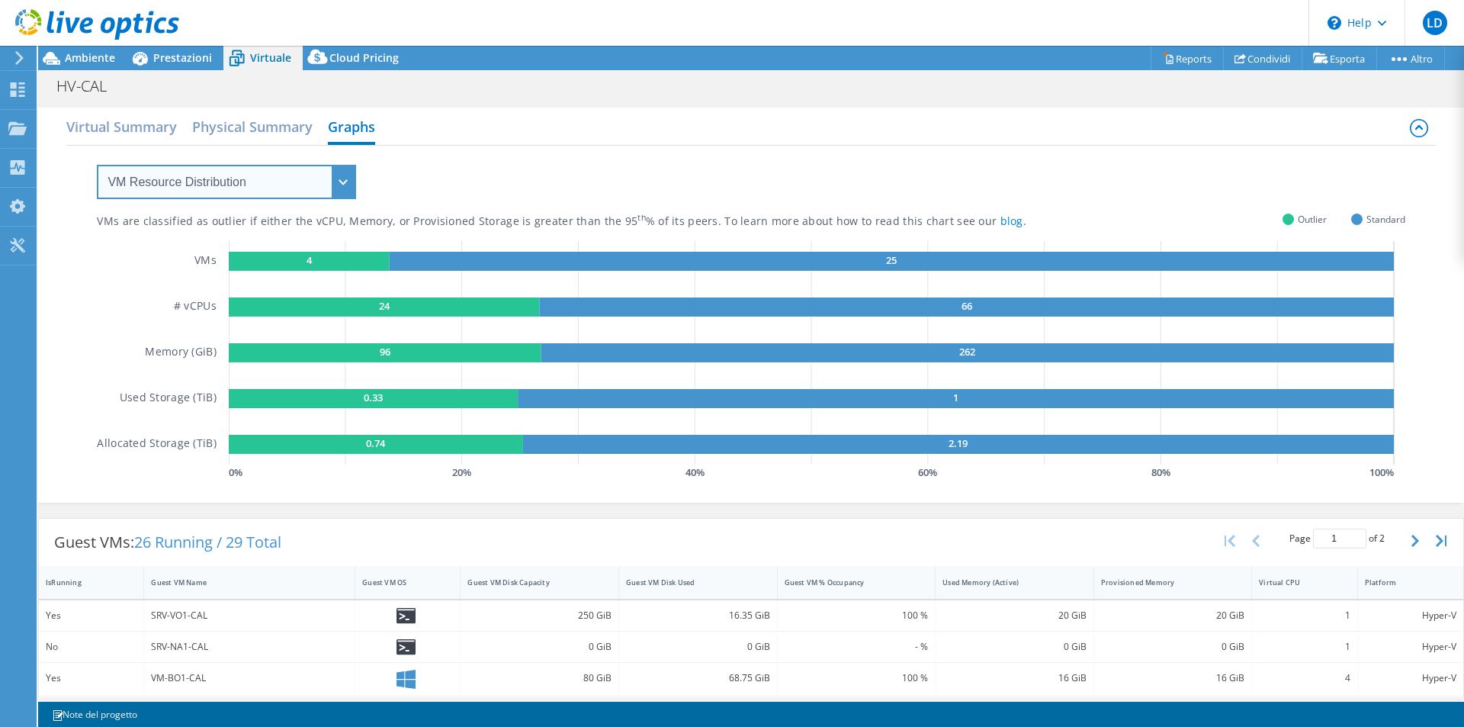
click at [326, 184] on select "VM Resource Distribution Provisioning Contrast Over Provisioning" at bounding box center [226, 182] width 259 height 34
select select "Over Provisioning"
click at [97, 165] on select "VM Resource Distribution Provisioning Contrast Over Provisioning" at bounding box center [226, 182] width 259 height 34
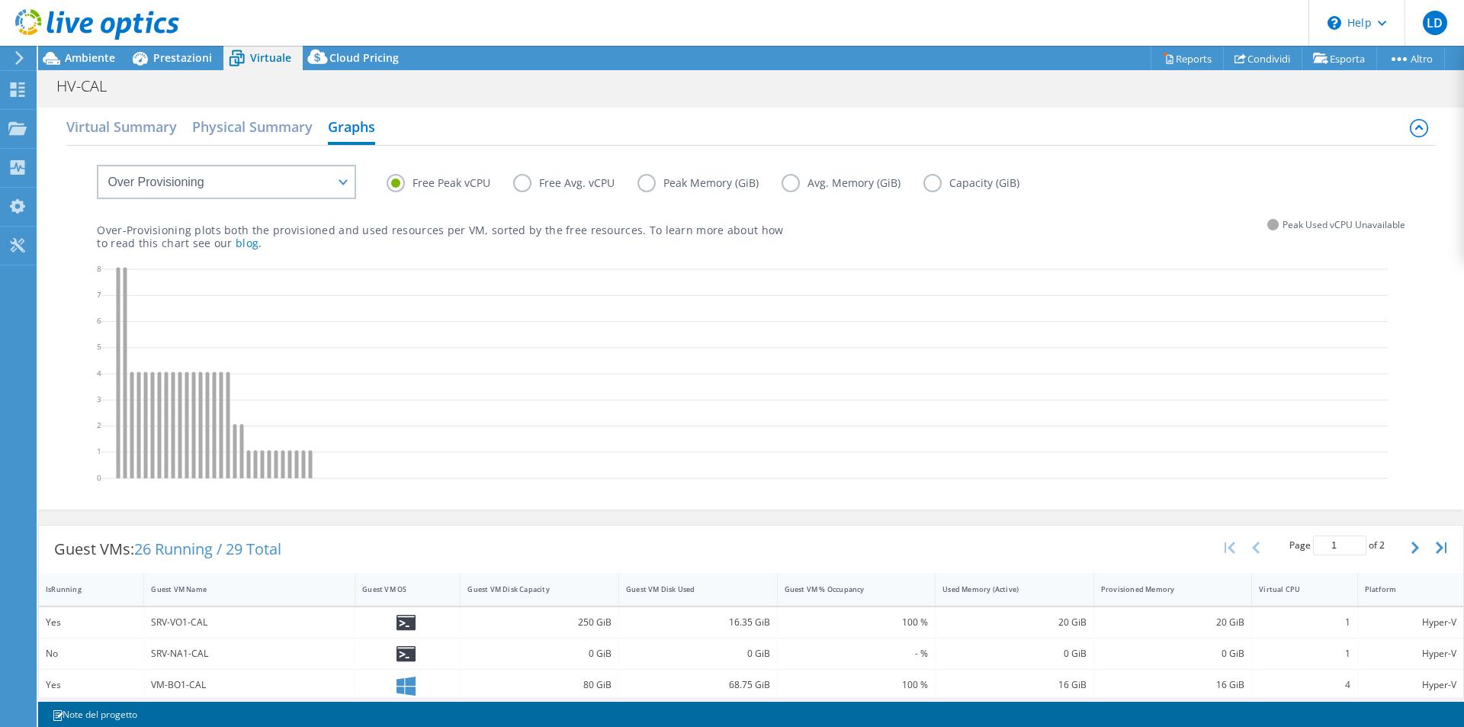
click at [519, 184] on label "Free Avg. vCPU" at bounding box center [575, 183] width 124 height 18
click at [0, 0] on input "Free Avg. vCPU" at bounding box center [0, 0] width 0 height 0
click at [649, 181] on label "Peak Memory (GiB)" at bounding box center [709, 183] width 144 height 18
click at [0, 0] on input "Peak Memory (GiB)" at bounding box center [0, 0] width 0 height 0
click at [782, 181] on label "Avg. Memory (GiB)" at bounding box center [852, 183] width 142 height 18
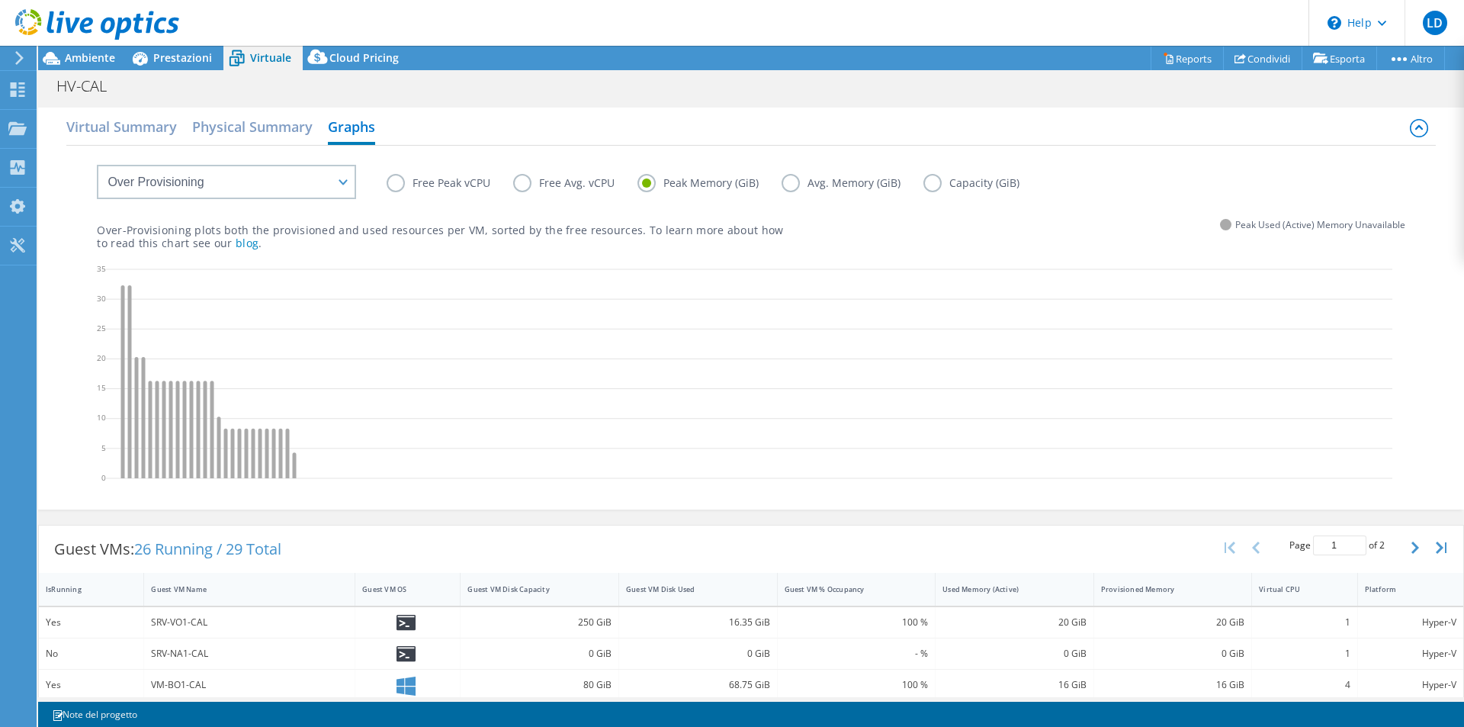
click at [0, 0] on input "Avg. Memory (GiB)" at bounding box center [0, 0] width 0 height 0
click at [930, 181] on label "Capacity (GiB)" at bounding box center [982, 183] width 119 height 18
click at [0, 0] on input "Capacity (GiB)" at bounding box center [0, 0] width 0 height 0
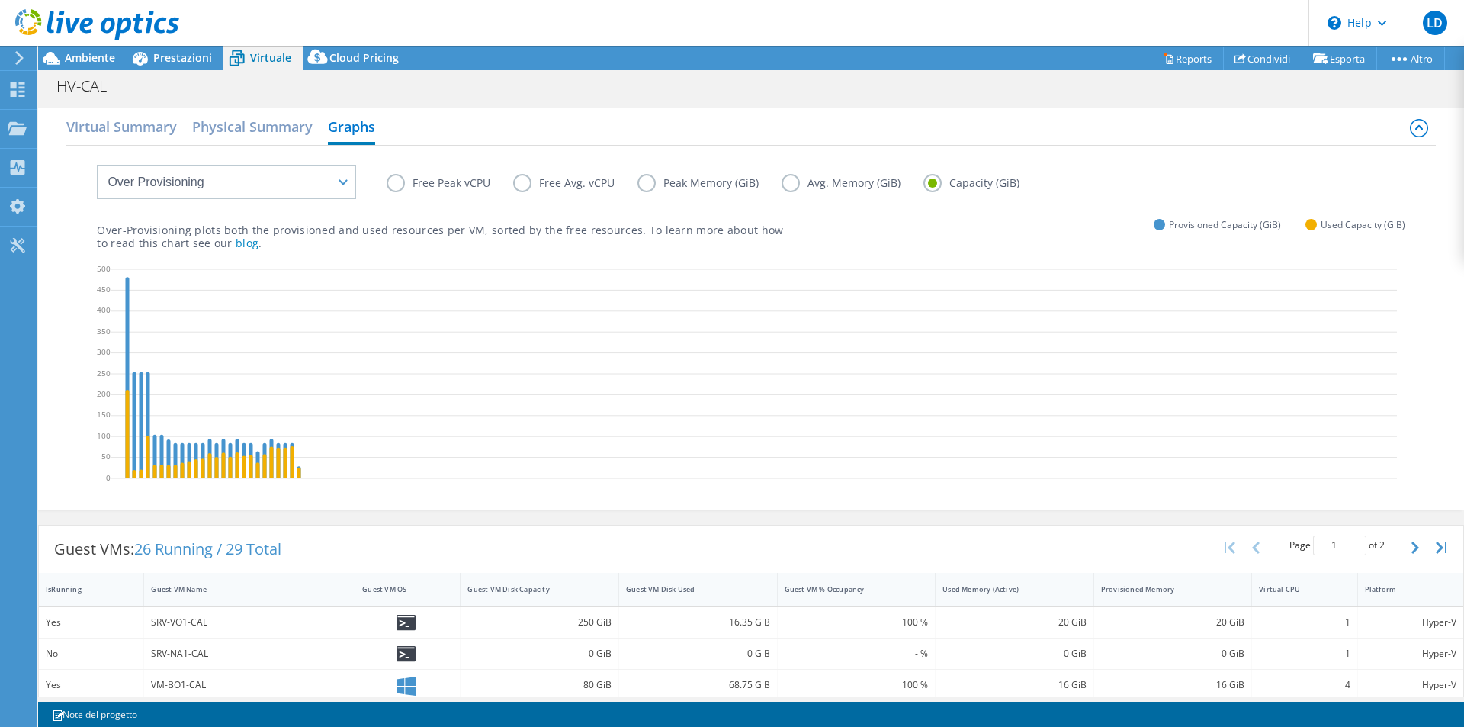
click at [398, 190] on label "Free Peak vCPU" at bounding box center [450, 183] width 127 height 18
click at [0, 0] on input "Free Peak vCPU" at bounding box center [0, 0] width 0 height 0
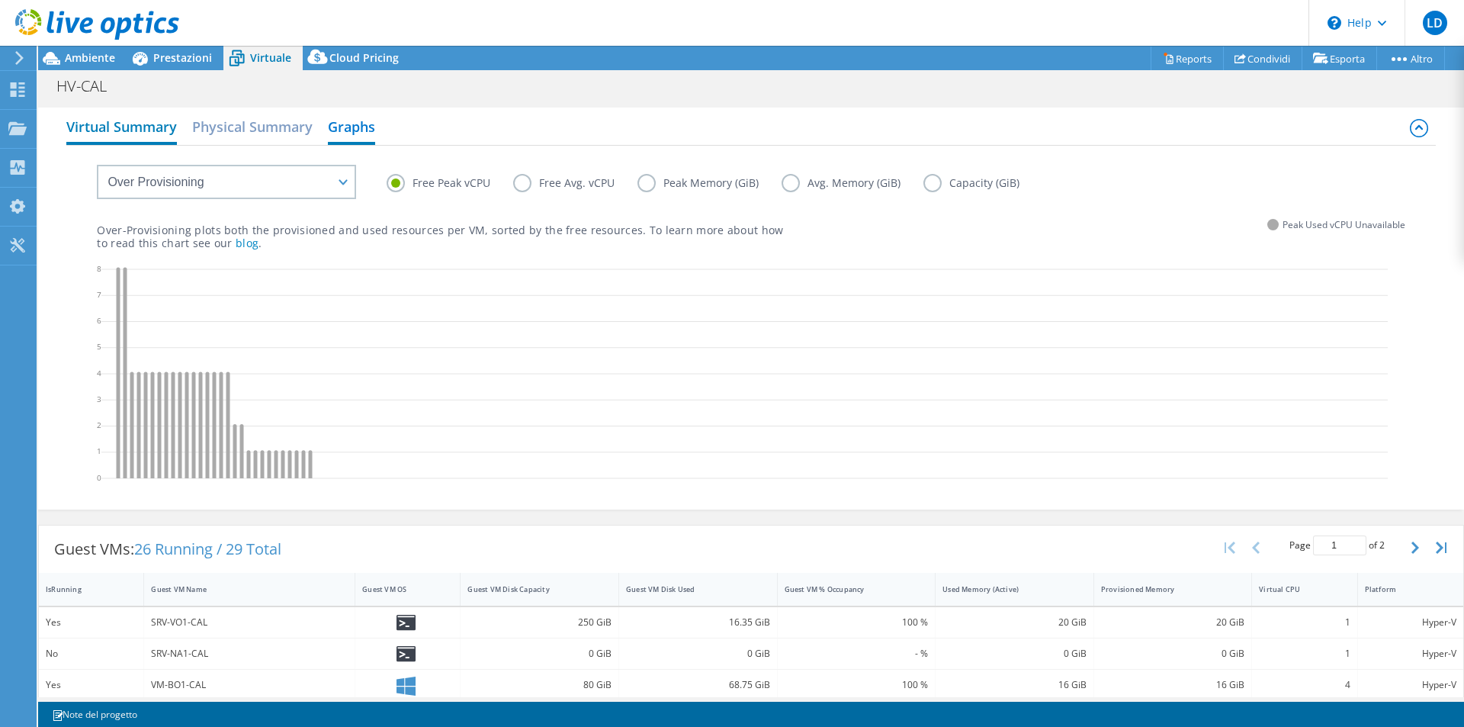
click at [104, 128] on h2 "Virtual Summary" at bounding box center [121, 128] width 111 height 34
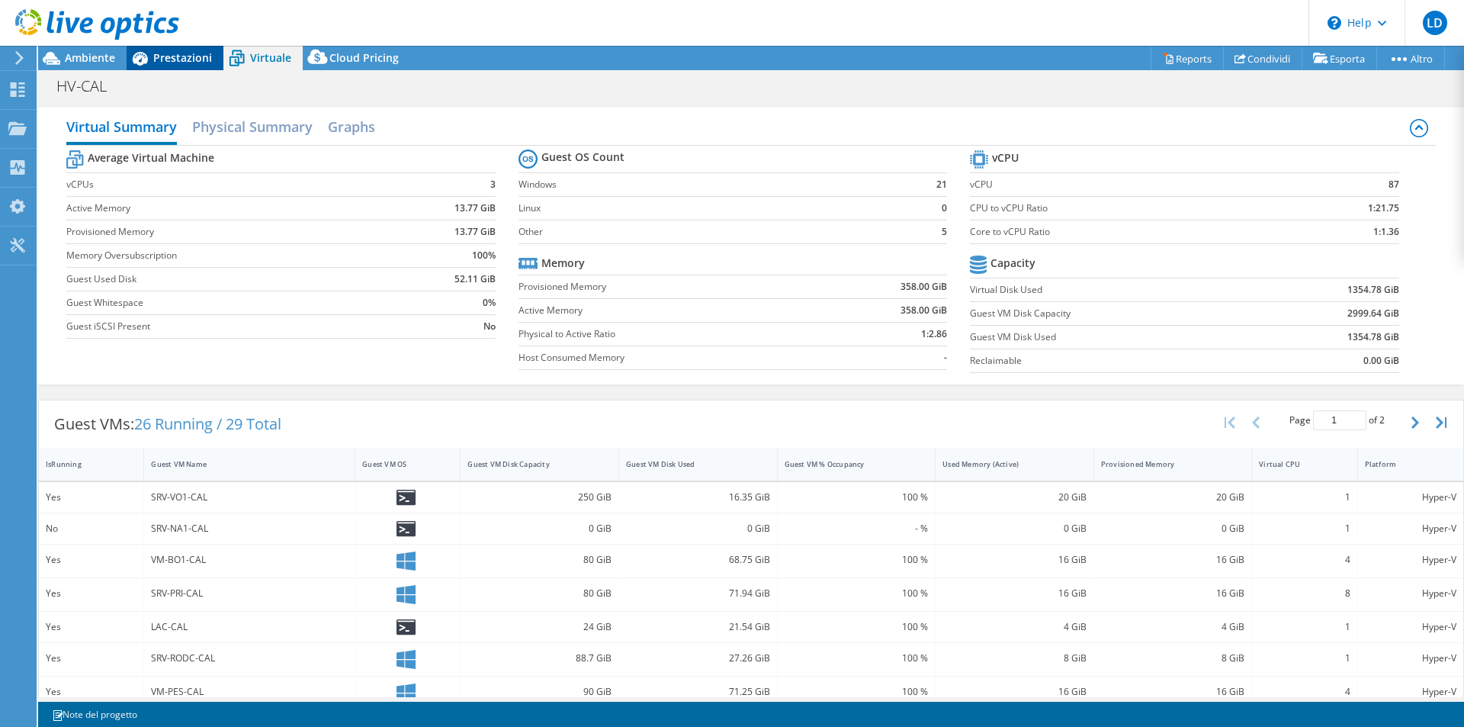
click at [176, 60] on span "Prestazioni" at bounding box center [182, 57] width 59 height 14
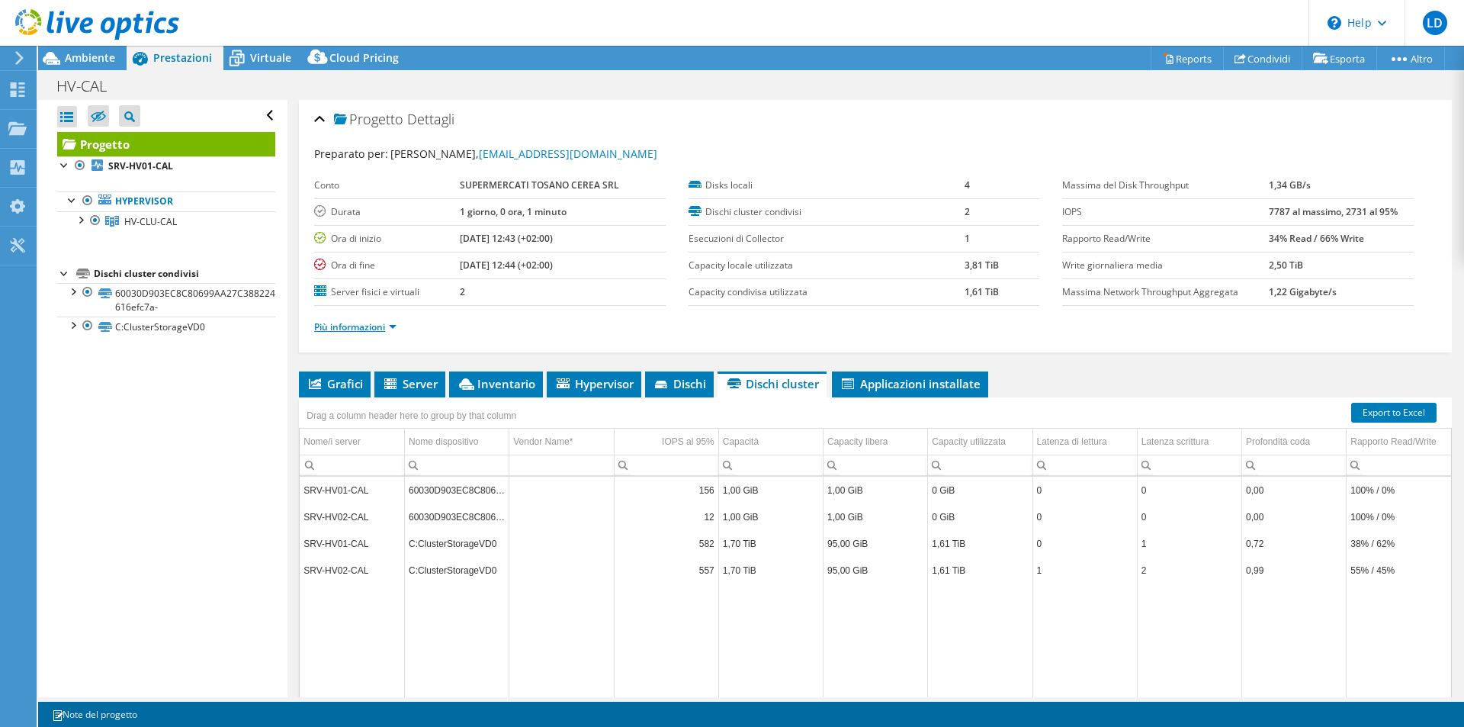
click at [379, 326] on link "Più informazioni" at bounding box center [355, 326] width 82 height 13
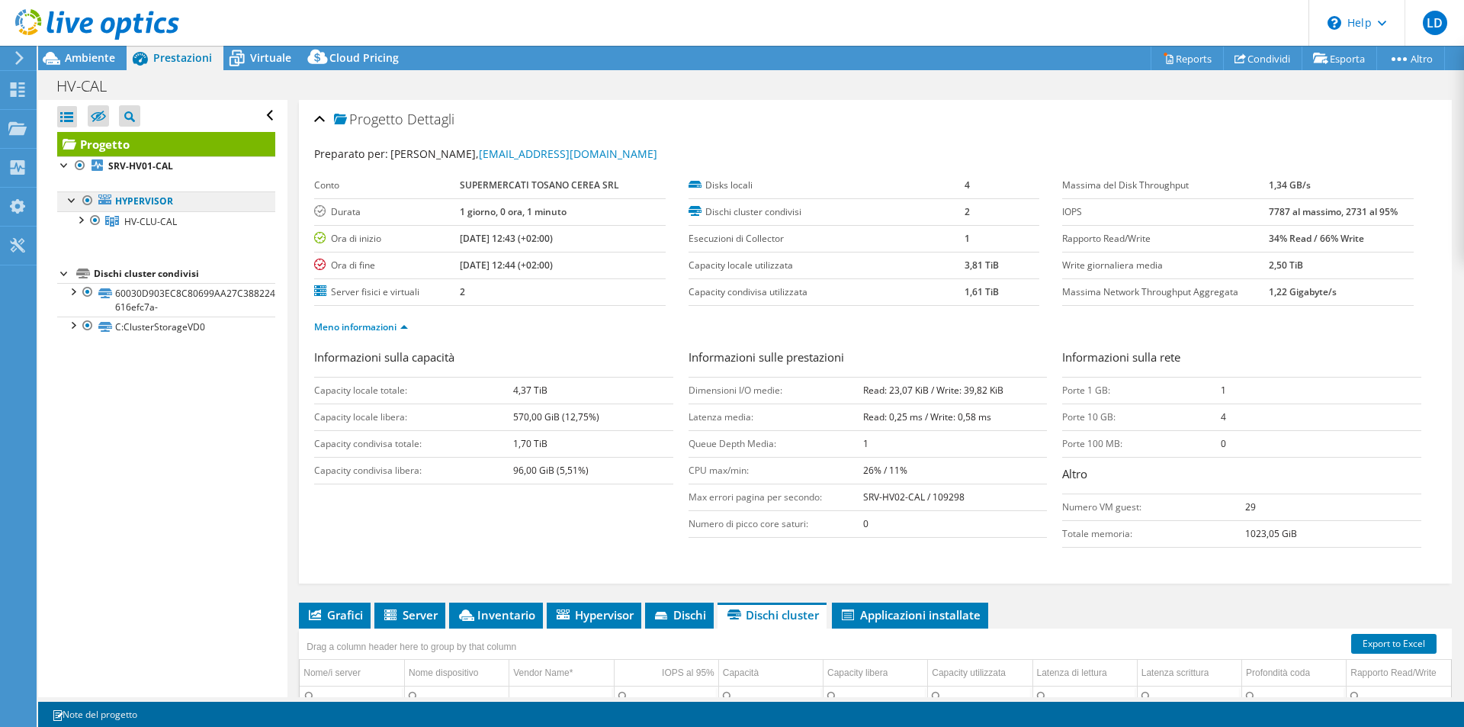
click at [149, 197] on link "Hypervisor" at bounding box center [166, 201] width 218 height 20
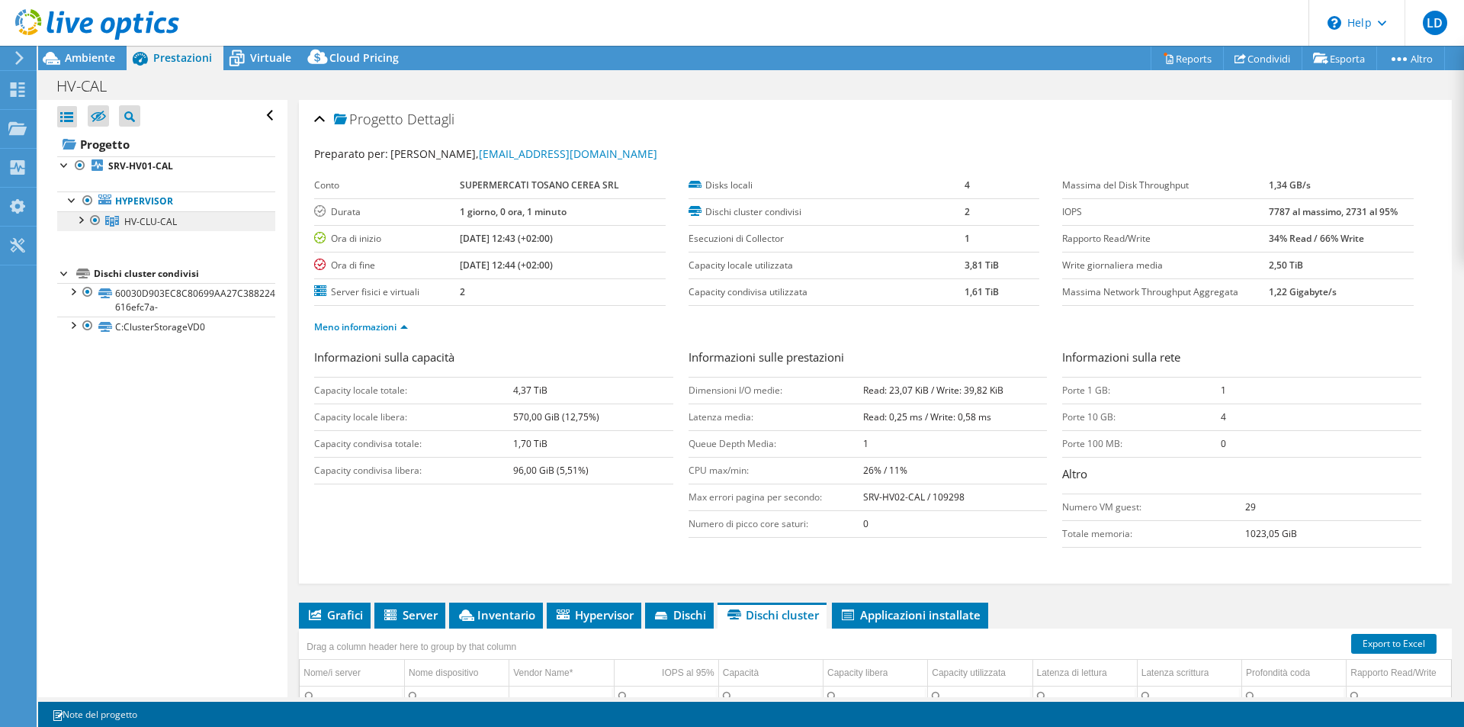
click at [149, 222] on span "HV-CLU-CAL" at bounding box center [150, 221] width 53 height 13
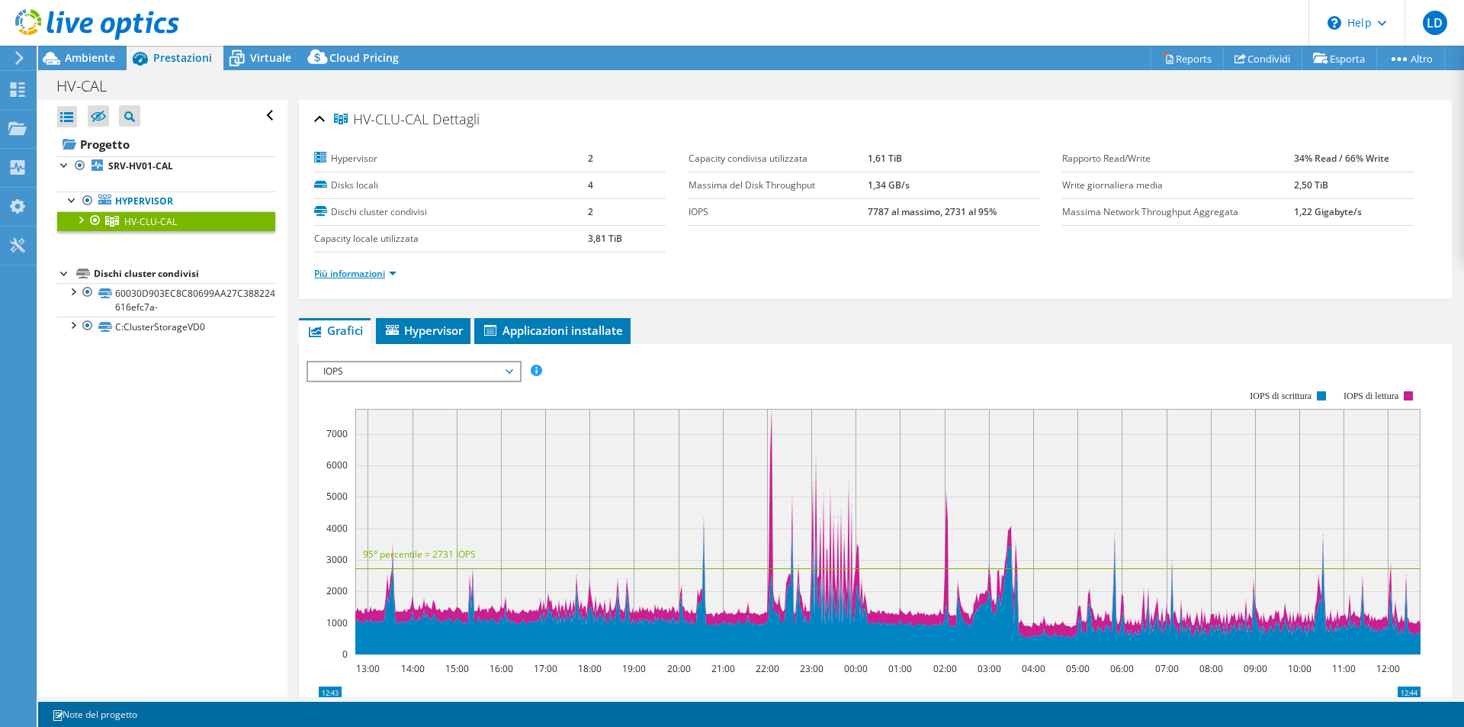
click at [375, 274] on link "Più informazioni" at bounding box center [355, 273] width 82 height 13
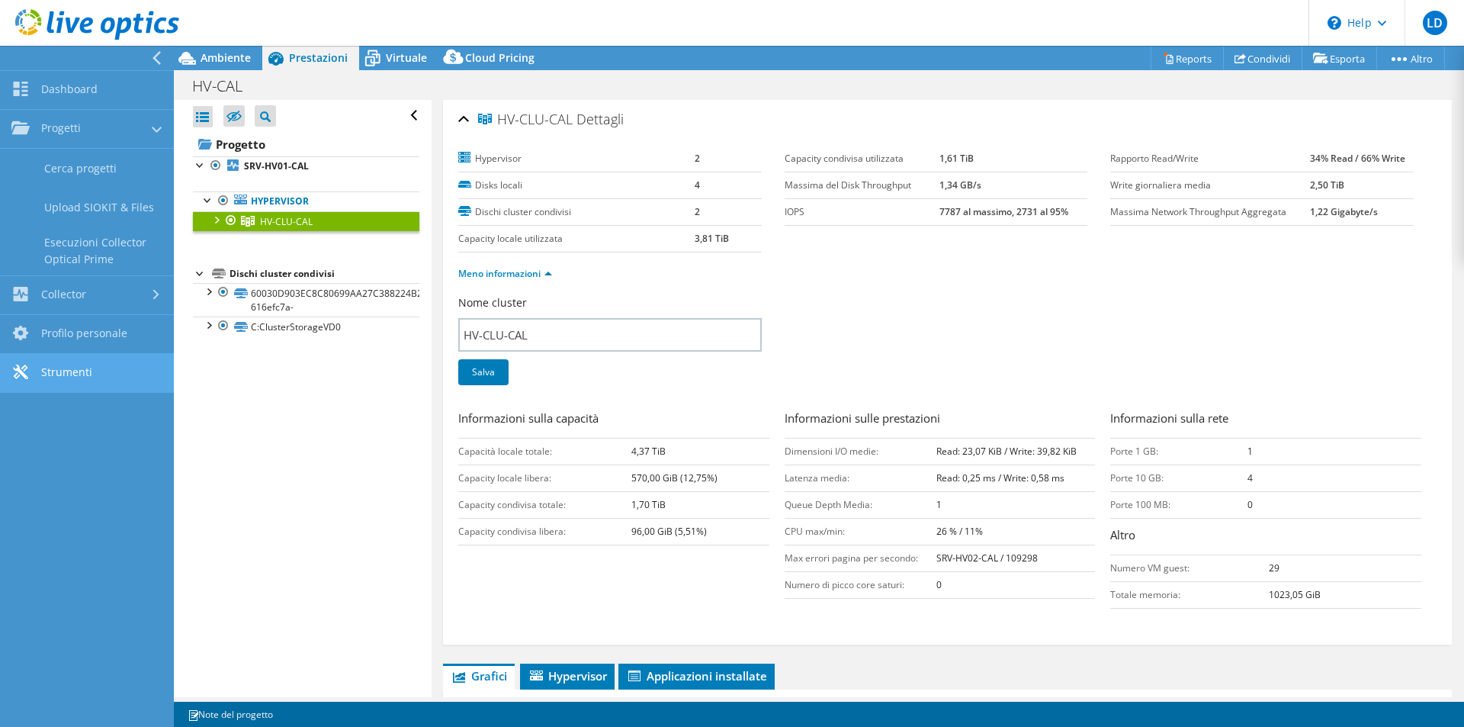
click at [65, 374] on link "Strumenti" at bounding box center [87, 373] width 174 height 39
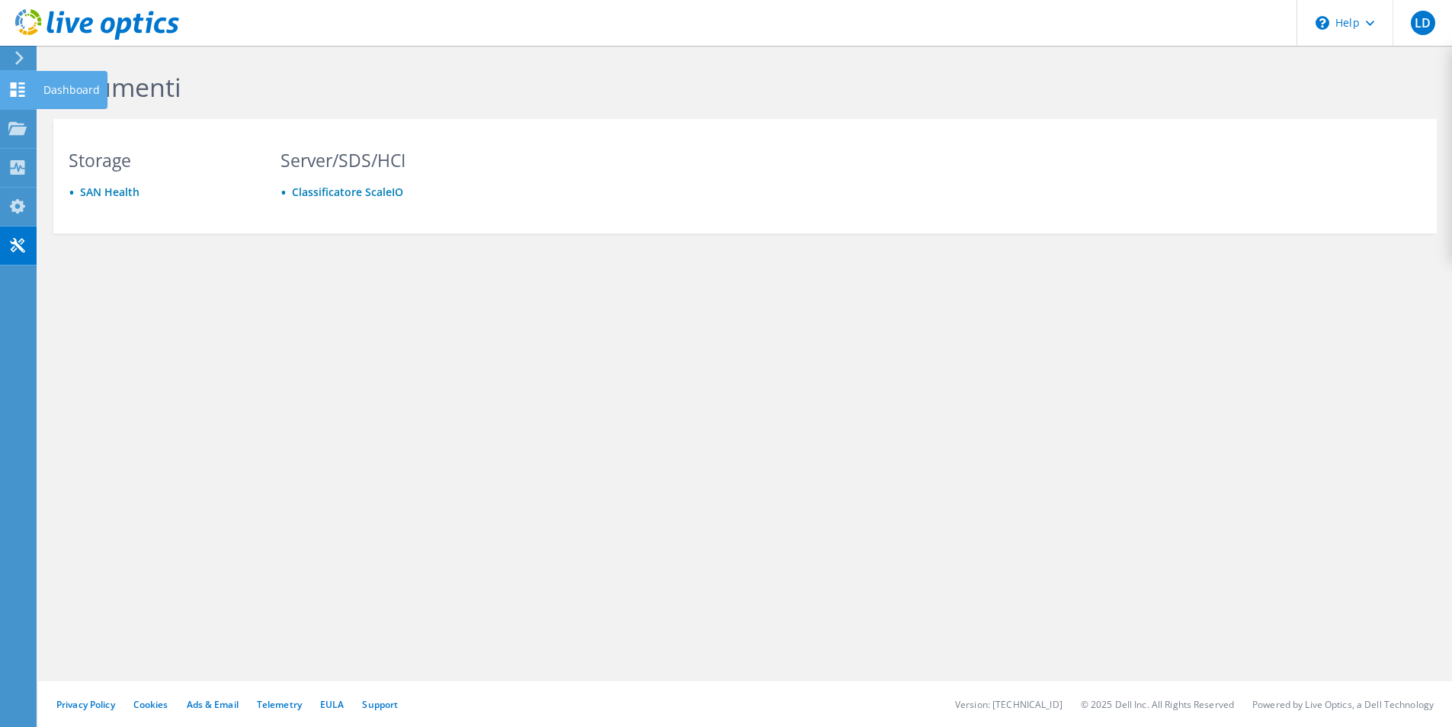
click at [18, 94] on icon at bounding box center [17, 89] width 18 height 14
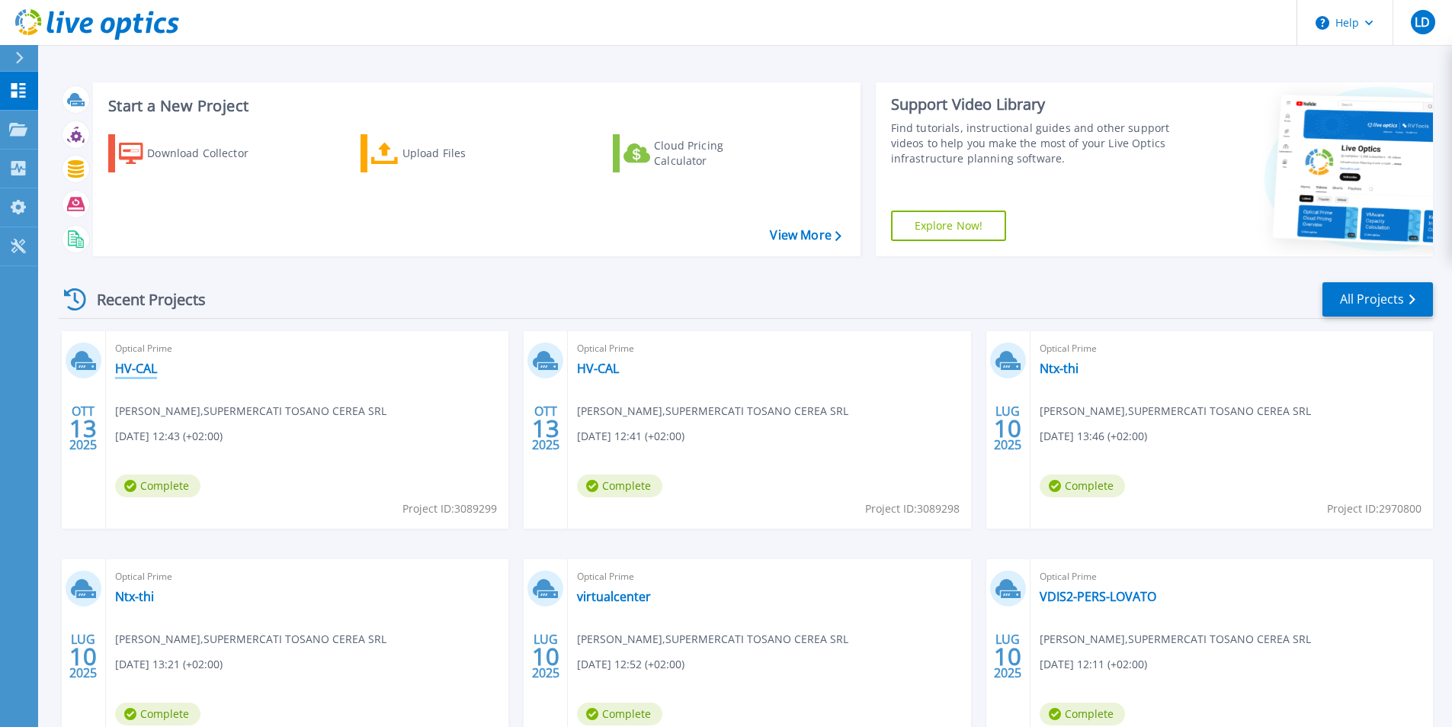
click at [132, 367] on link "HV-CAL" at bounding box center [136, 368] width 42 height 15
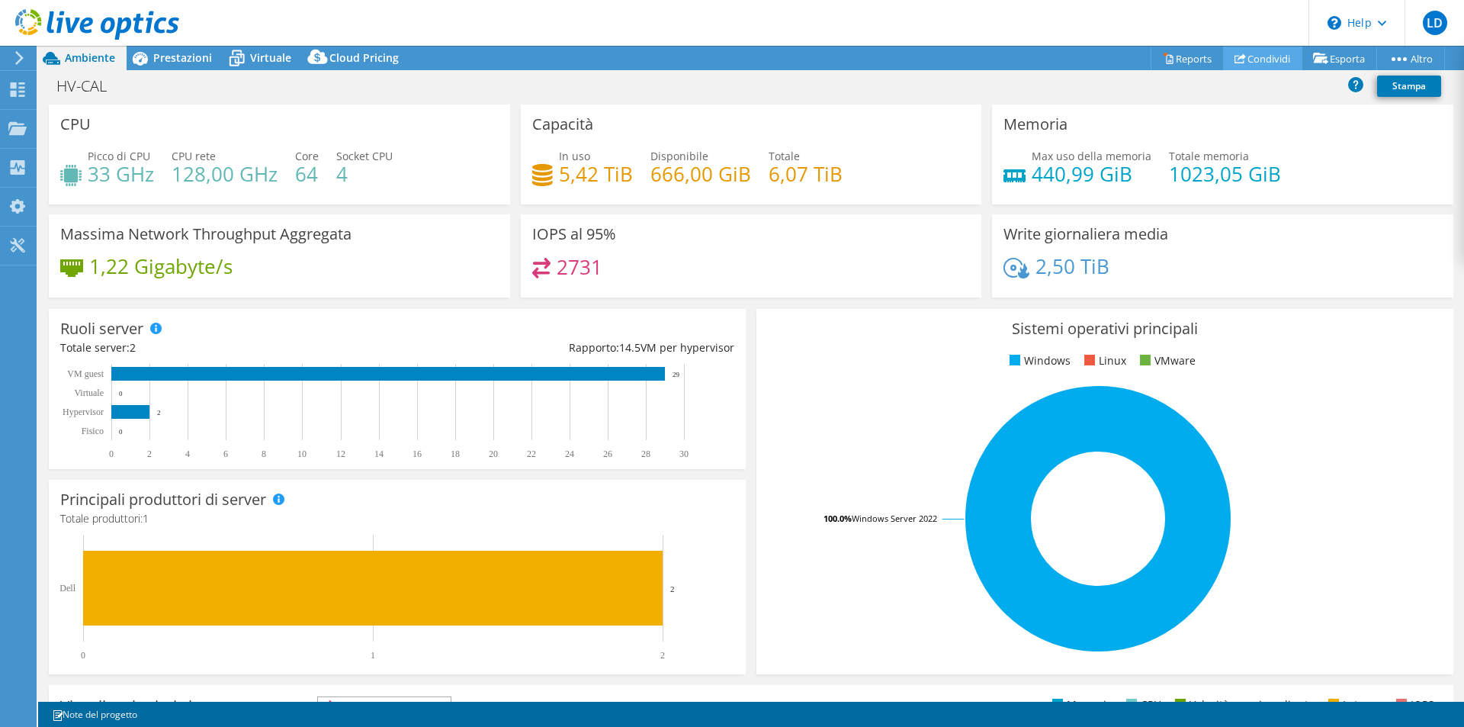
click at [1268, 54] on link "Condividi" at bounding box center [1262, 59] width 79 height 24
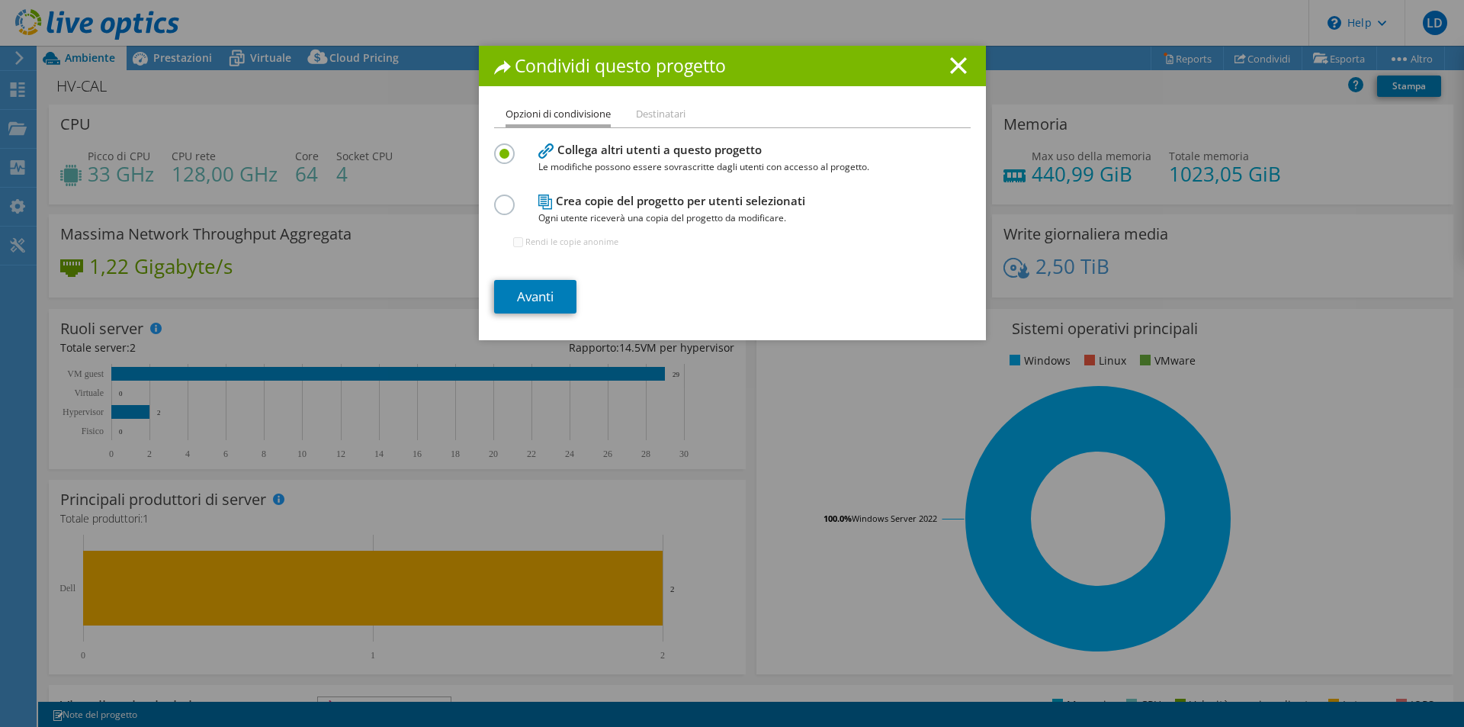
click at [667, 115] on li "Destinatari" at bounding box center [661, 114] width 50 height 19
click at [955, 62] on line at bounding box center [958, 65] width 15 height 15
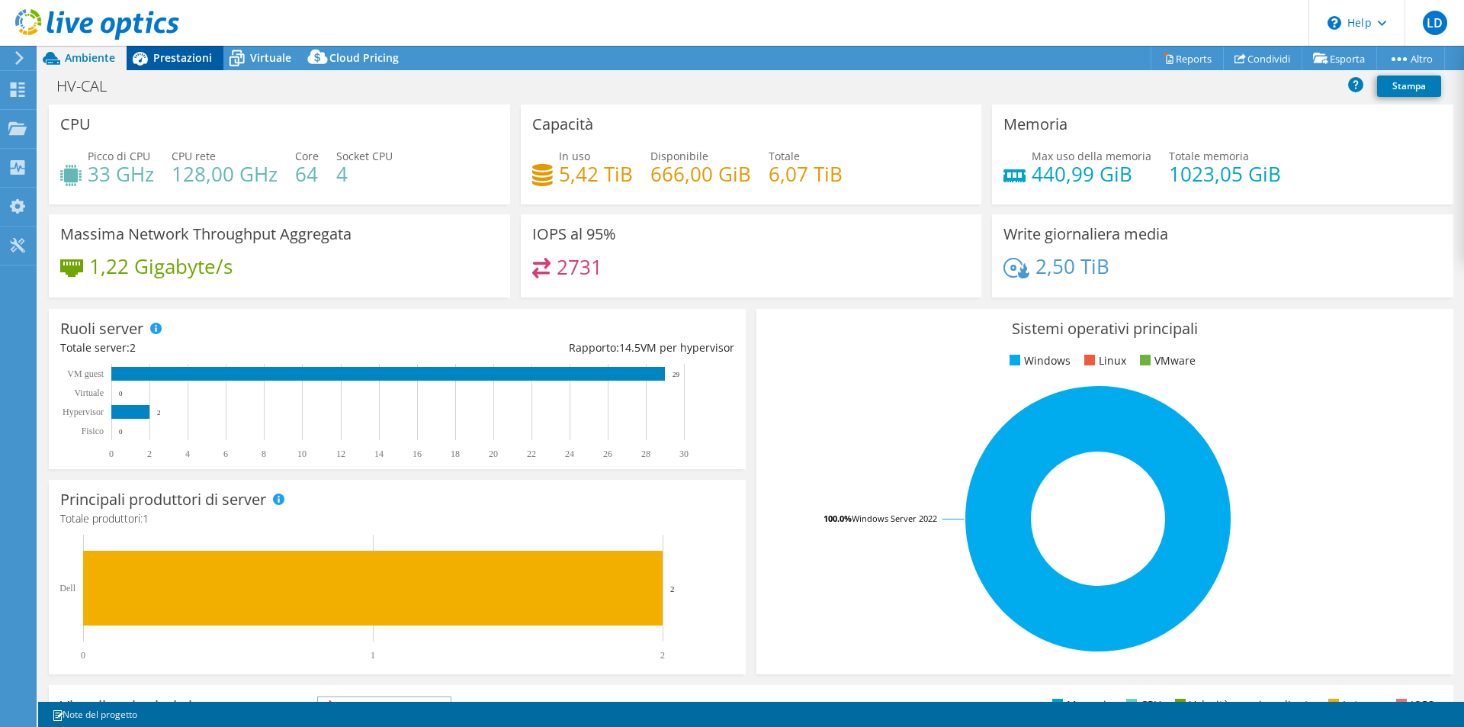
click at [179, 55] on span "Prestazioni" at bounding box center [182, 57] width 59 height 14
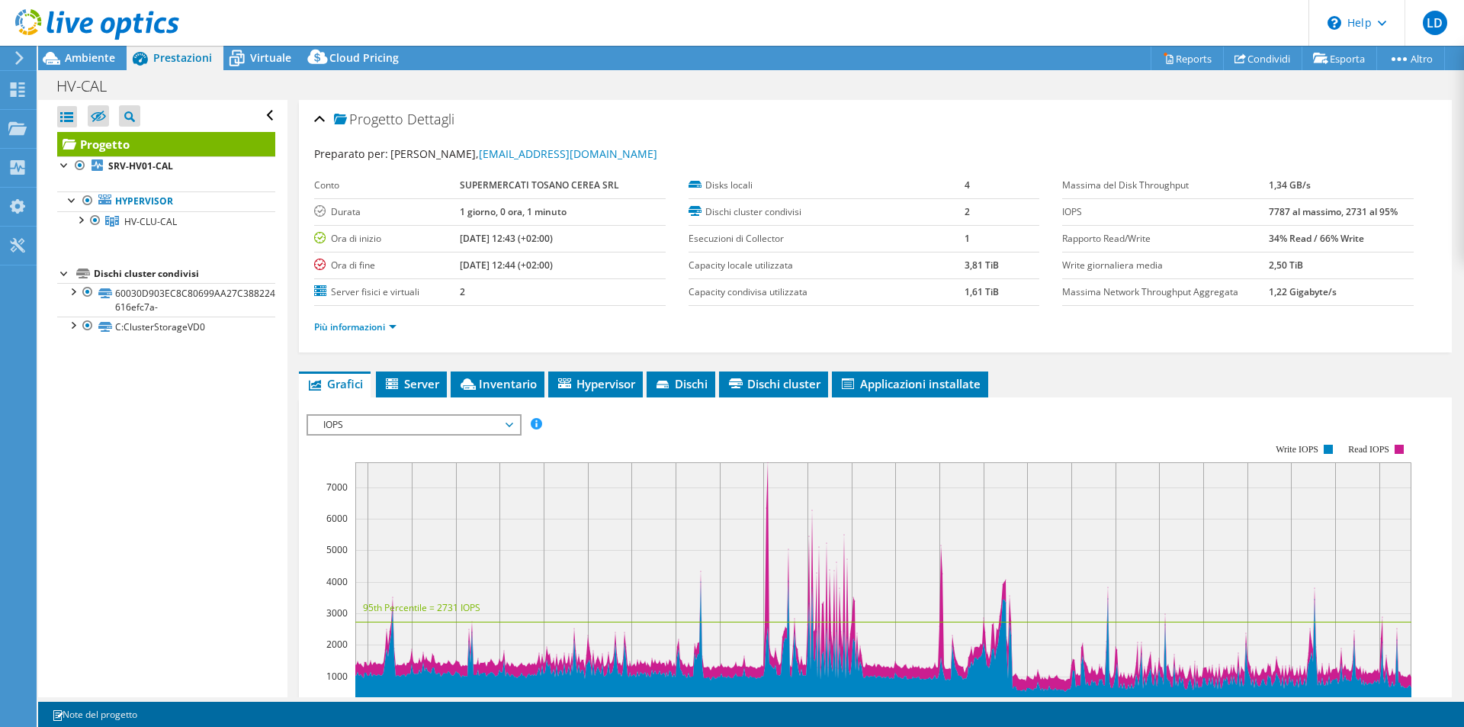
click at [377, 319] on li "Più informazioni" at bounding box center [359, 327] width 91 height 17
click at [379, 325] on link "Più informazioni" at bounding box center [355, 326] width 82 height 13
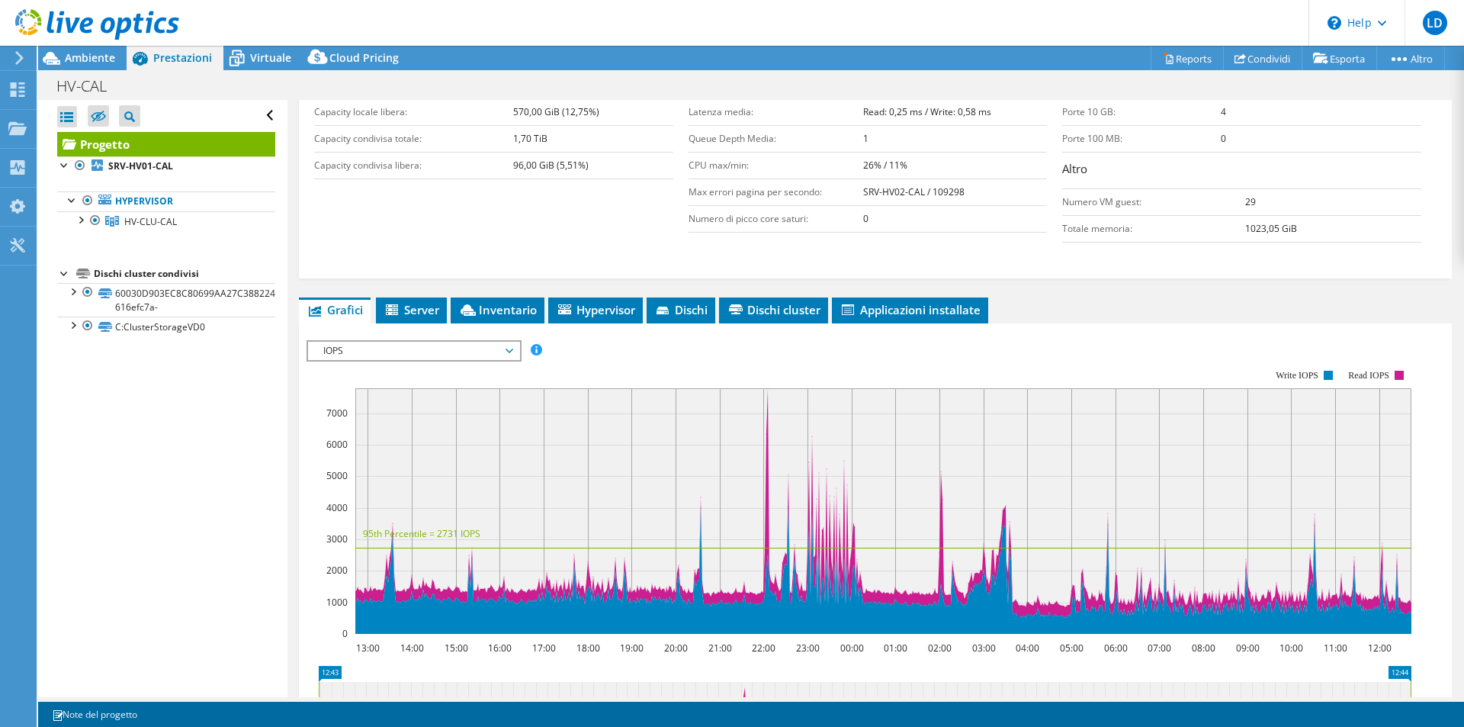
scroll to position [381, 0]
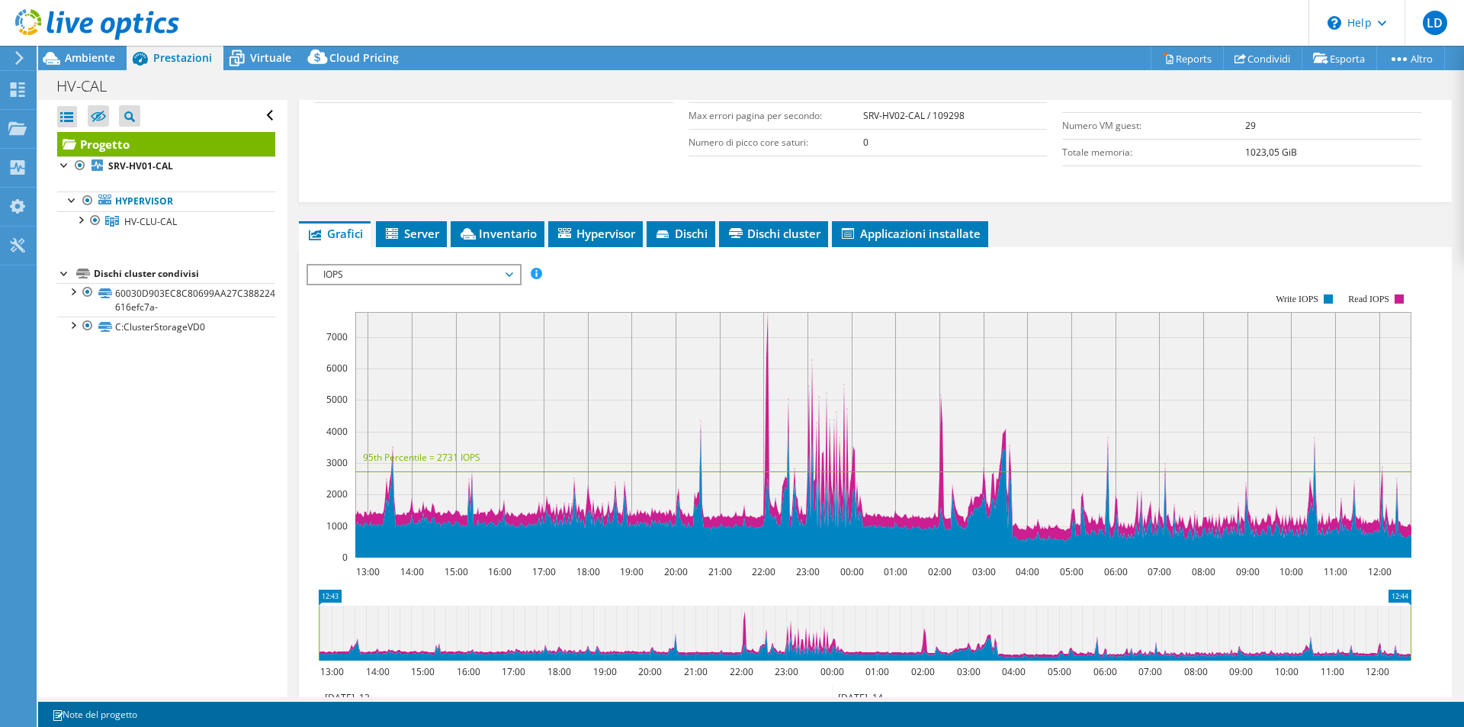
click at [507, 271] on span "IOPS" at bounding box center [414, 274] width 196 height 18
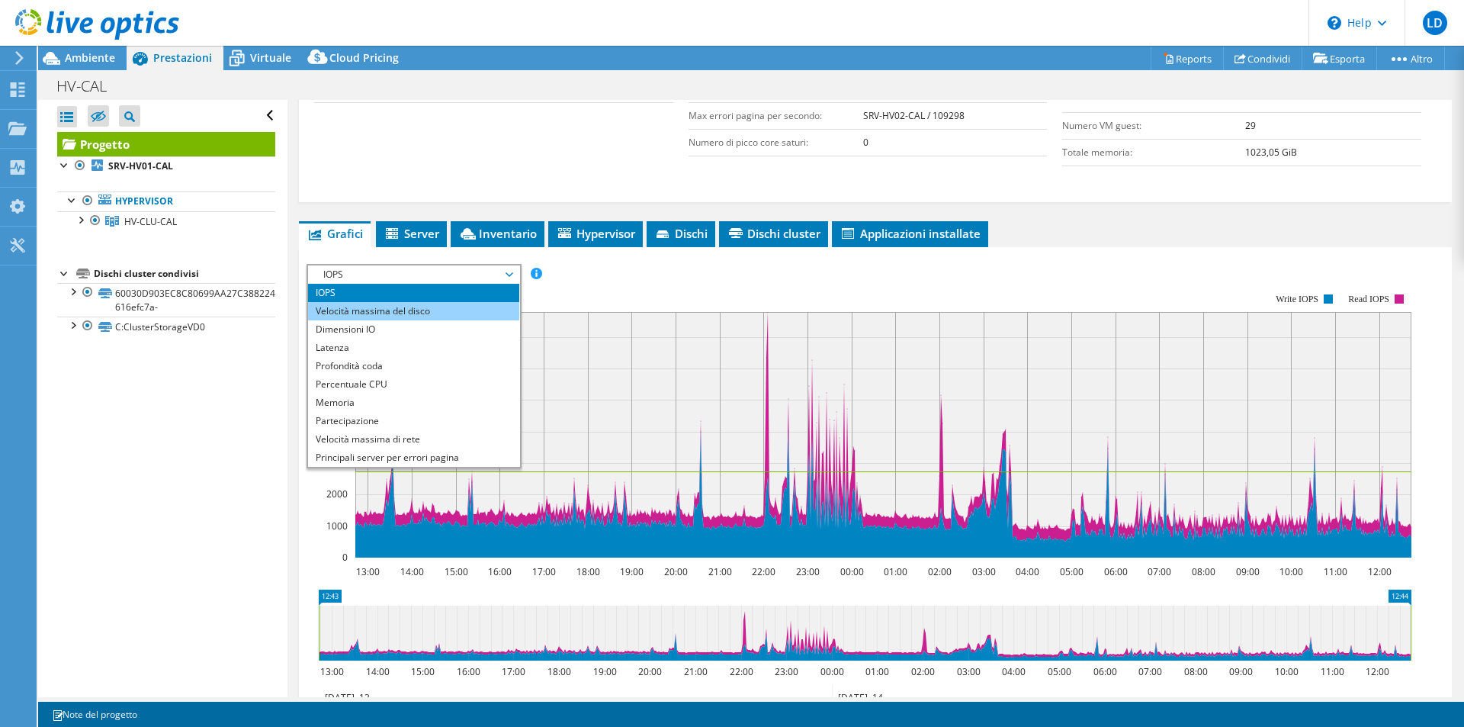
click at [476, 303] on li "Velocità massima del disco" at bounding box center [413, 311] width 211 height 18
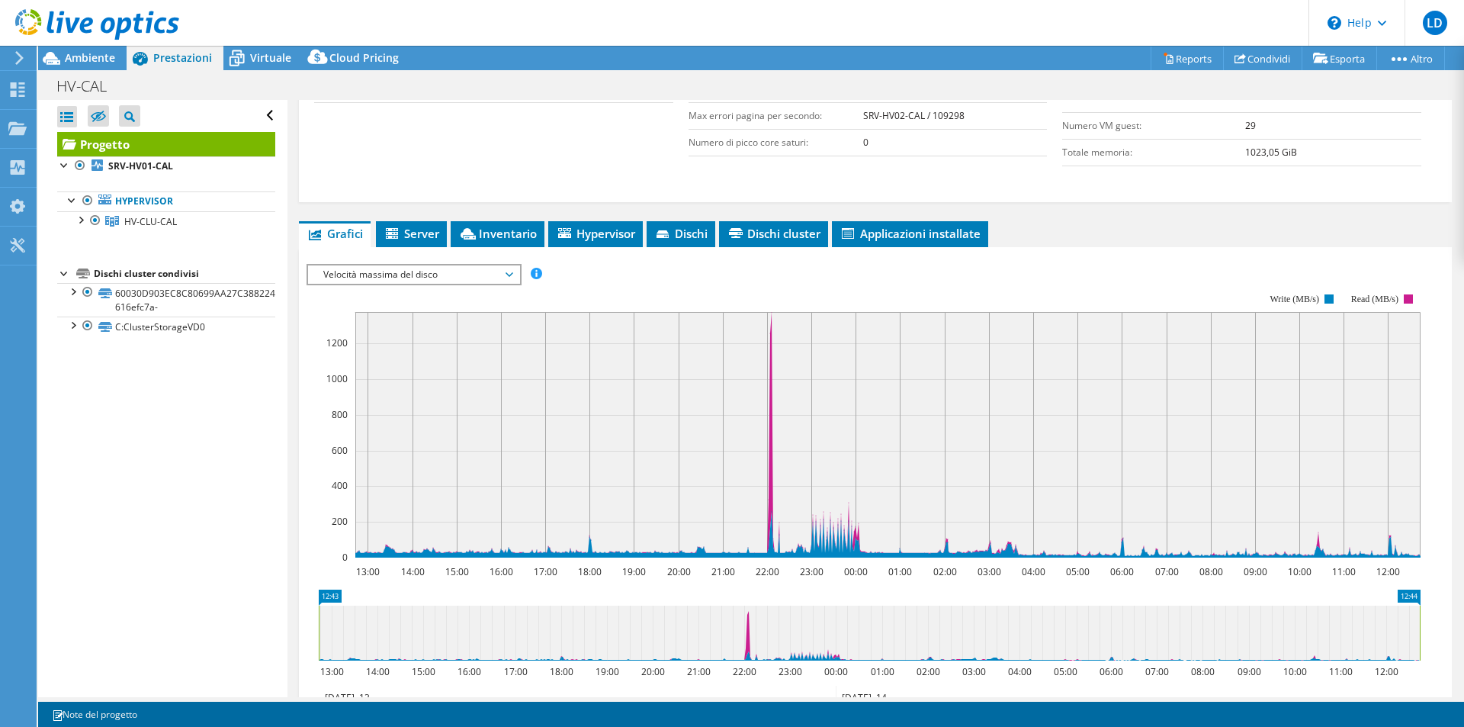
click at [508, 270] on span "Velocità massima del disco" at bounding box center [414, 274] width 196 height 18
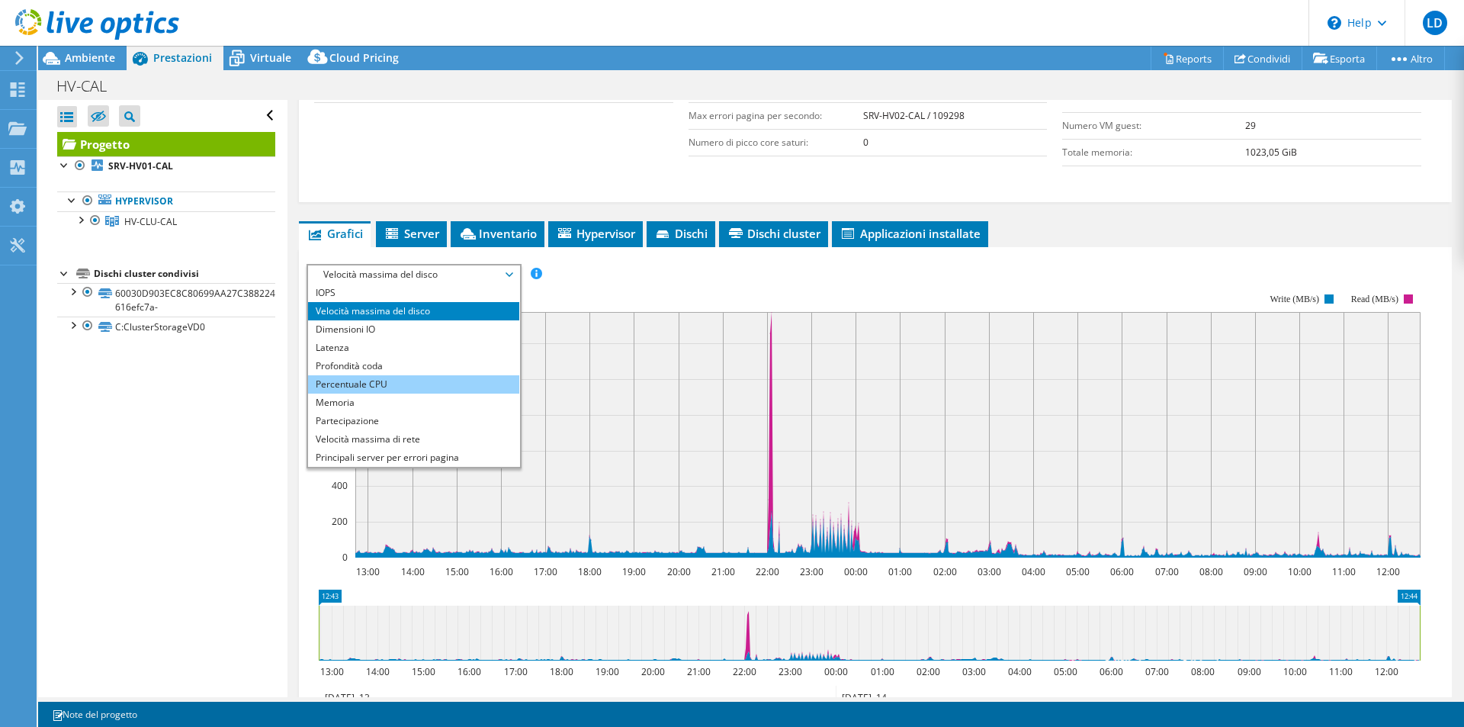
click at [423, 381] on li "Percentuale CPU" at bounding box center [413, 384] width 211 height 18
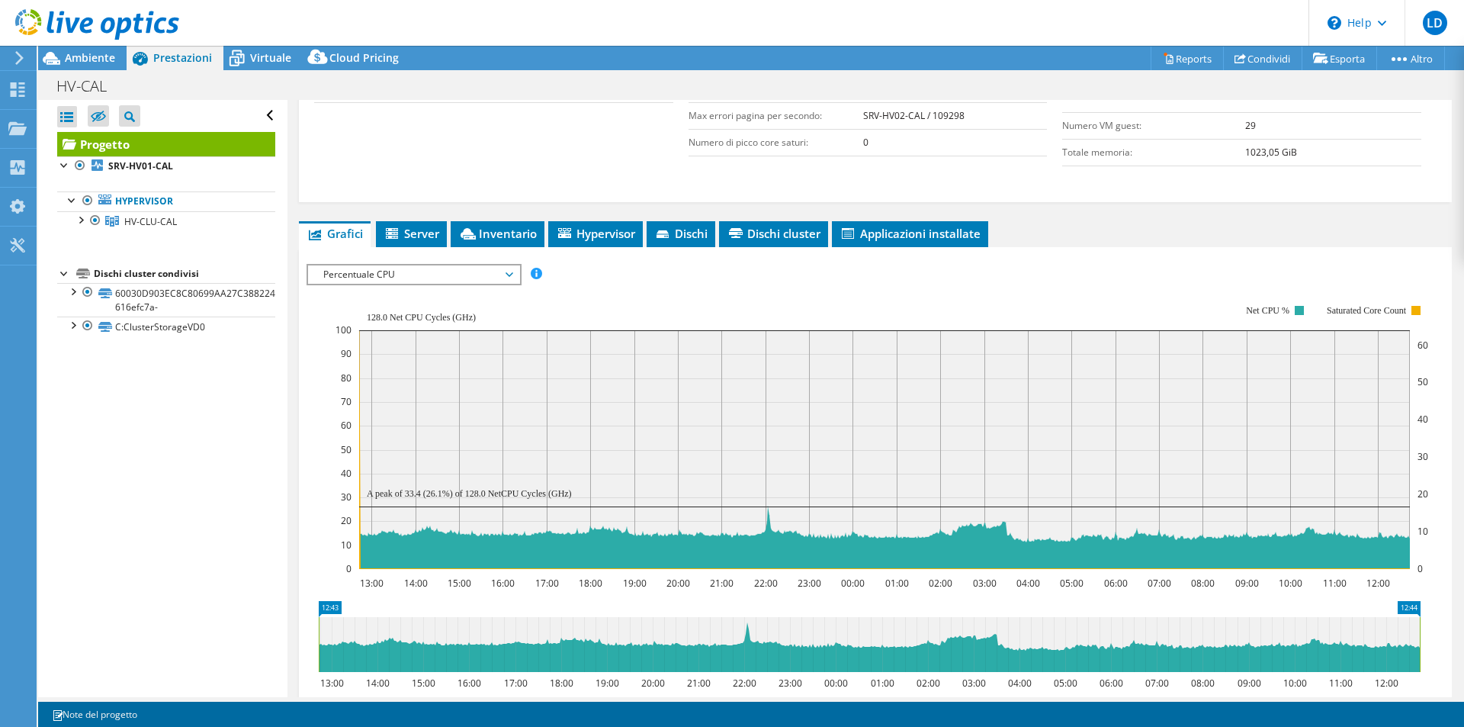
scroll to position [457, 0]
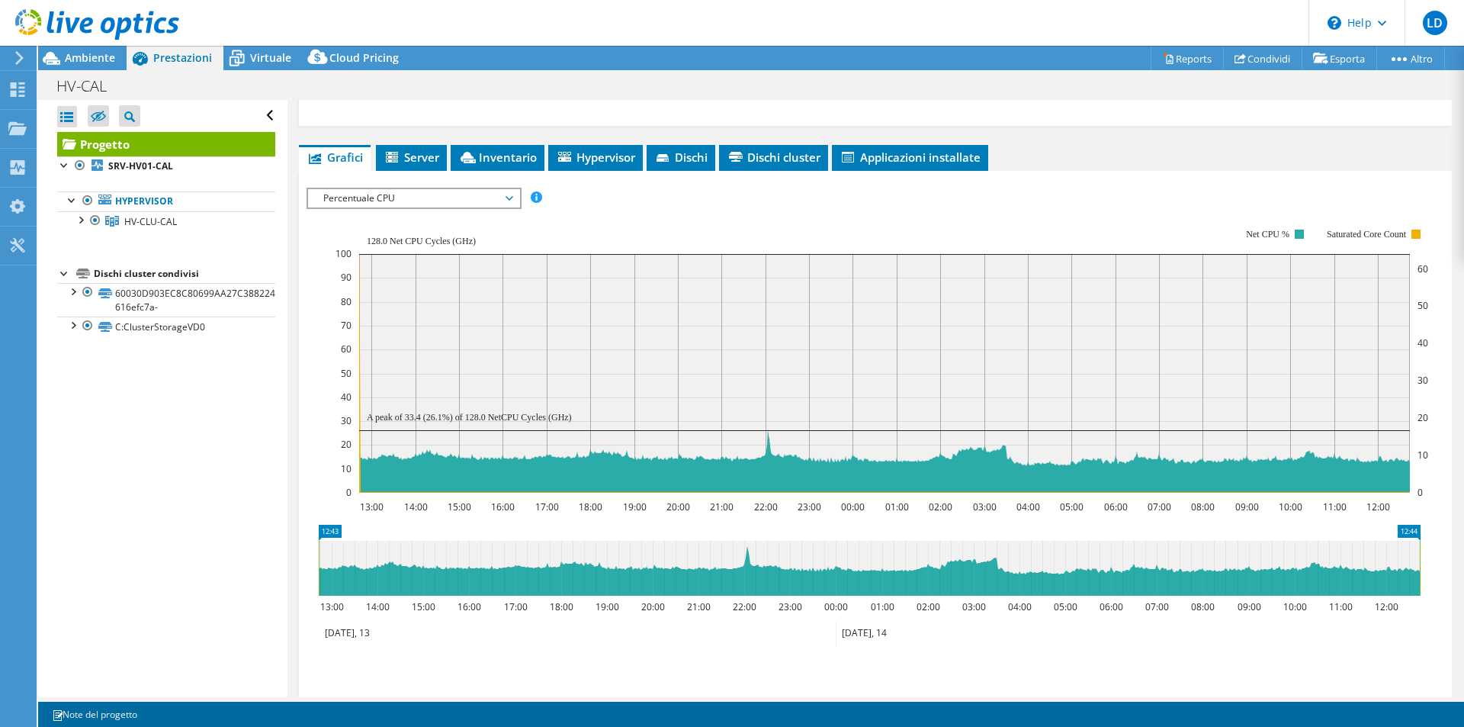
click at [518, 202] on span "Percentuale CPU" at bounding box center [413, 198] width 211 height 18
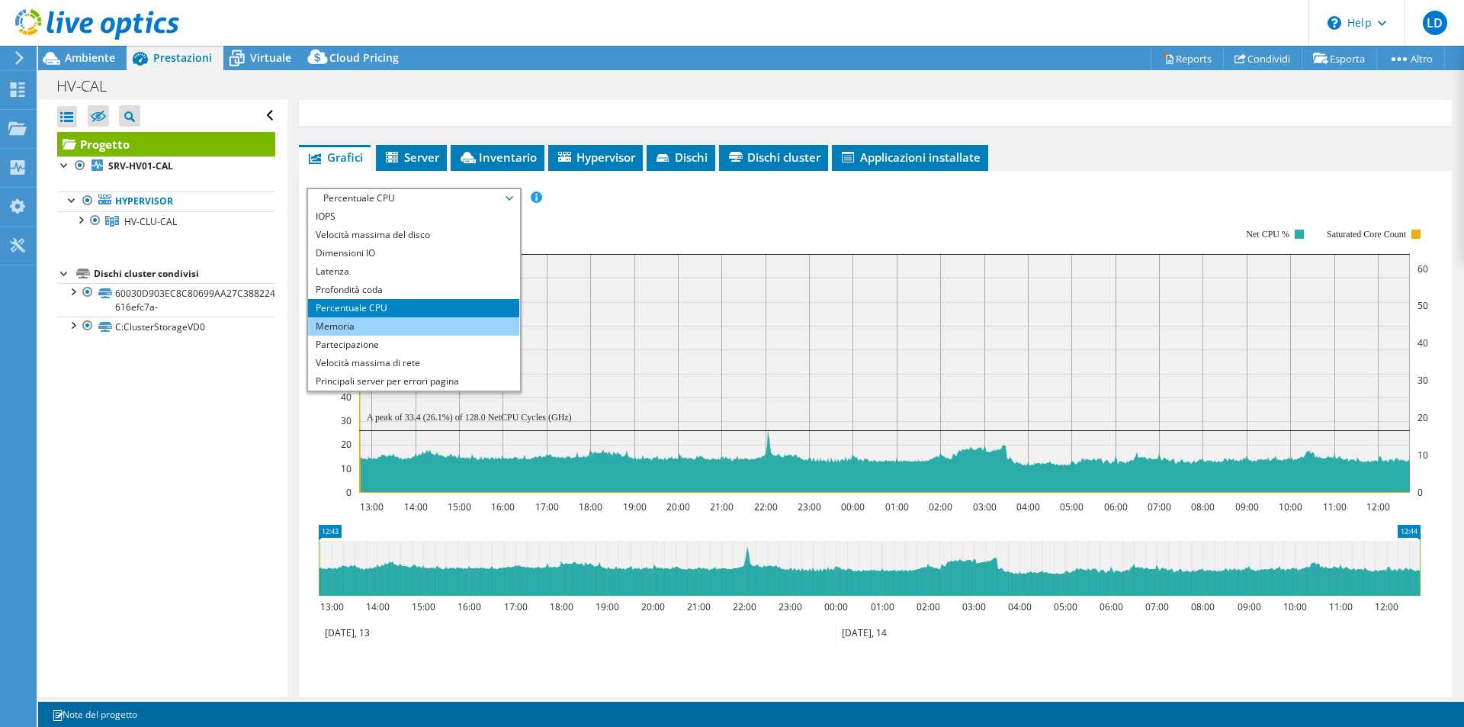
click at [447, 331] on li "Memoria" at bounding box center [413, 326] width 211 height 18
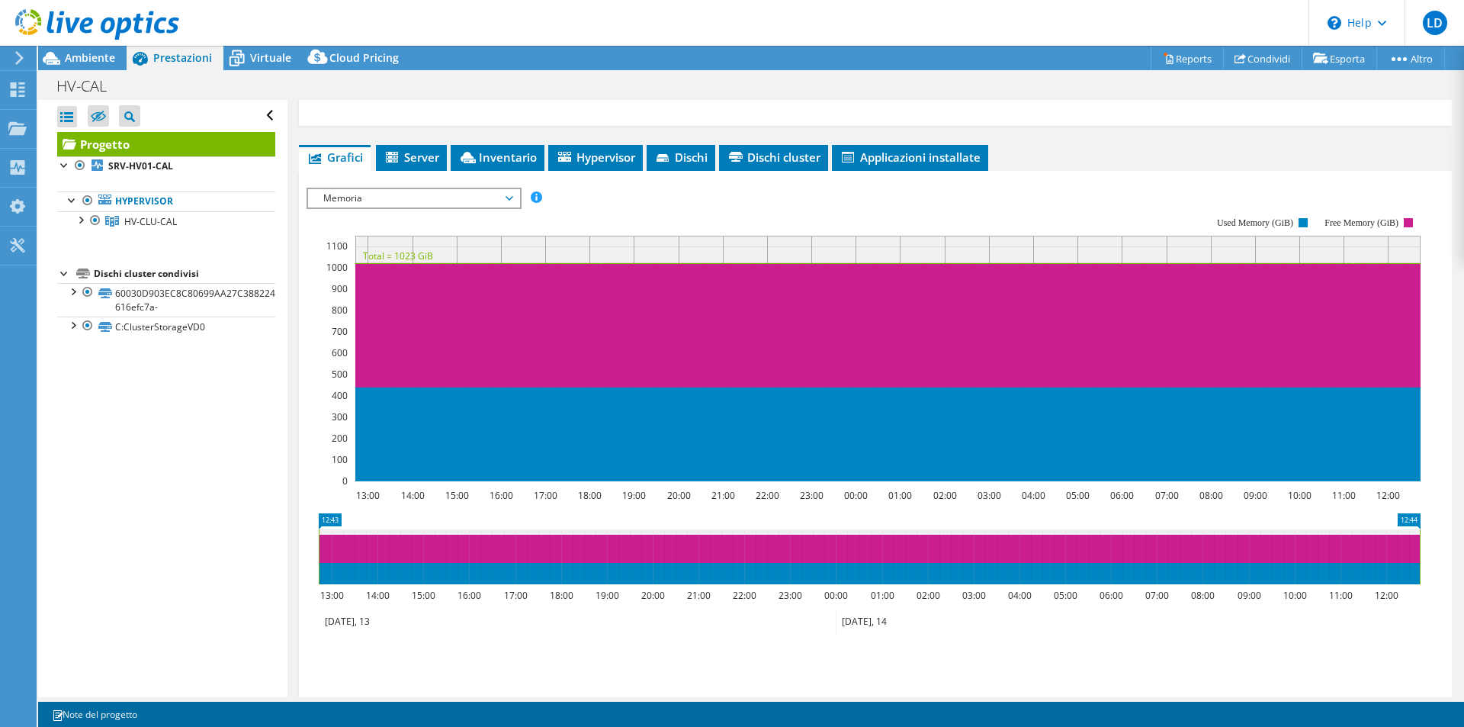
click at [509, 198] on span "Memoria" at bounding box center [414, 198] width 196 height 18
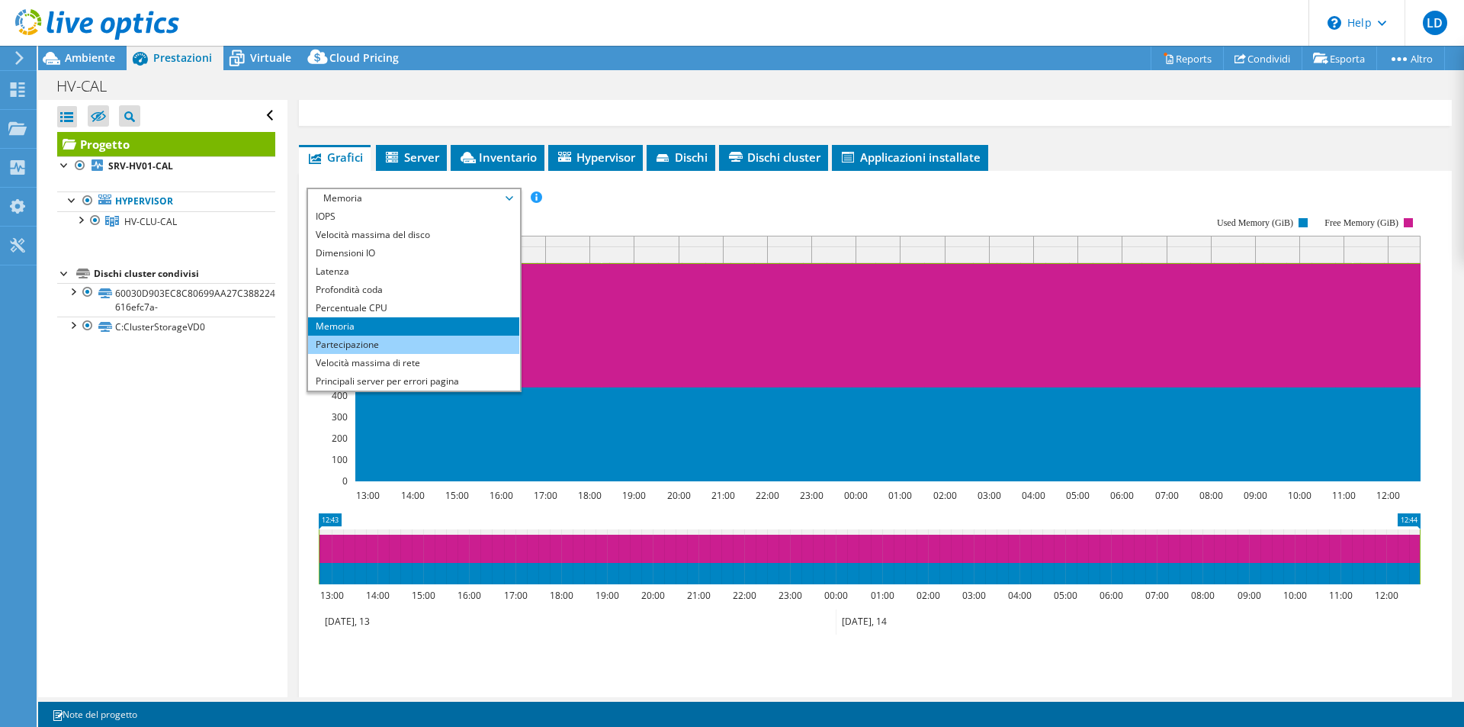
click at [417, 346] on li "Partecipazione" at bounding box center [413, 344] width 211 height 18
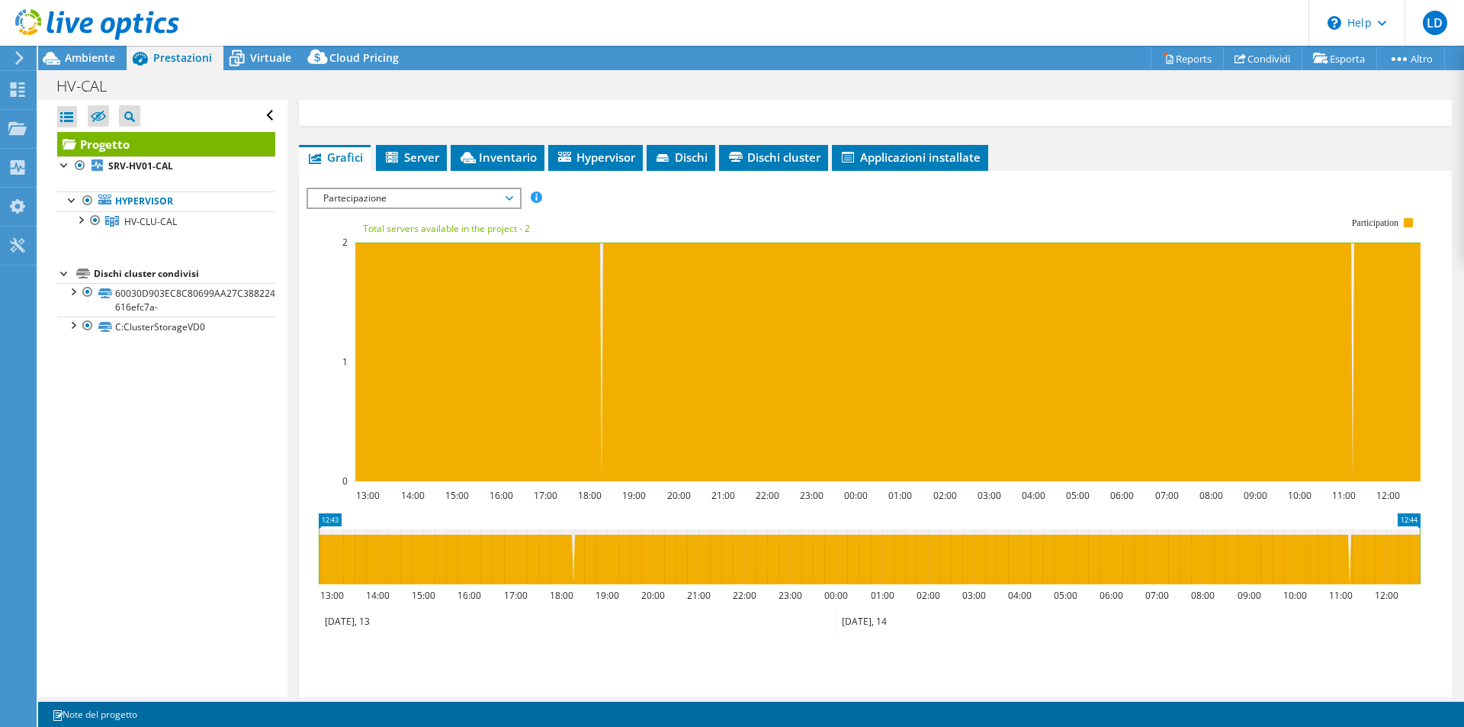
click at [512, 191] on span "Partecipazione" at bounding box center [414, 198] width 196 height 18
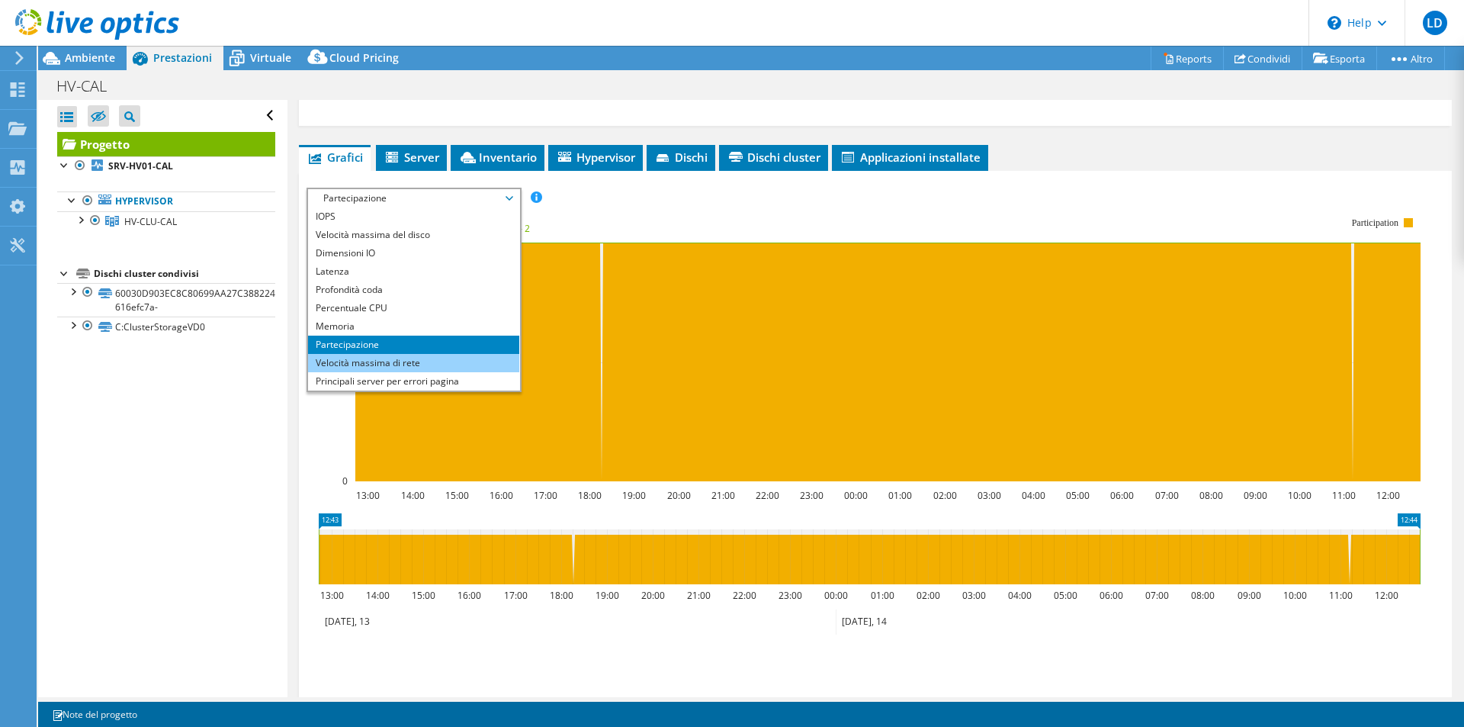
click at [441, 364] on li "Velocità massima di rete" at bounding box center [413, 363] width 211 height 18
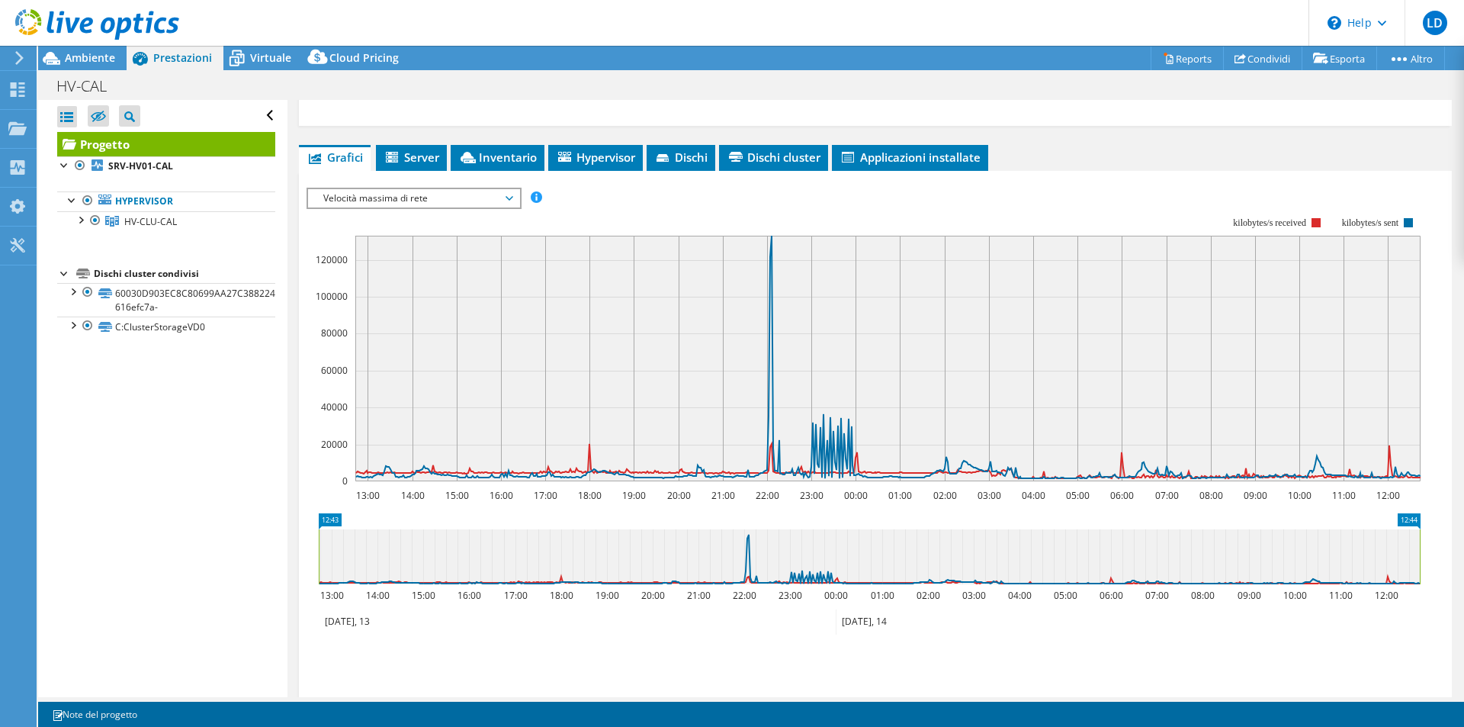
click at [508, 197] on span "Velocità massima di rete" at bounding box center [414, 198] width 196 height 18
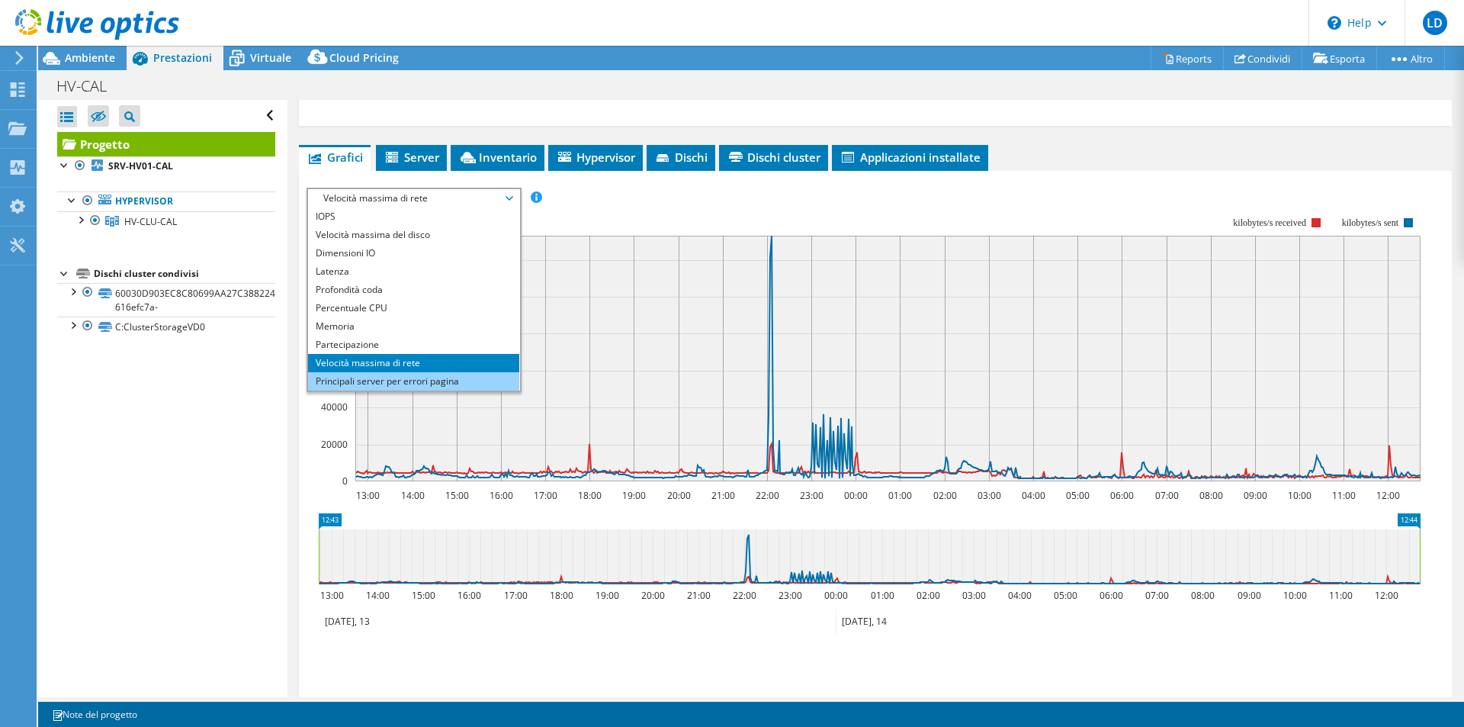
click at [432, 379] on li "Principali server per errori pagina" at bounding box center [413, 381] width 211 height 18
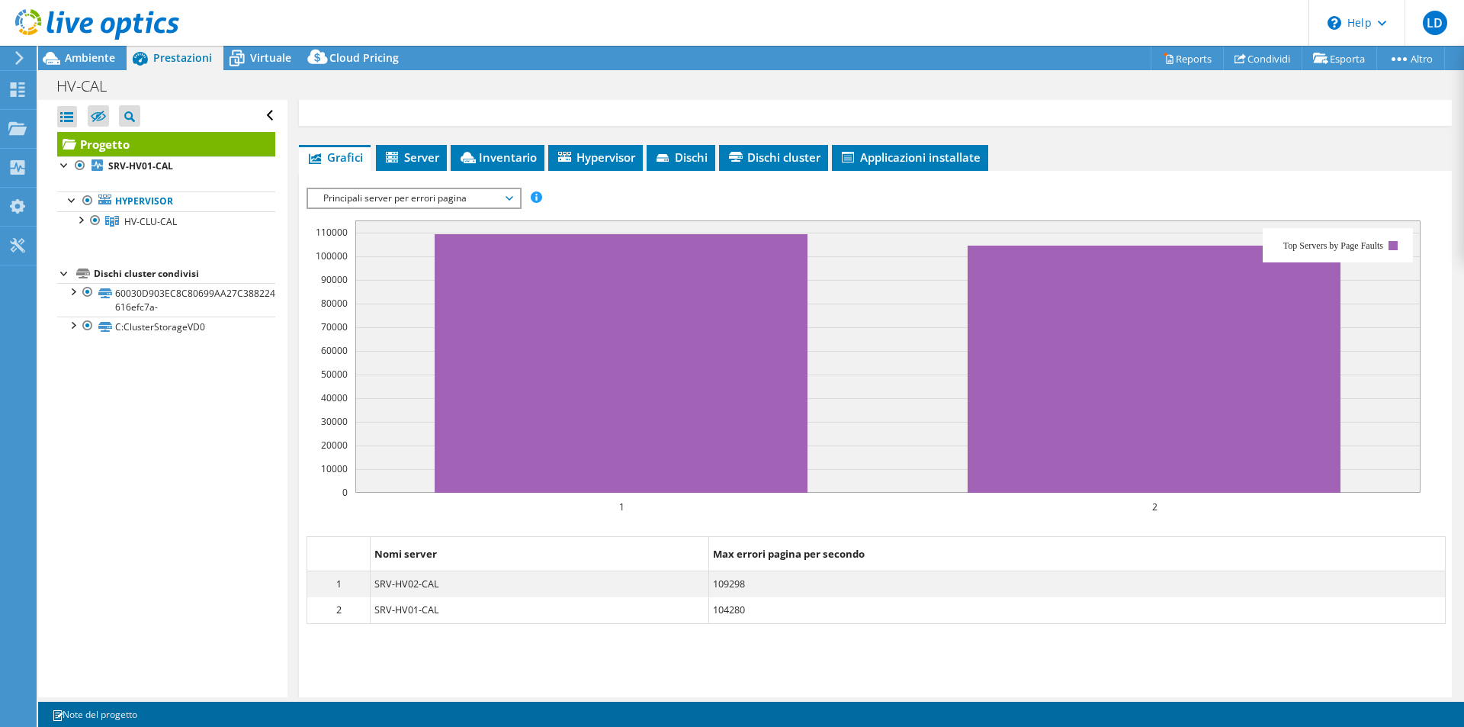
click at [506, 204] on span "Principali server per errori pagina" at bounding box center [414, 198] width 196 height 18
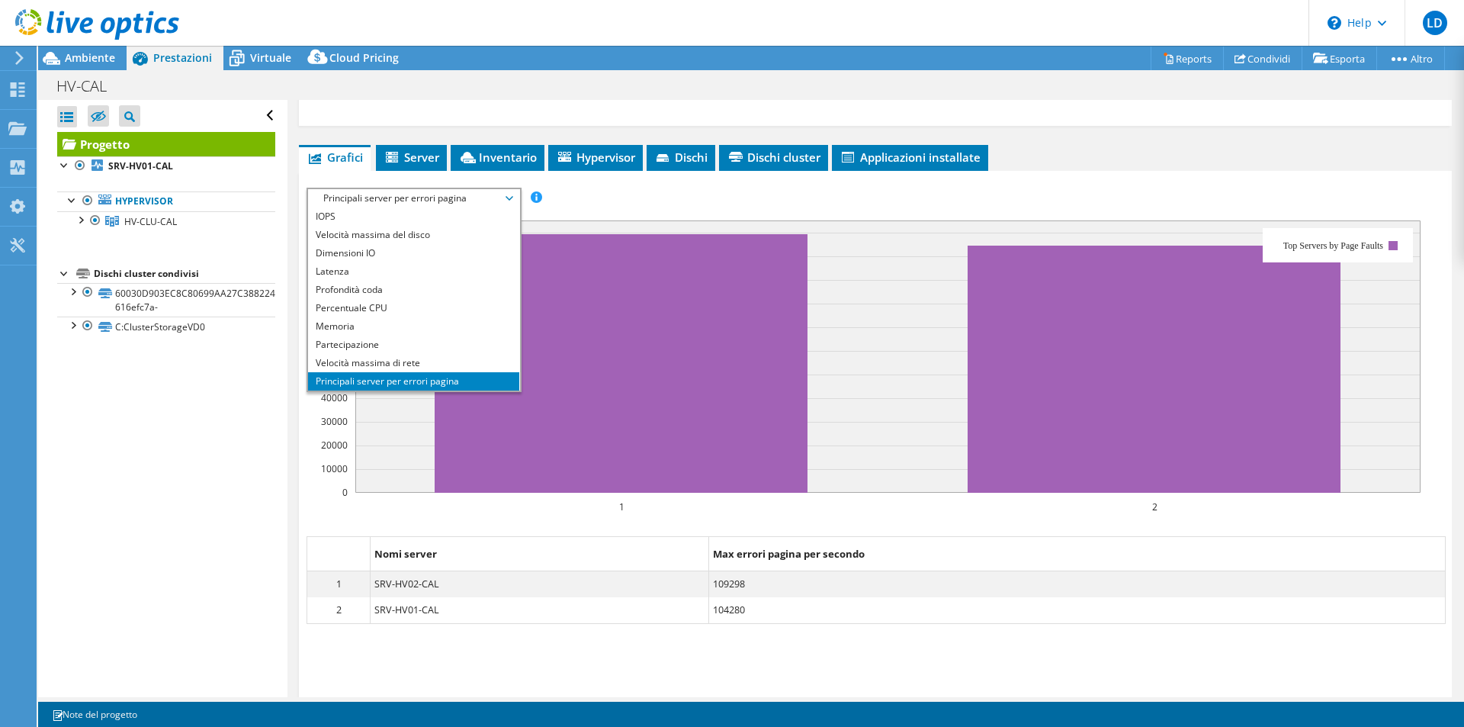
click at [631, 210] on rect at bounding box center [863, 360] width 1114 height 305
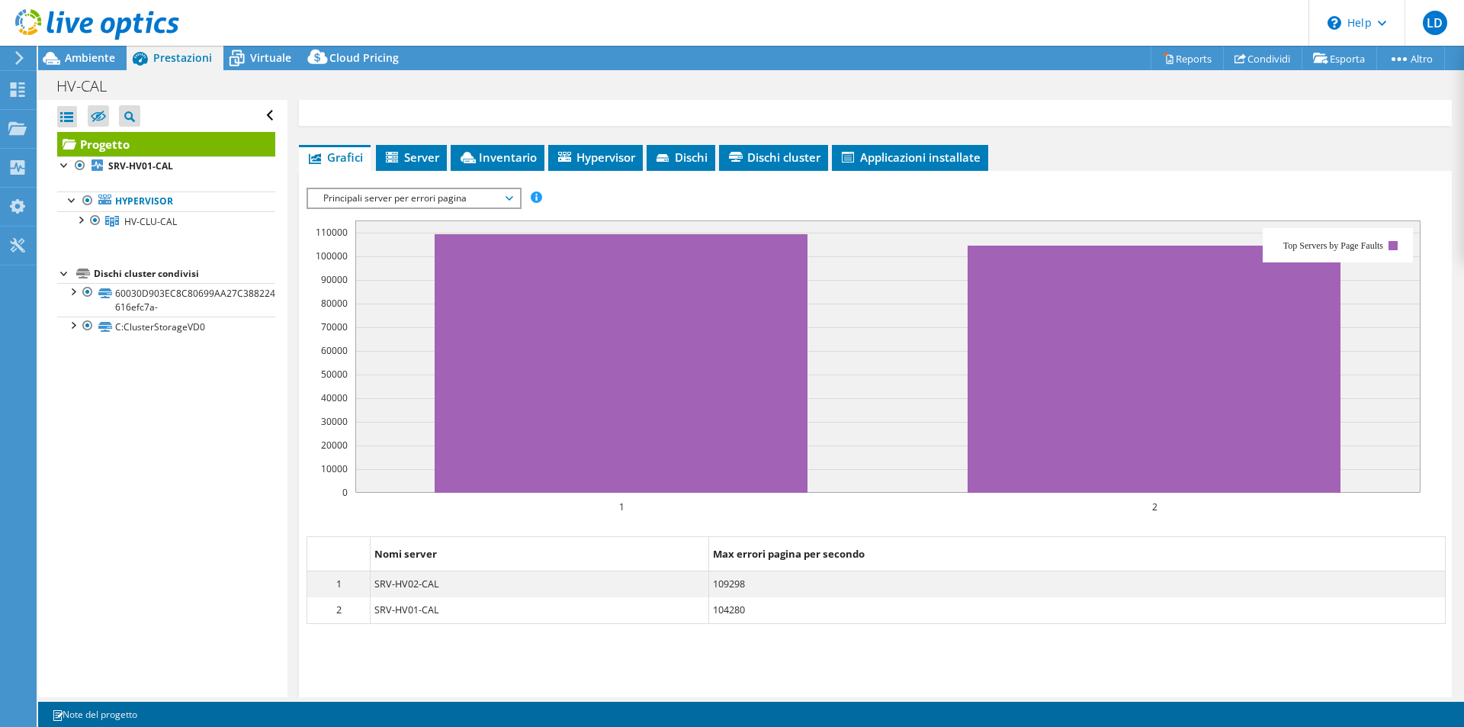
scroll to position [305, 0]
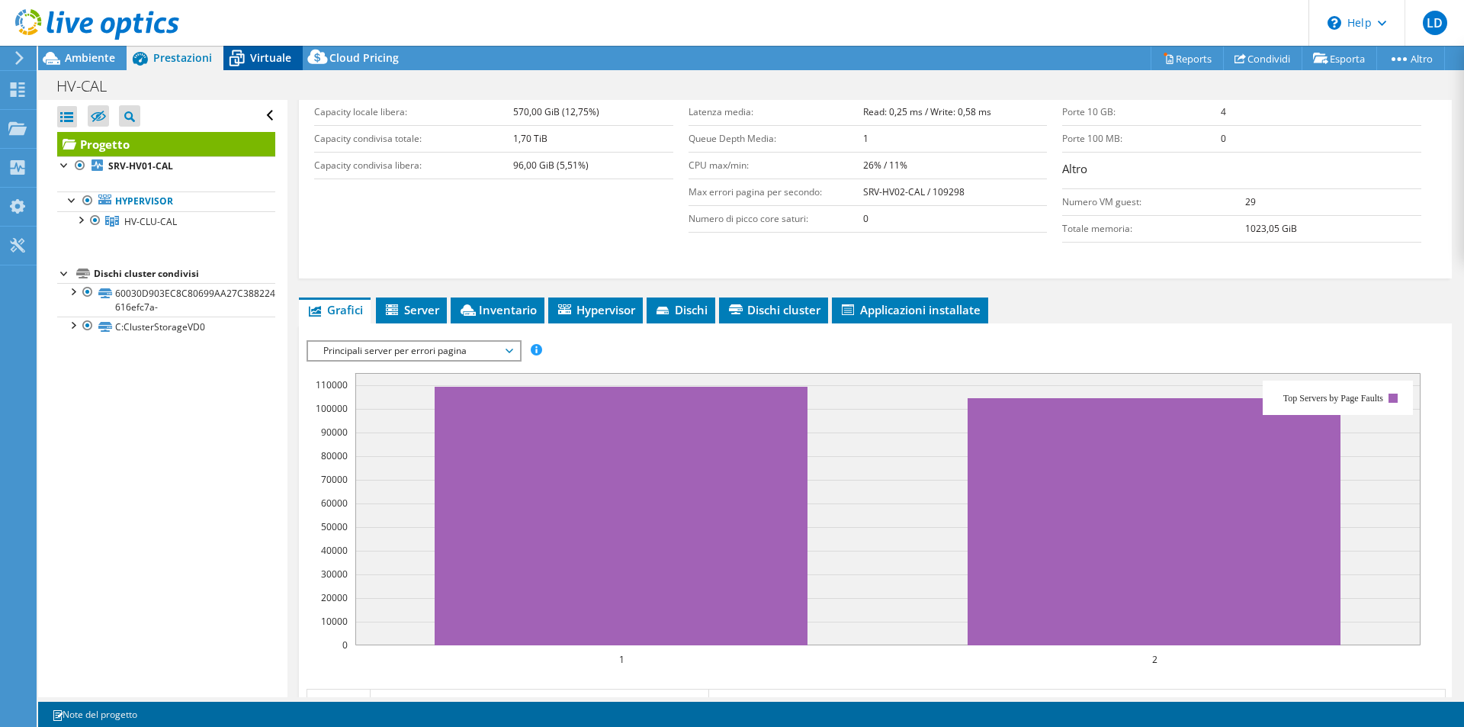
click at [280, 56] on span "Virtuale" at bounding box center [270, 57] width 41 height 14
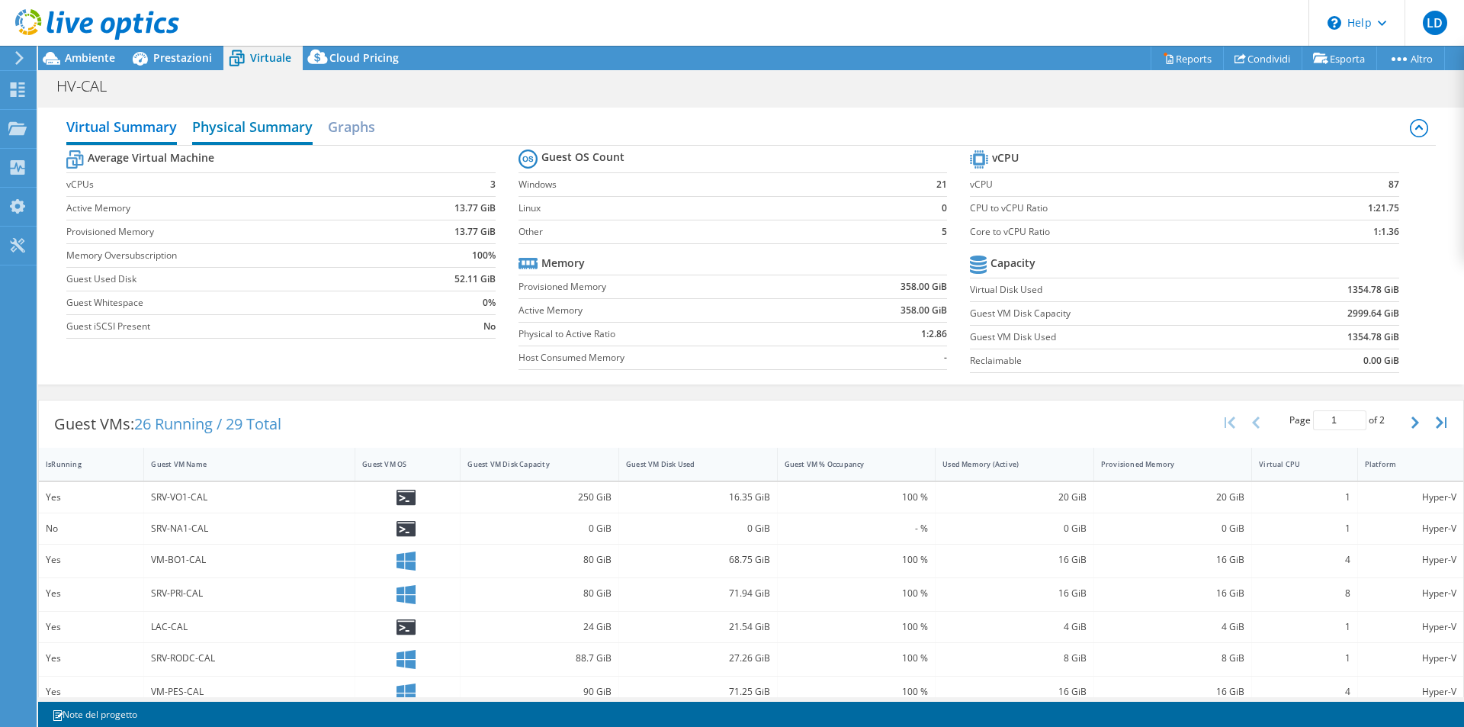
click at [295, 127] on h2 "Physical Summary" at bounding box center [252, 128] width 120 height 34
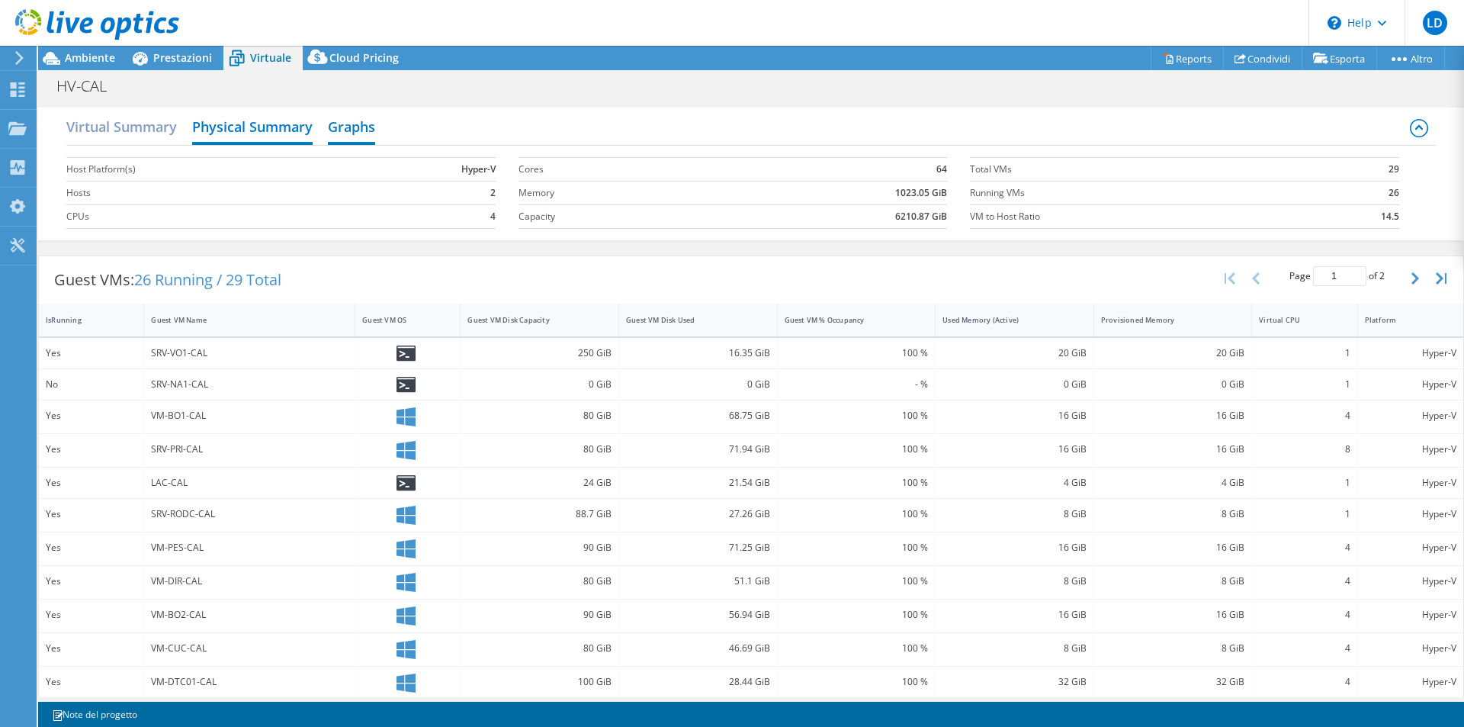
click at [355, 133] on h2 "Graphs" at bounding box center [351, 128] width 47 height 34
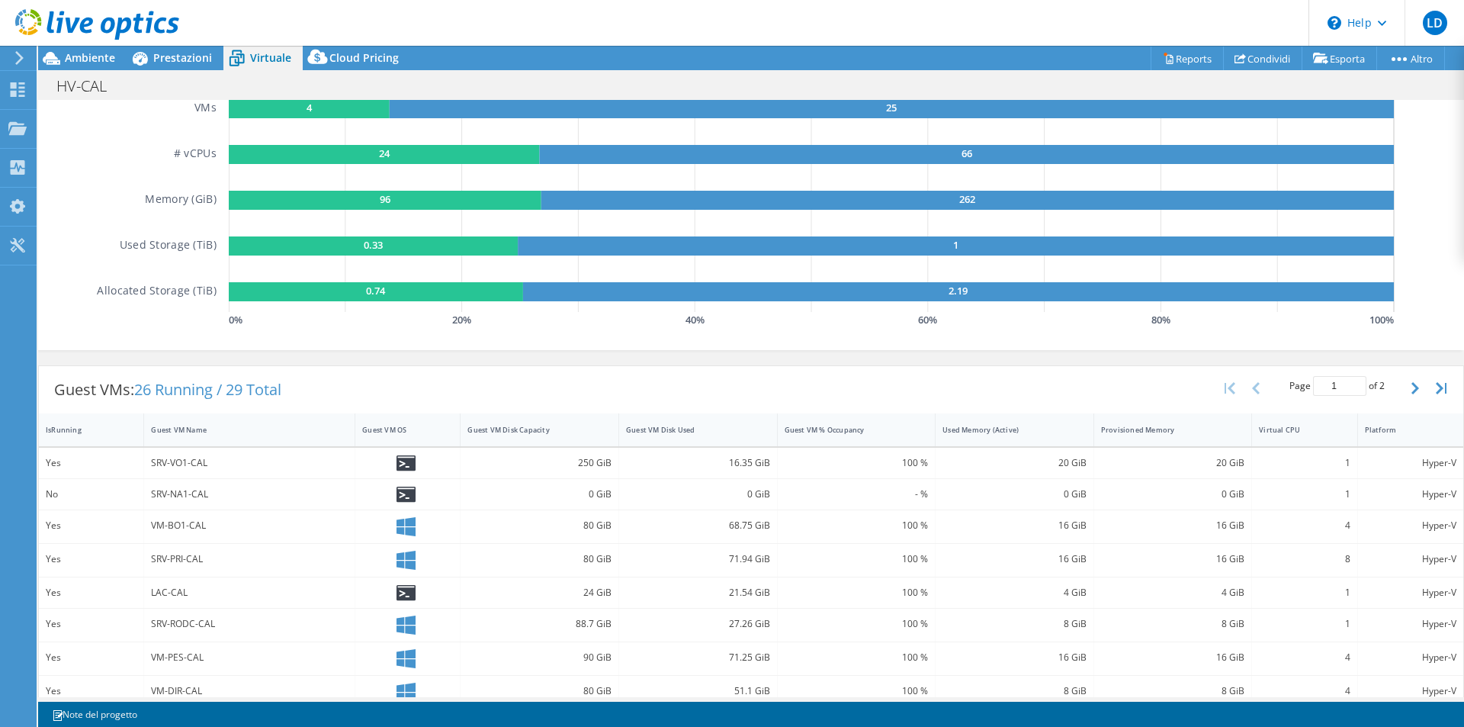
scroll to position [229, 0]
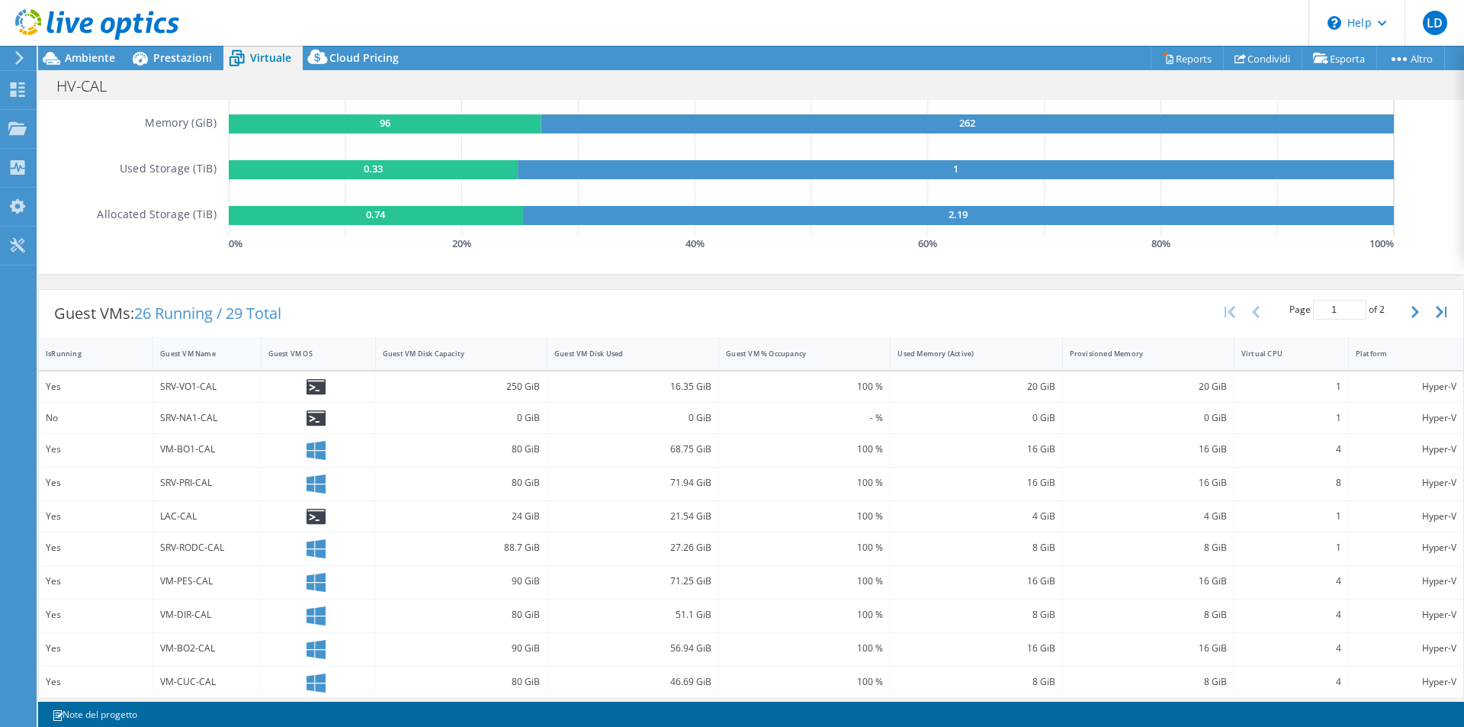
drag, startPoint x: 347, startPoint y: 353, endPoint x: 245, endPoint y: 355, distance: 101.4
click at [247, 355] on div at bounding box center [260, 353] width 27 height 33
click at [90, 390] on div "Yes" at bounding box center [96, 386] width 100 height 17
click at [100, 431] on div "No" at bounding box center [96, 418] width 114 height 30
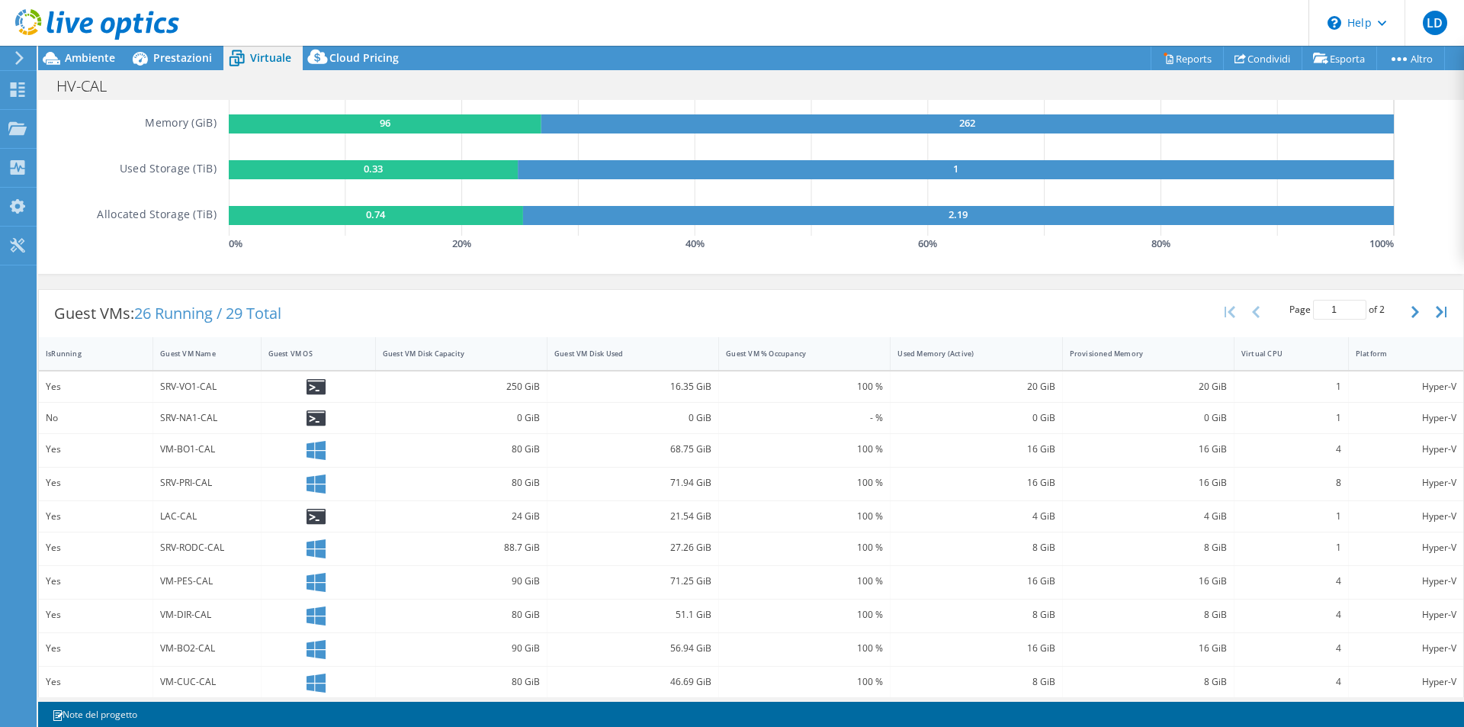
click at [252, 393] on div "SRV-VO1-CAL" at bounding box center [207, 386] width 94 height 17
drag, startPoint x: 316, startPoint y: 495, endPoint x: 348, endPoint y: 491, distance: 33.0
click at [317, 495] on div at bounding box center [318, 483] width 114 height 33
click at [691, 428] on div "0 GiB" at bounding box center [633, 418] width 172 height 30
drag, startPoint x: 997, startPoint y: 456, endPoint x: 1077, endPoint y: 480, distance: 83.5
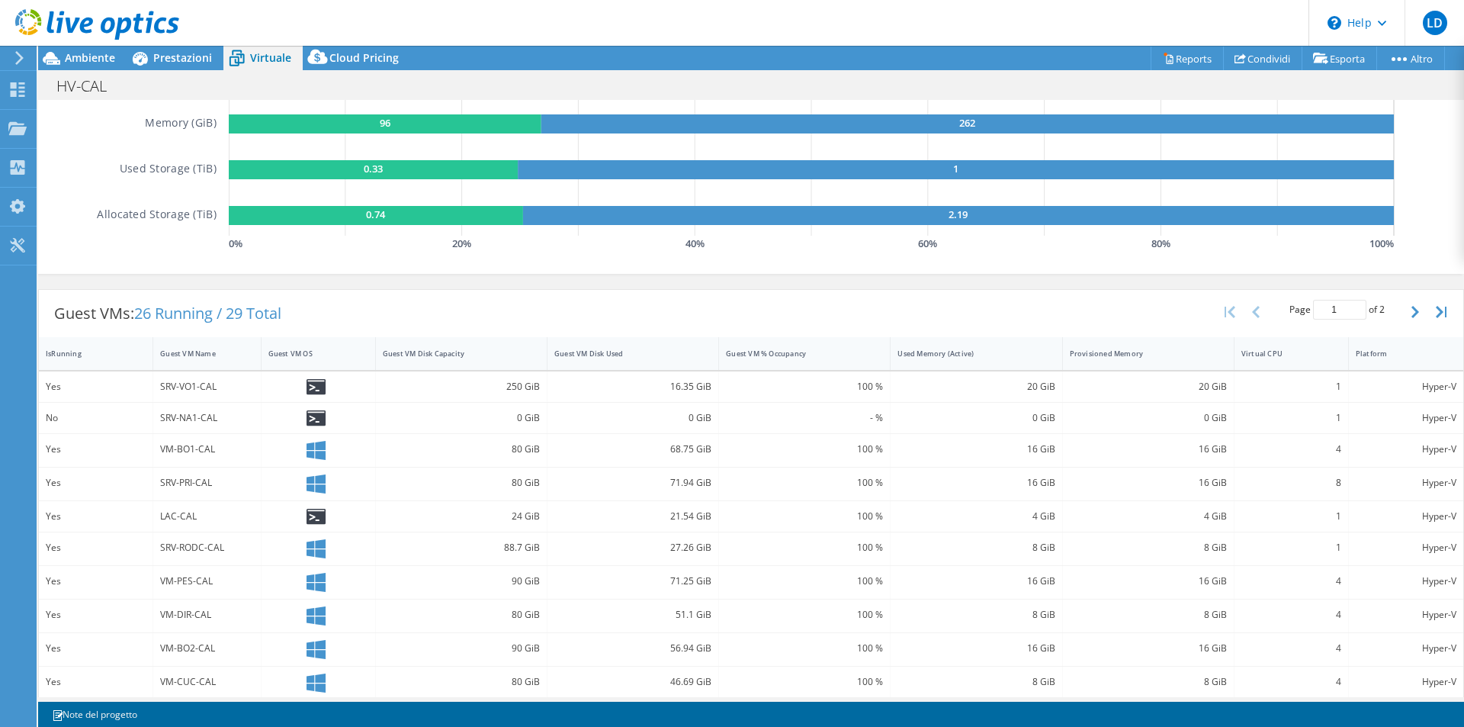
click at [1012, 464] on div "16 GiB" at bounding box center [976, 450] width 172 height 33
click at [1272, 508] on div "1" at bounding box center [1291, 516] width 100 height 17
click at [1436, 313] on icon "button" at bounding box center [1441, 312] width 11 height 12
type input "2"
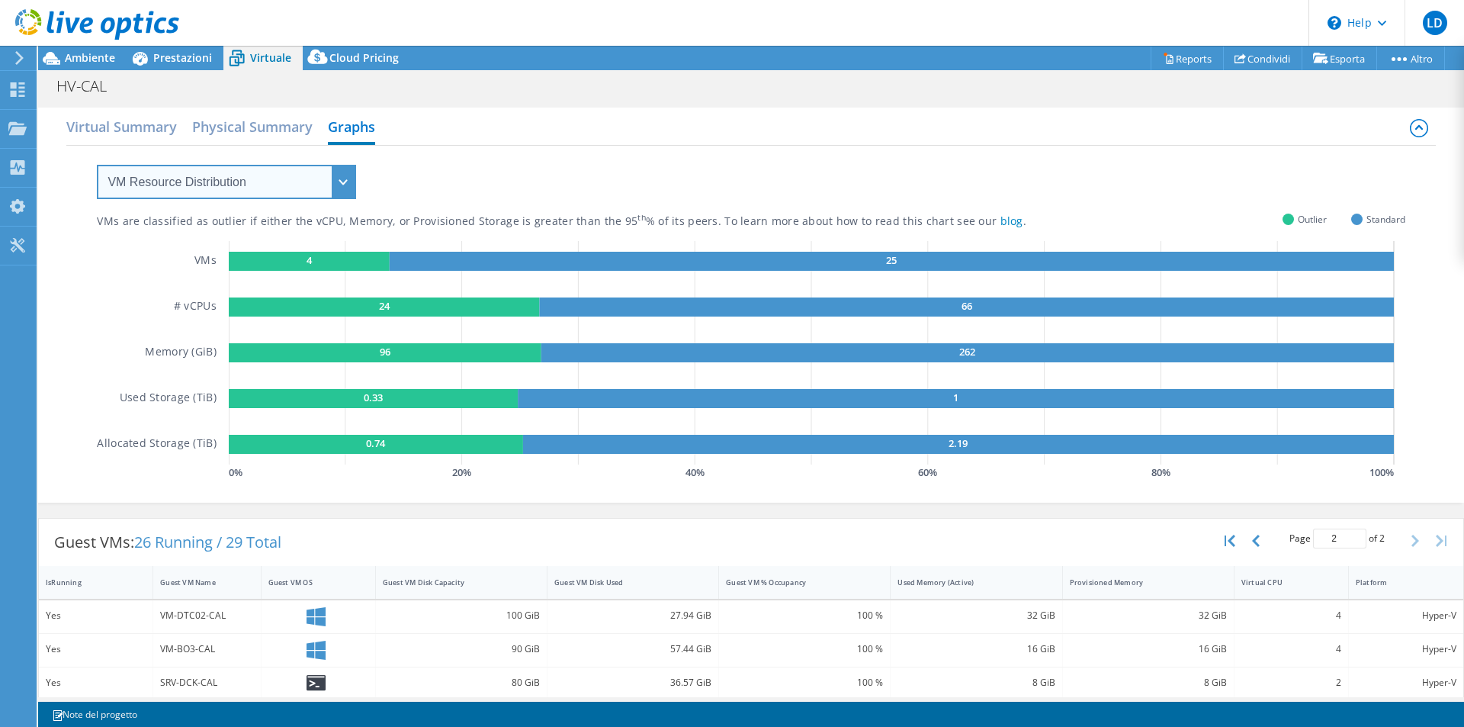
click at [342, 172] on select "VM Resource Distribution Provisioning Contrast Over Provisioning" at bounding box center [226, 182] width 259 height 34
click at [97, 165] on select "VM Resource Distribution Provisioning Contrast Over Provisioning" at bounding box center [226, 182] width 259 height 34
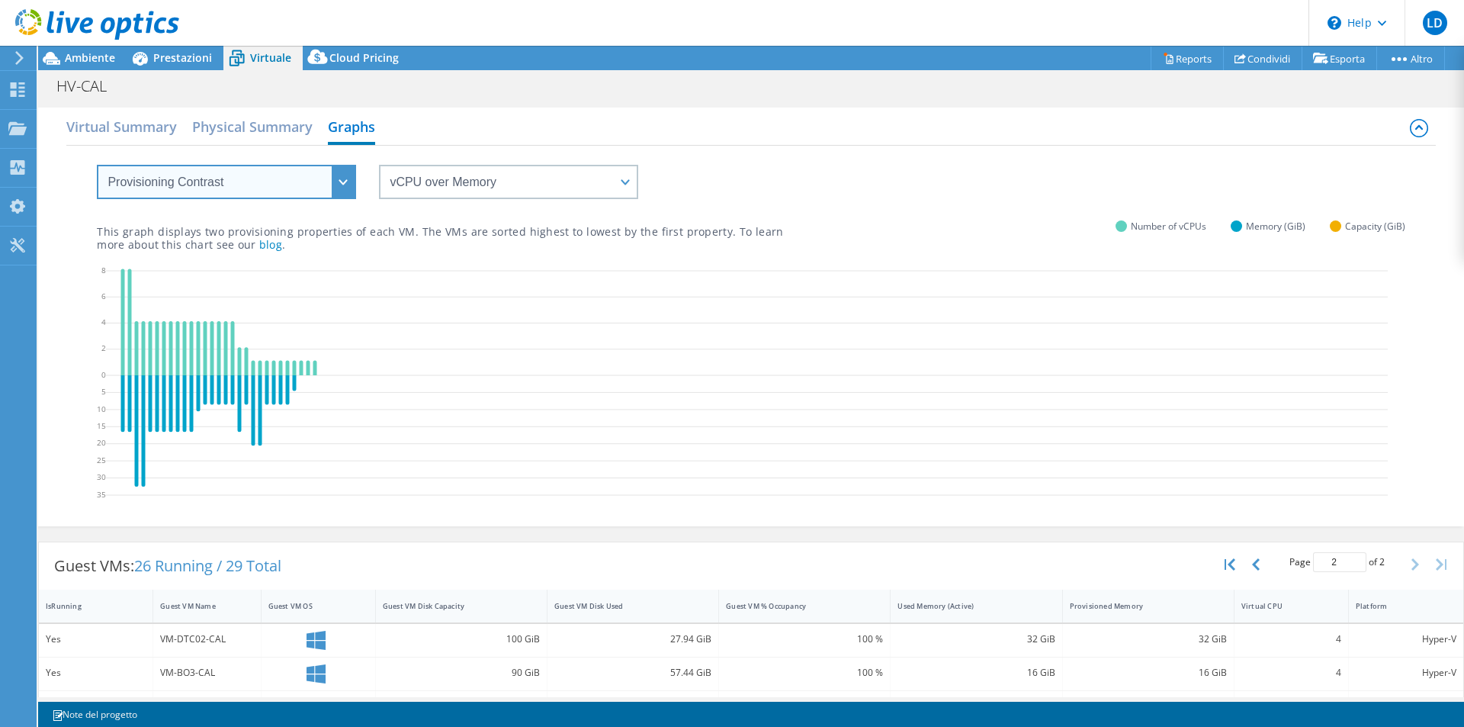
click at [345, 189] on select "VM Resource Distribution Provisioning Contrast Over Provisioning" at bounding box center [226, 182] width 259 height 34
click at [97, 165] on select "VM Resource Distribution Provisioning Contrast Over Provisioning" at bounding box center [226, 182] width 259 height 34
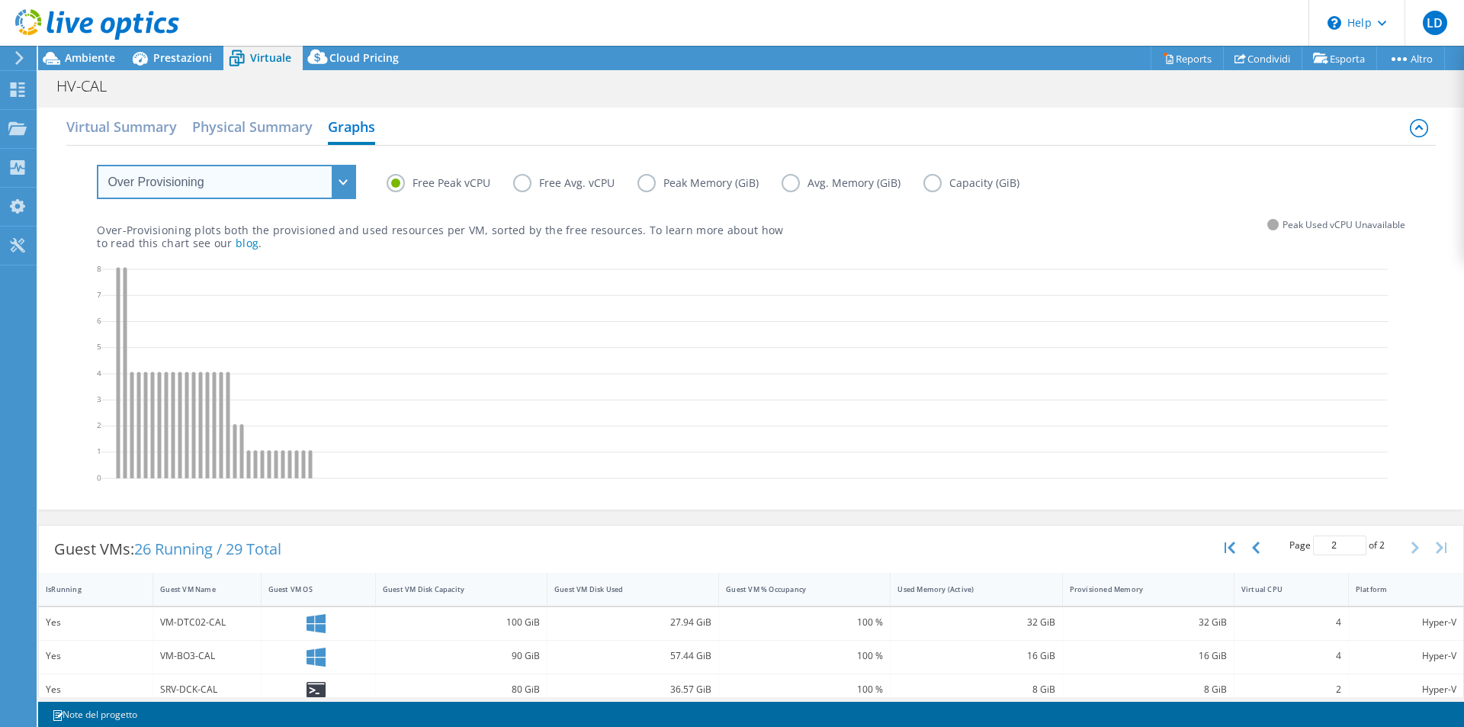
click at [355, 169] on select "VM Resource Distribution Provisioning Contrast Over Provisioning" at bounding box center [226, 182] width 259 height 34
click at [97, 165] on select "VM Resource Distribution Provisioning Contrast Over Provisioning" at bounding box center [226, 182] width 259 height 34
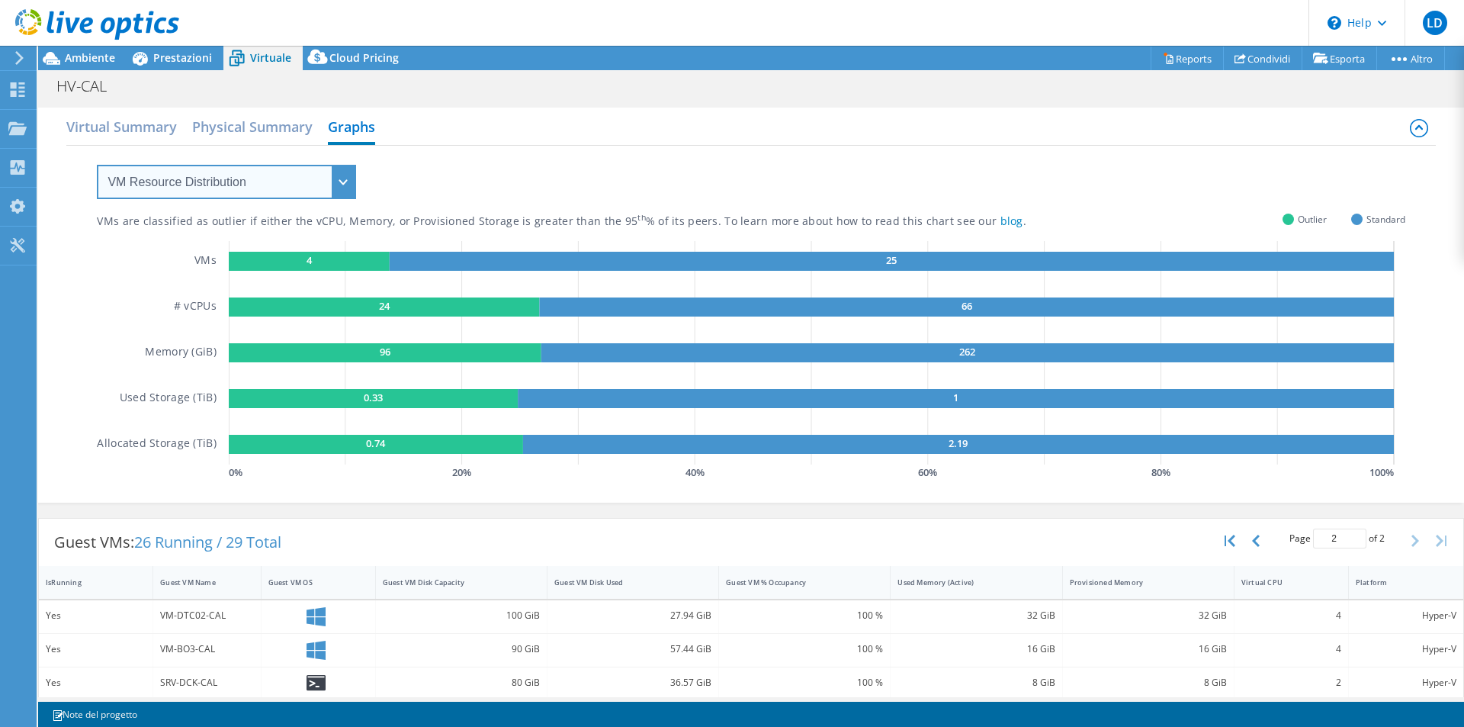
click at [343, 167] on select "VM Resource Distribution Provisioning Contrast Over Provisioning" at bounding box center [226, 182] width 259 height 34
click at [97, 165] on select "VM Resource Distribution Provisioning Contrast Over Provisioning" at bounding box center [226, 182] width 259 height 34
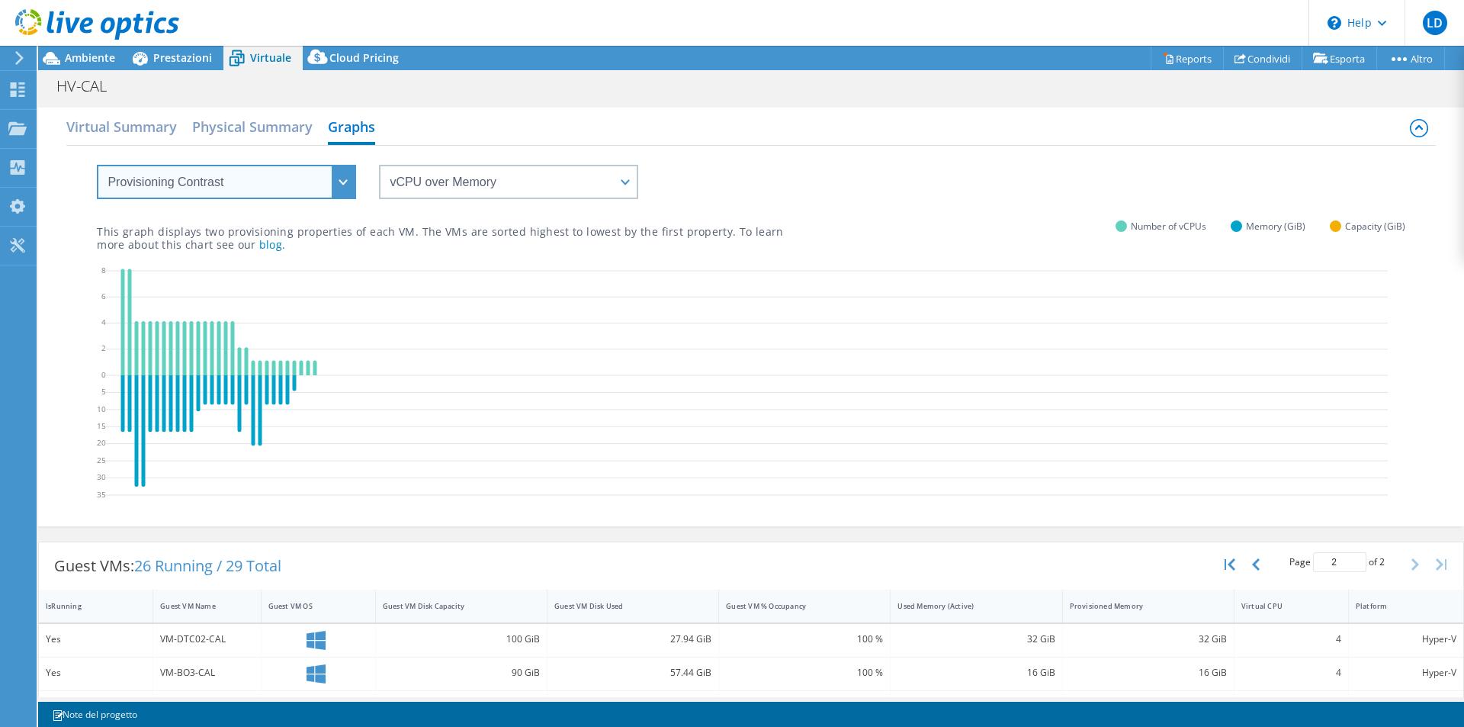
click at [332, 186] on select "VM Resource Distribution Provisioning Contrast Over Provisioning" at bounding box center [226, 182] width 259 height 34
select select "Over Provisioning"
click at [97, 165] on select "VM Resource Distribution Provisioning Contrast Over Provisioning" at bounding box center [226, 182] width 259 height 34
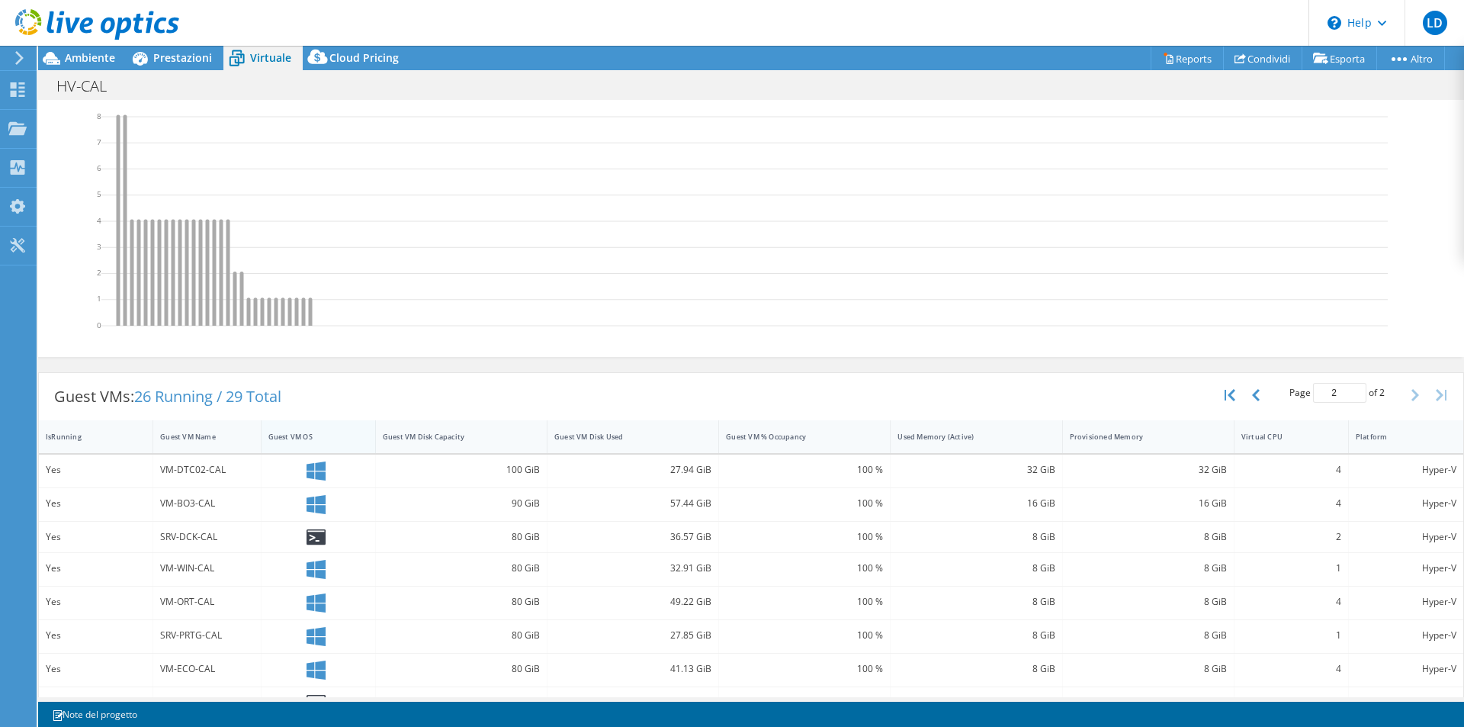
scroll to position [229, 0]
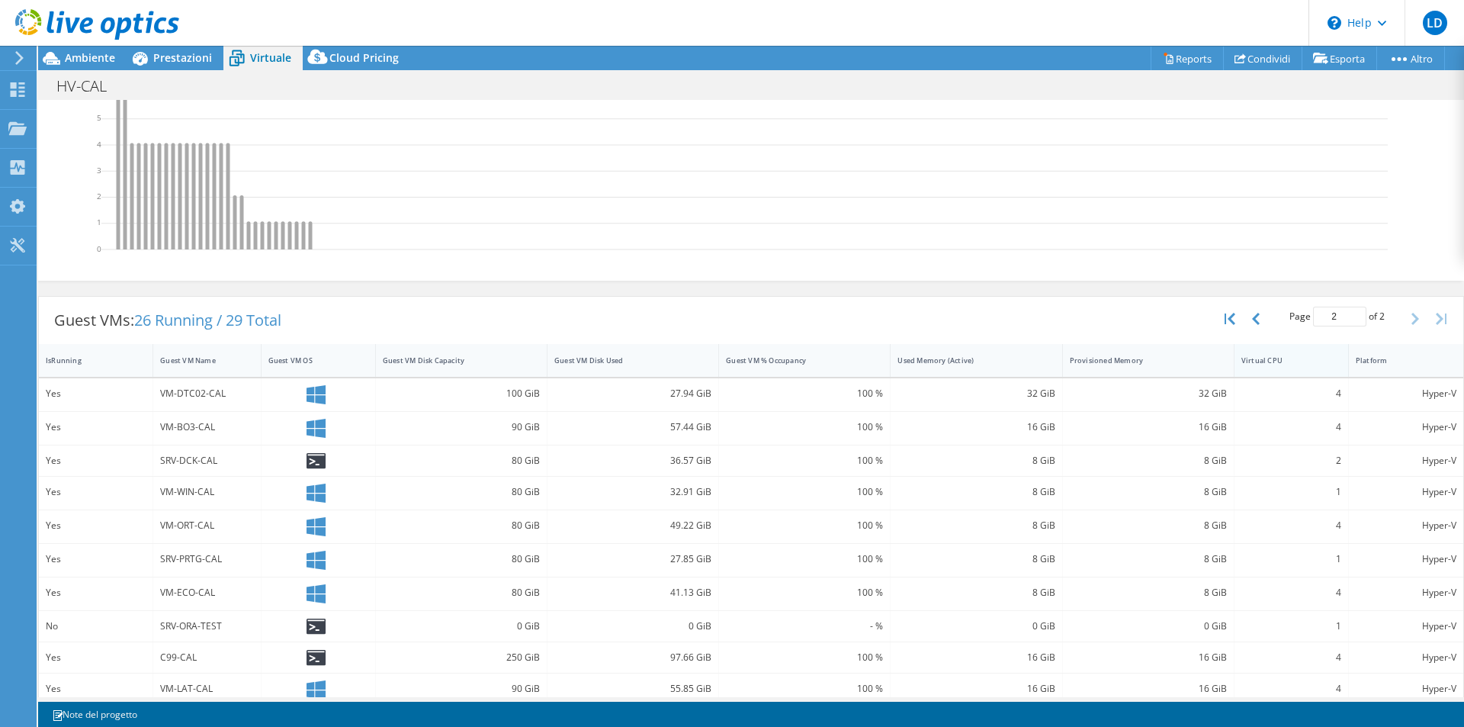
click at [1301, 357] on div "Virtual CPU" at bounding box center [1282, 360] width 82 height 10
click at [1300, 357] on div "Virtual CPU" at bounding box center [1282, 360] width 82 height 10
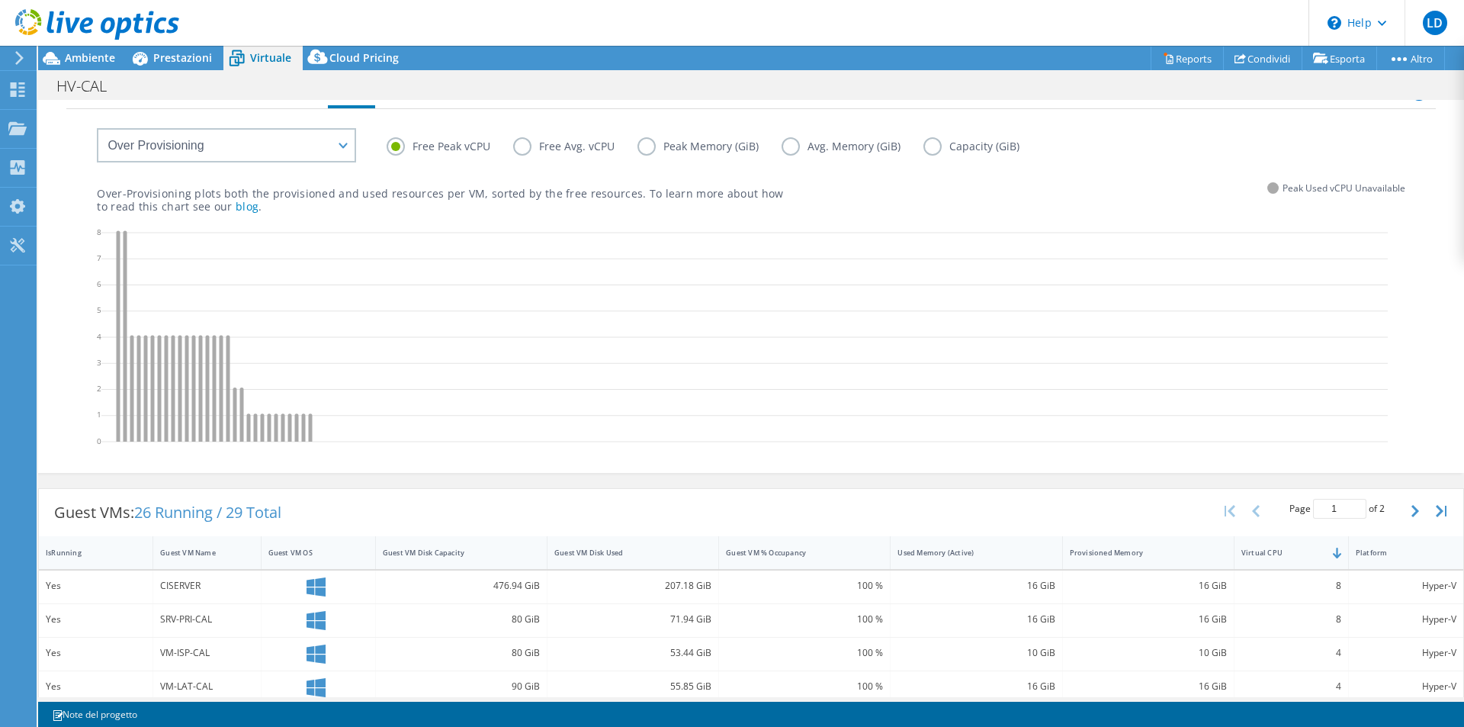
scroll to position [0, 0]
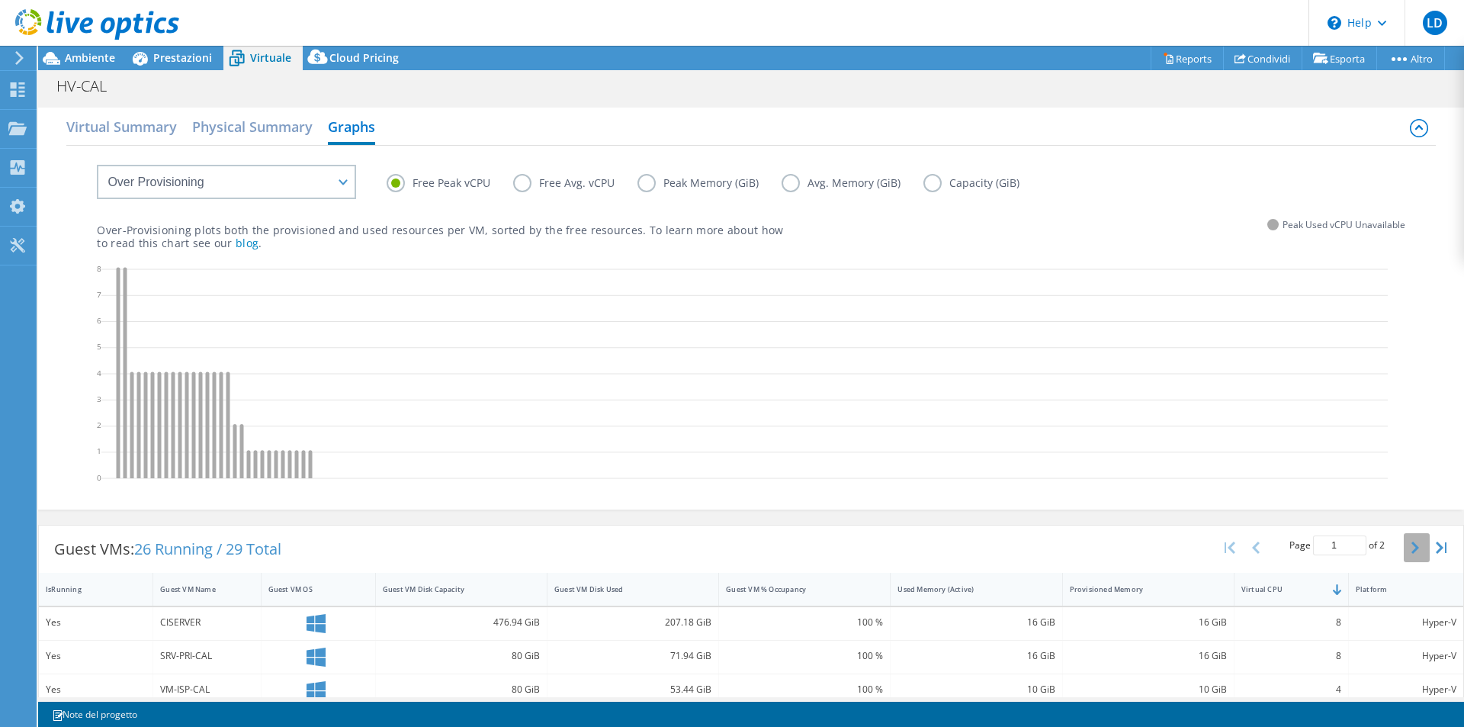
click at [1409, 553] on button "button" at bounding box center [1417, 547] width 26 height 29
type input "2"
click at [351, 50] on span "Cloud Pricing" at bounding box center [363, 57] width 69 height 14
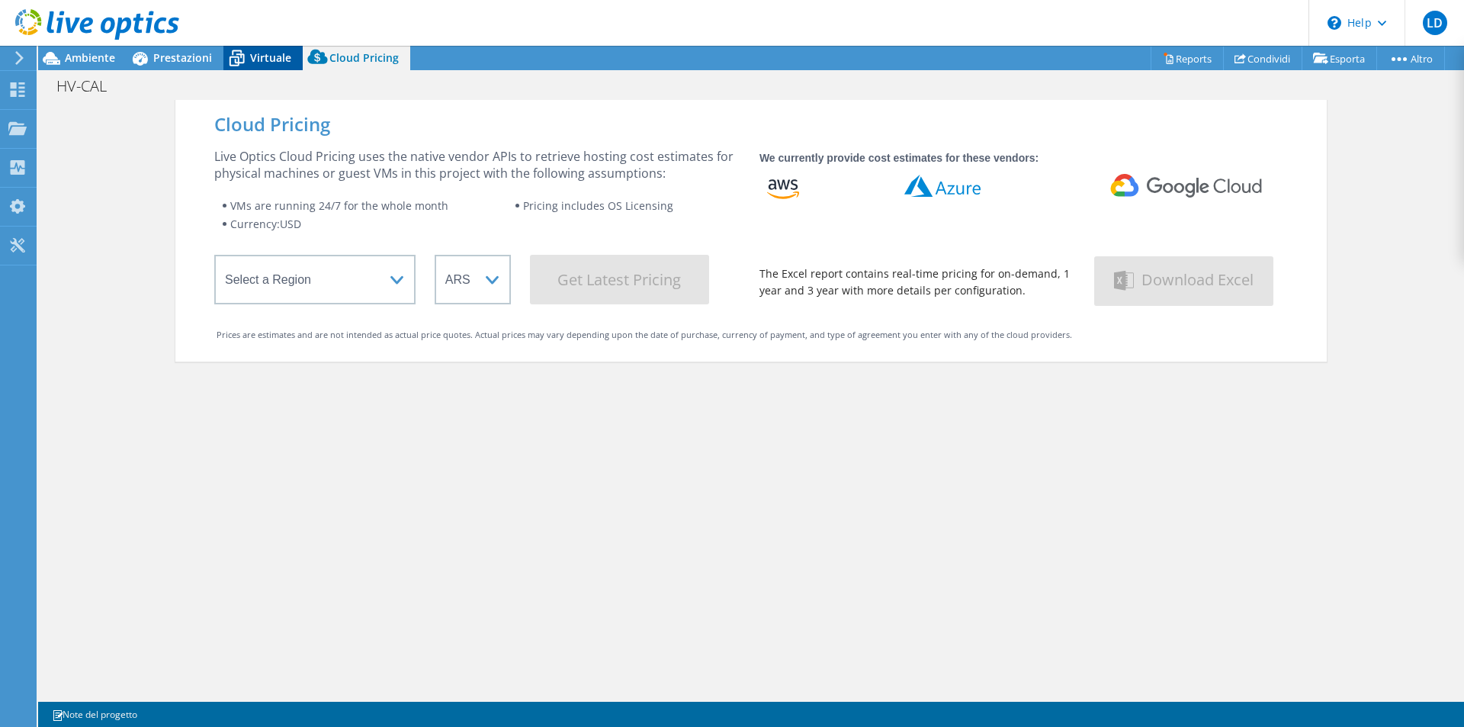
click at [266, 53] on span "Virtuale" at bounding box center [270, 57] width 41 height 14
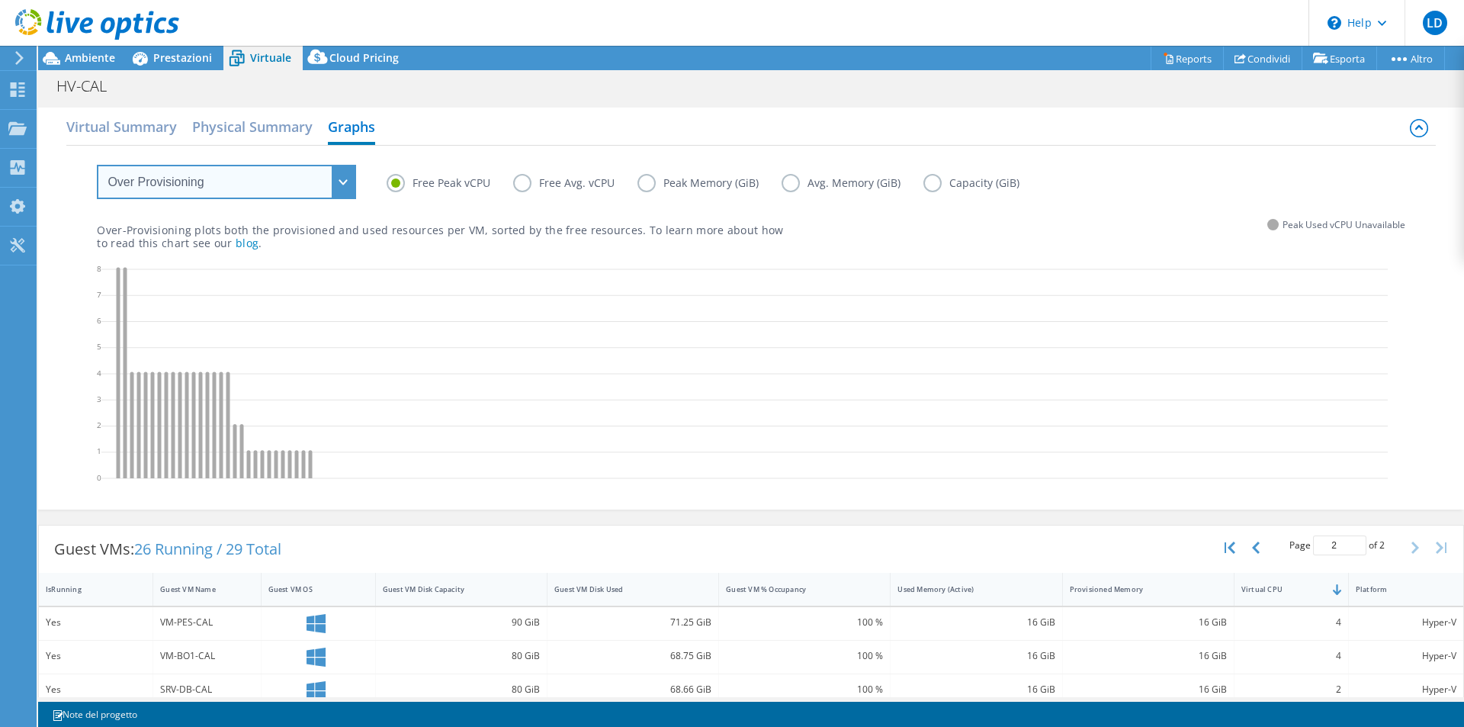
click at [330, 182] on select "VM Resource Distribution Provisioning Contrast Over Provisioning" at bounding box center [226, 182] width 259 height 34
select select "VM Resource Distribution"
click at [97, 165] on select "VM Resource Distribution Provisioning Contrast Over Provisioning" at bounding box center [226, 182] width 259 height 34
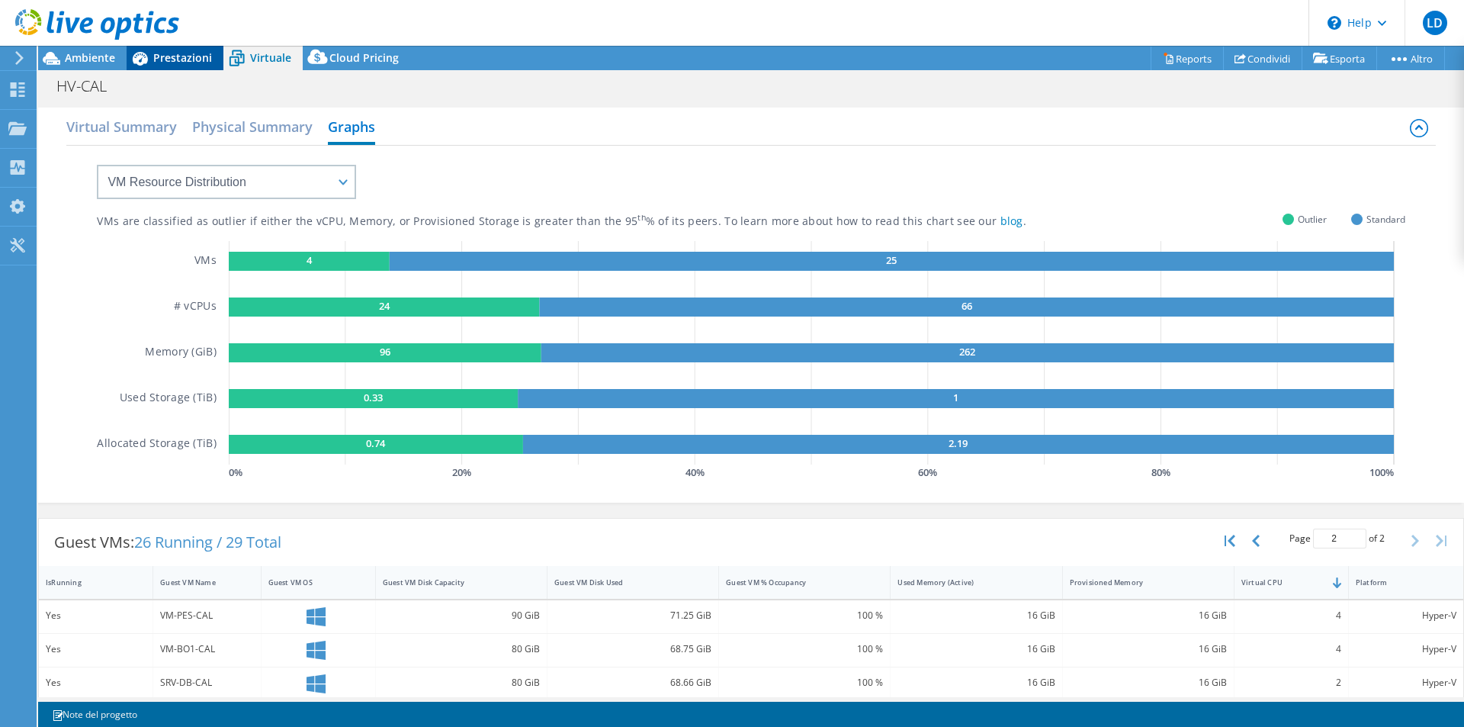
click at [175, 56] on span "Prestazioni" at bounding box center [182, 57] width 59 height 14
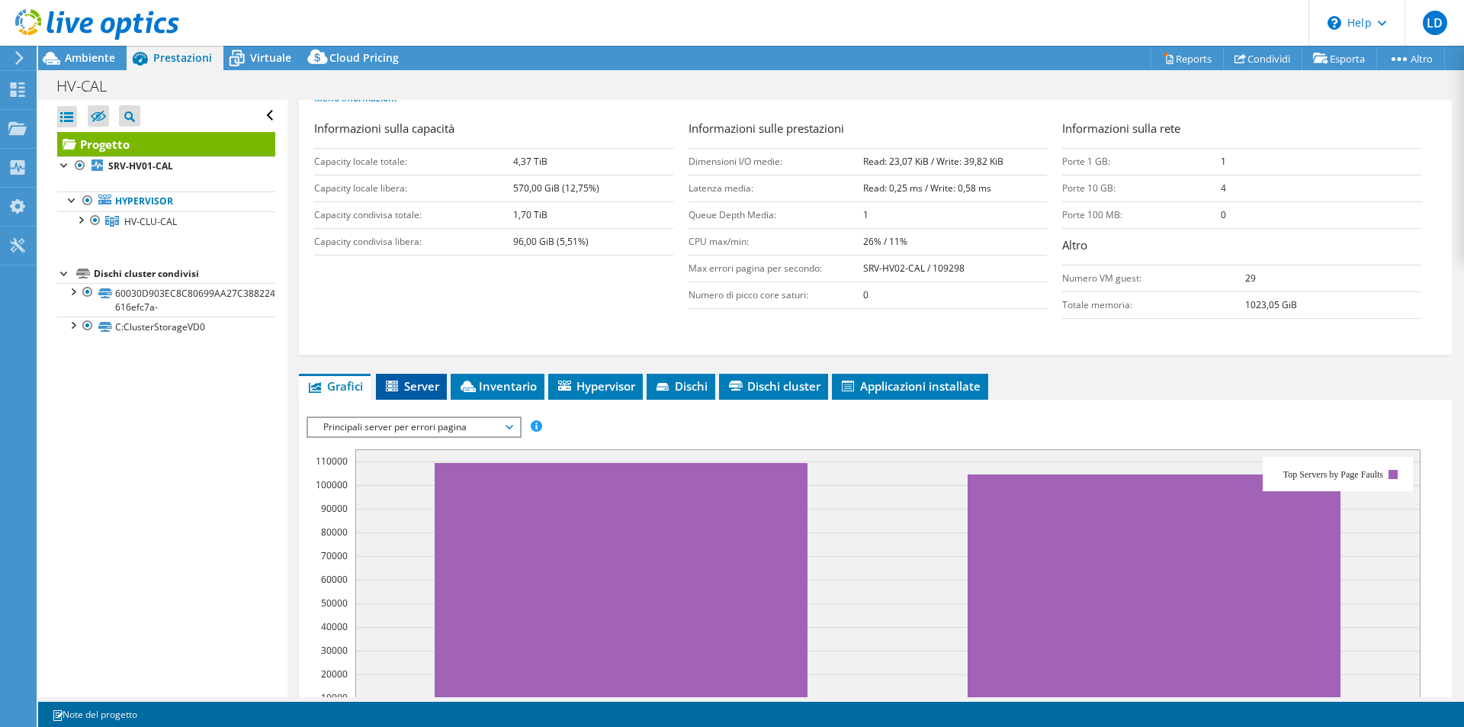
scroll to position [305, 0]
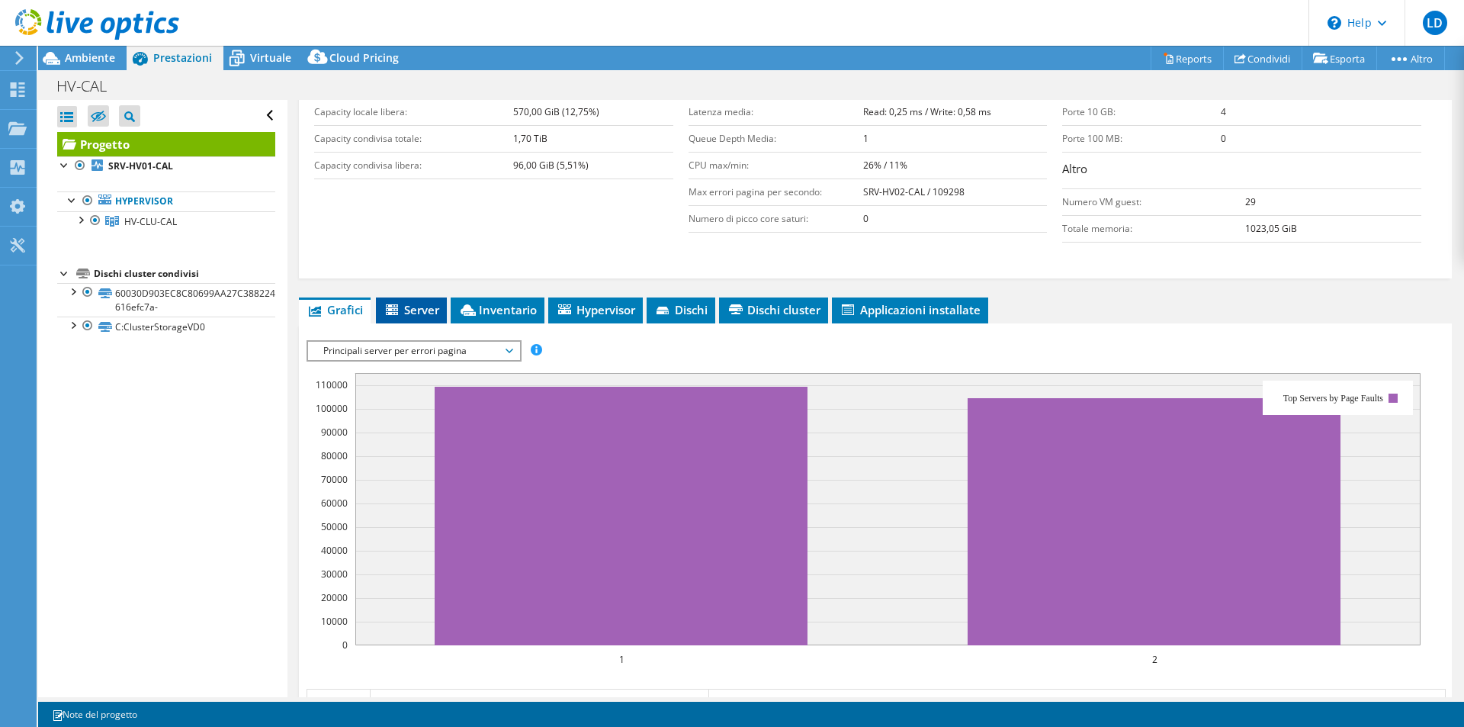
click at [418, 298] on li "Server" at bounding box center [411, 310] width 71 height 26
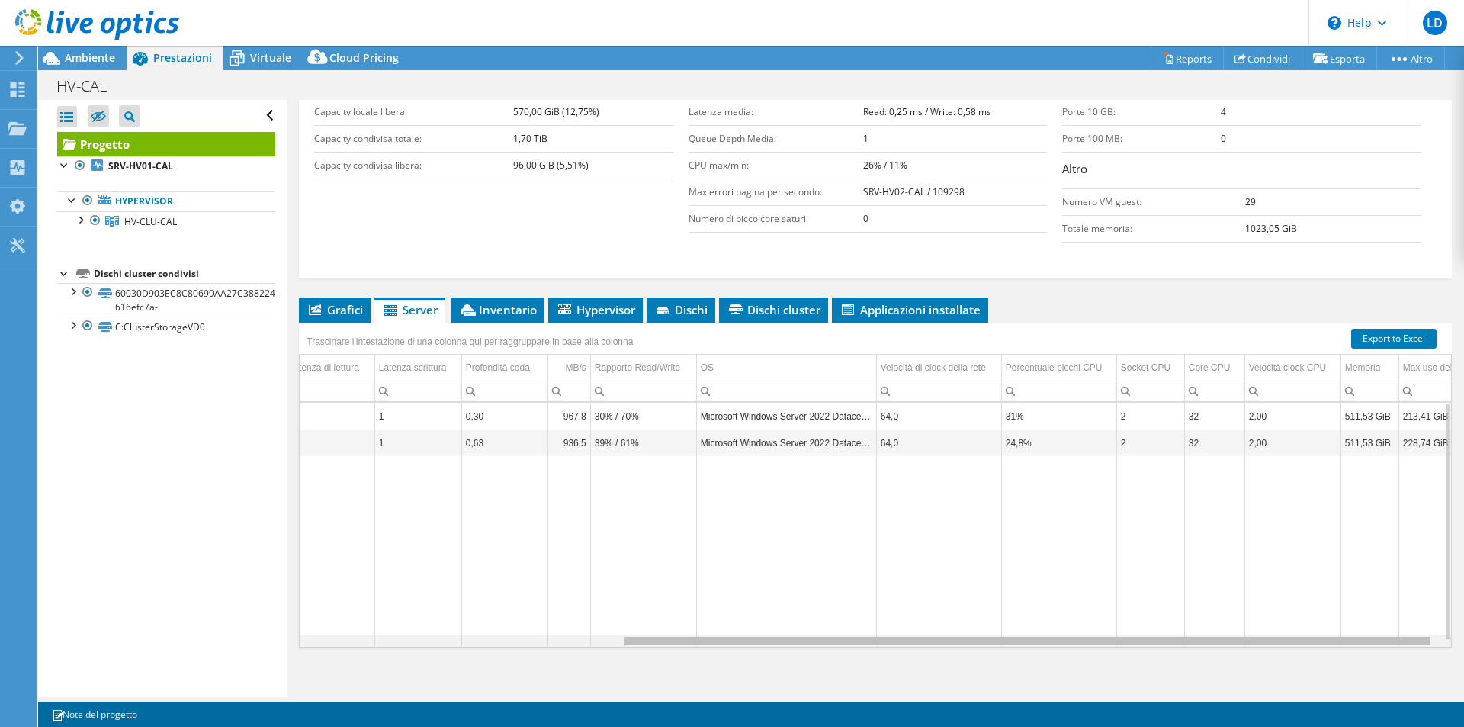
scroll to position [0, 466]
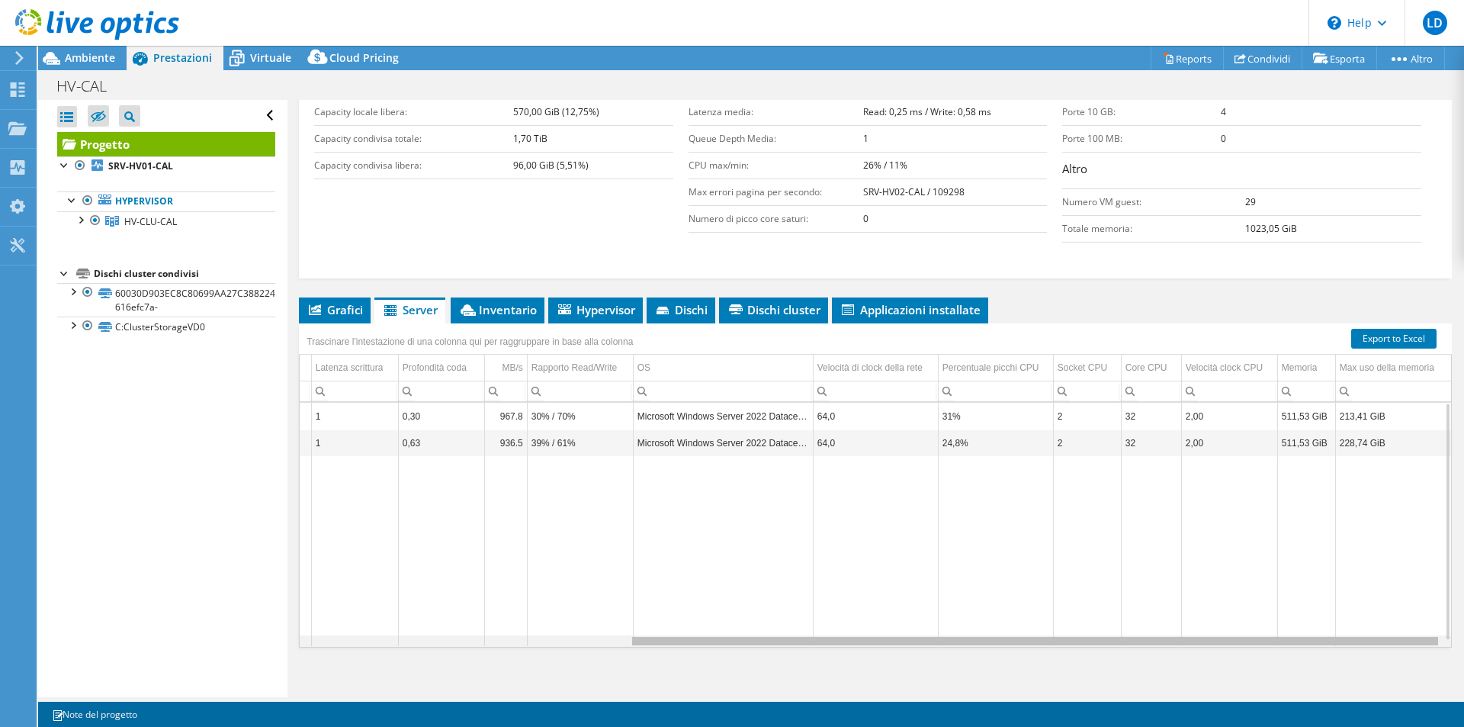
drag, startPoint x: 877, startPoint y: 643, endPoint x: 1269, endPoint y: 656, distance: 392.8
click at [1269, 656] on body "LD Utente finale [PERSON_NAME] [EMAIL_ADDRESS][DOMAIN_NAME] SUPERMERCATI TOSANO…" at bounding box center [732, 363] width 1464 height 727
